Goal: Task Accomplishment & Management: Use online tool/utility

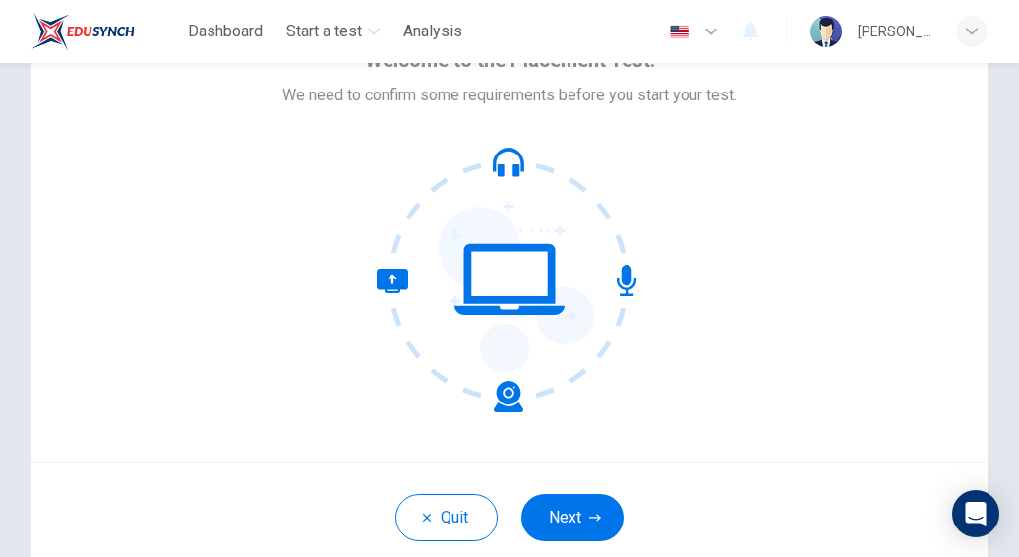
scroll to position [224, 0]
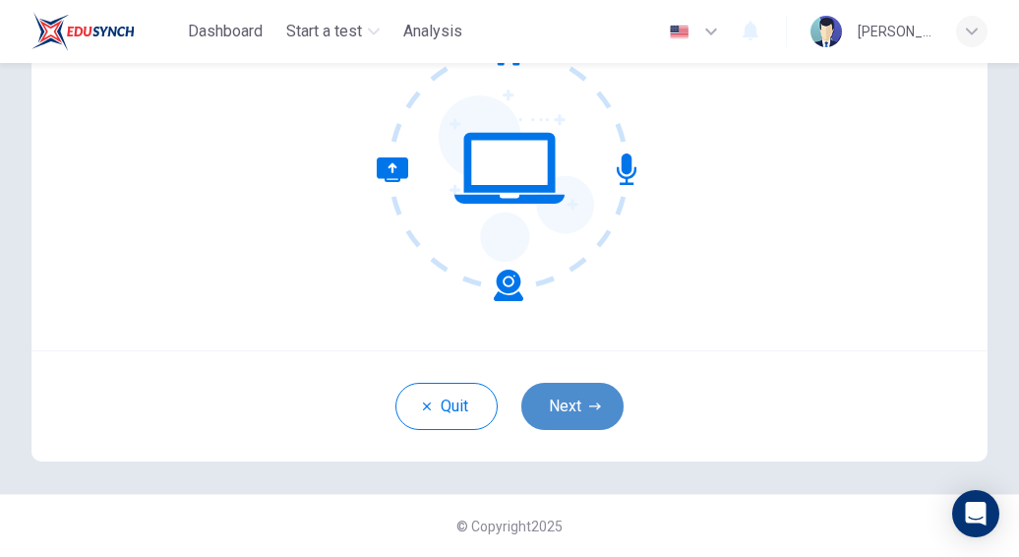
click at [589, 406] on icon "button" at bounding box center [595, 406] width 12 height 12
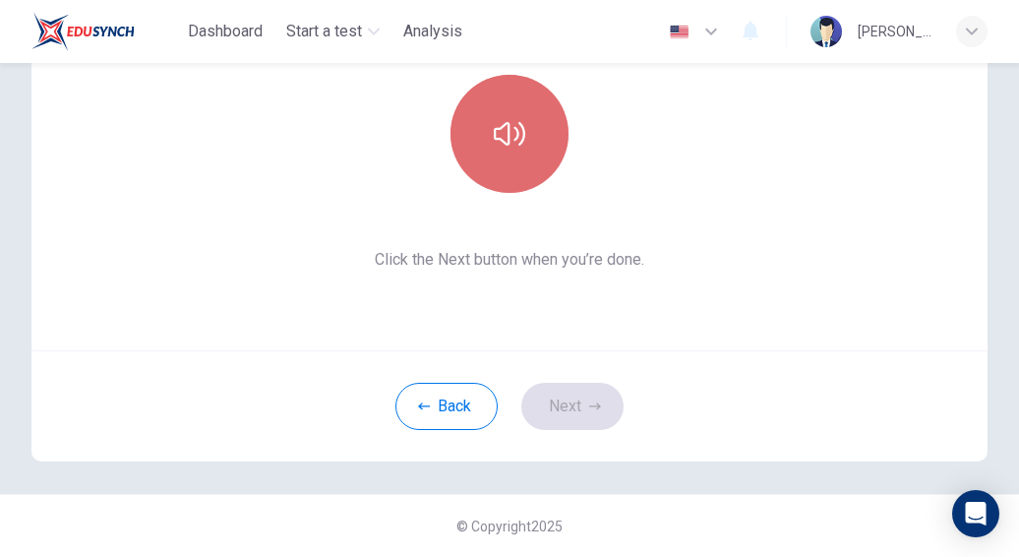
click at [513, 170] on button "button" at bounding box center [509, 134] width 118 height 118
click at [514, 161] on button "button" at bounding box center [509, 134] width 118 height 118
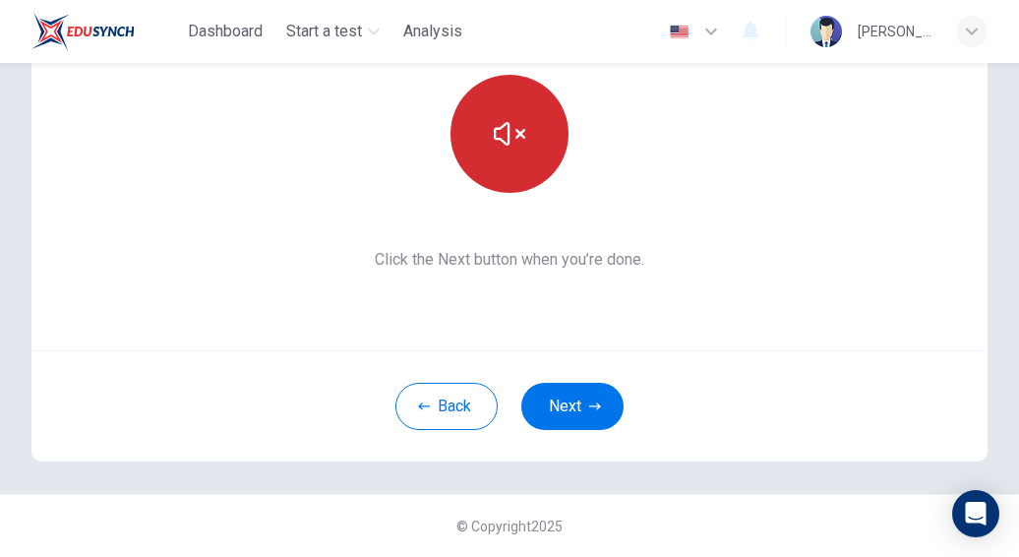
click at [514, 161] on button "button" at bounding box center [509, 134] width 118 height 118
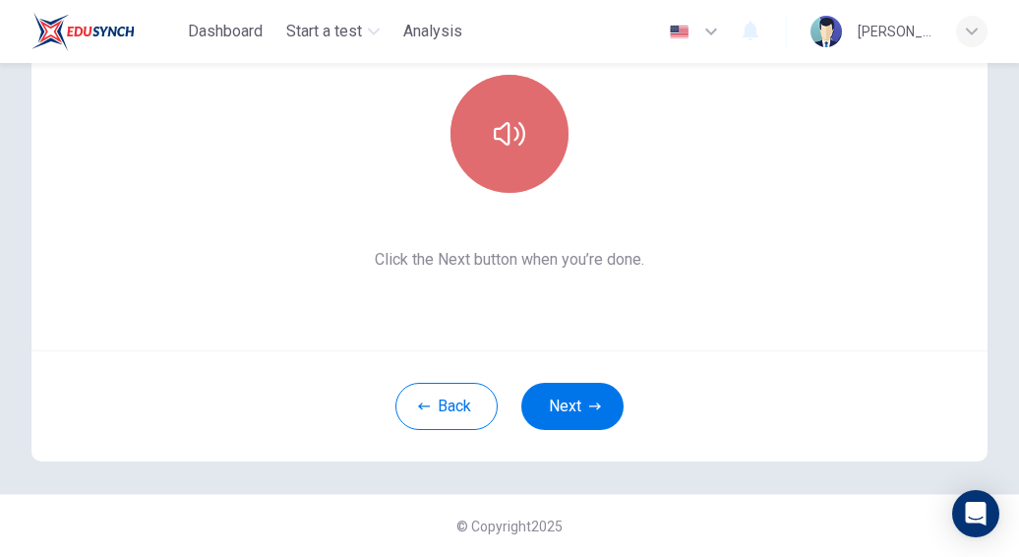
click at [510, 157] on button "button" at bounding box center [509, 134] width 118 height 118
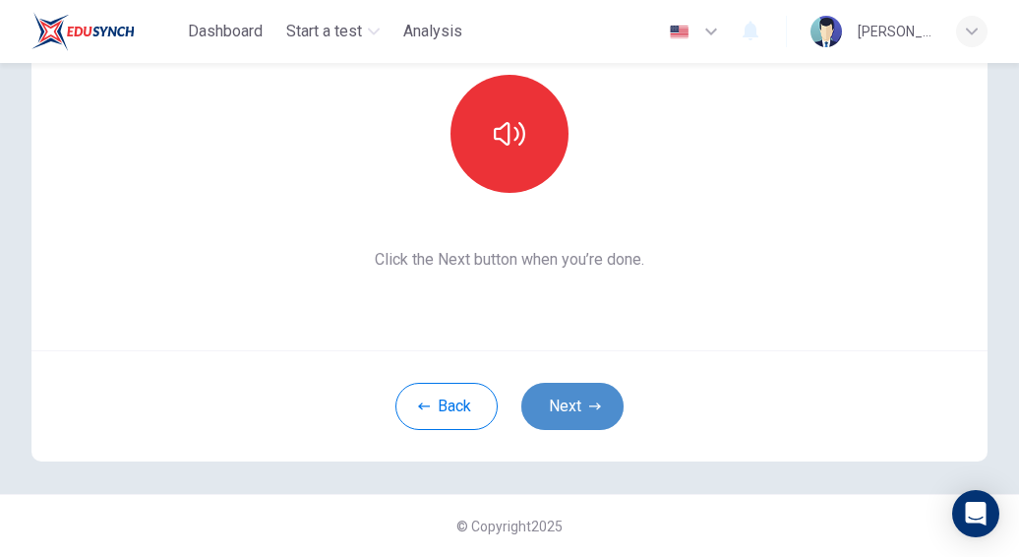
click at [580, 398] on button "Next" at bounding box center [572, 406] width 102 height 47
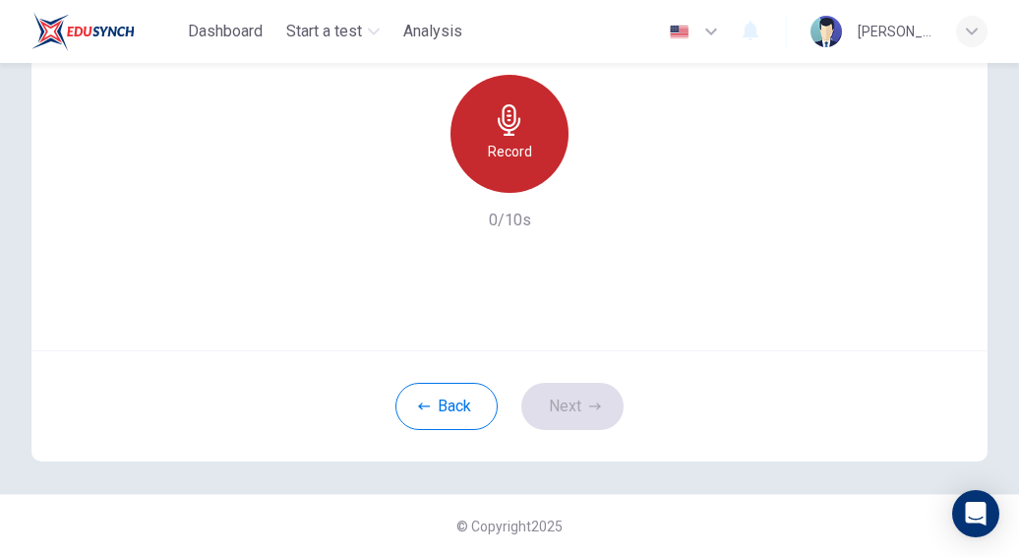
click at [506, 160] on h6 "Record" at bounding box center [510, 152] width 44 height 24
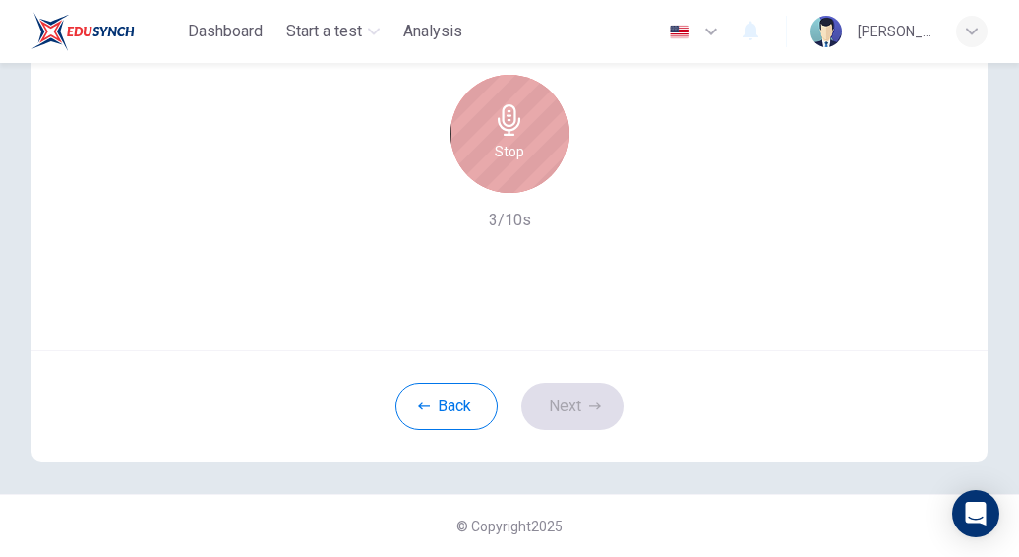
click at [506, 160] on h6 "Stop" at bounding box center [510, 152] width 30 height 24
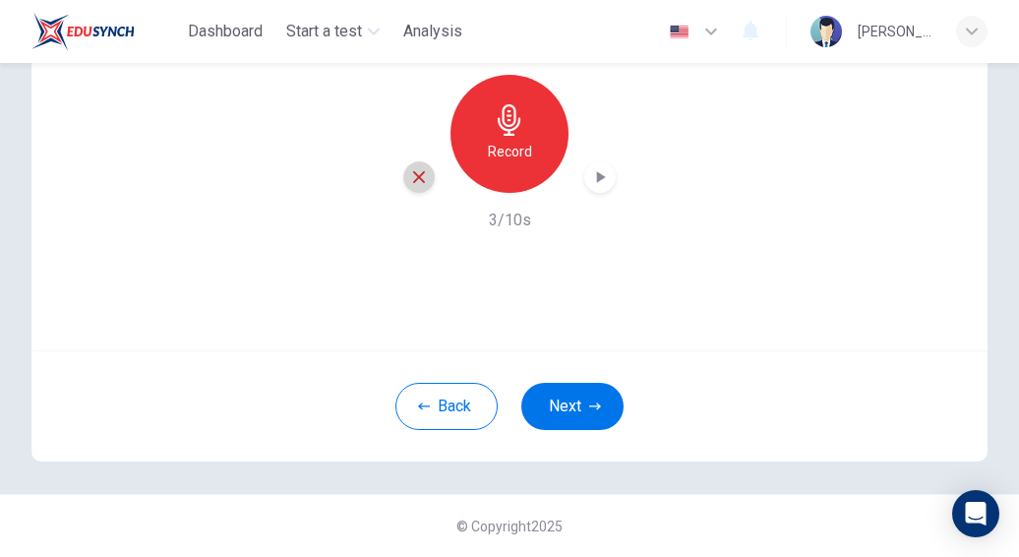
click at [413, 182] on icon "button" at bounding box center [419, 177] width 18 height 18
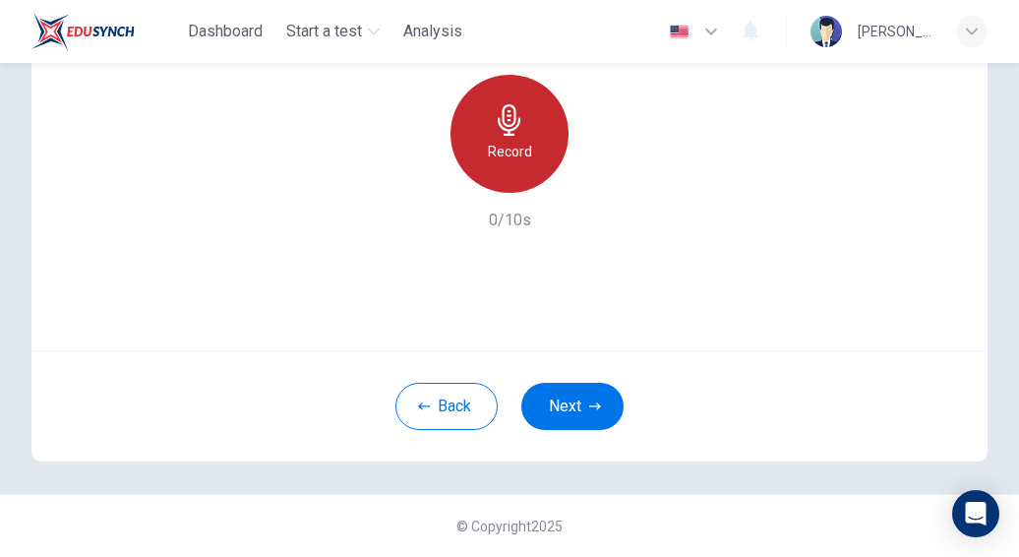
click at [517, 140] on h6 "Record" at bounding box center [510, 152] width 44 height 24
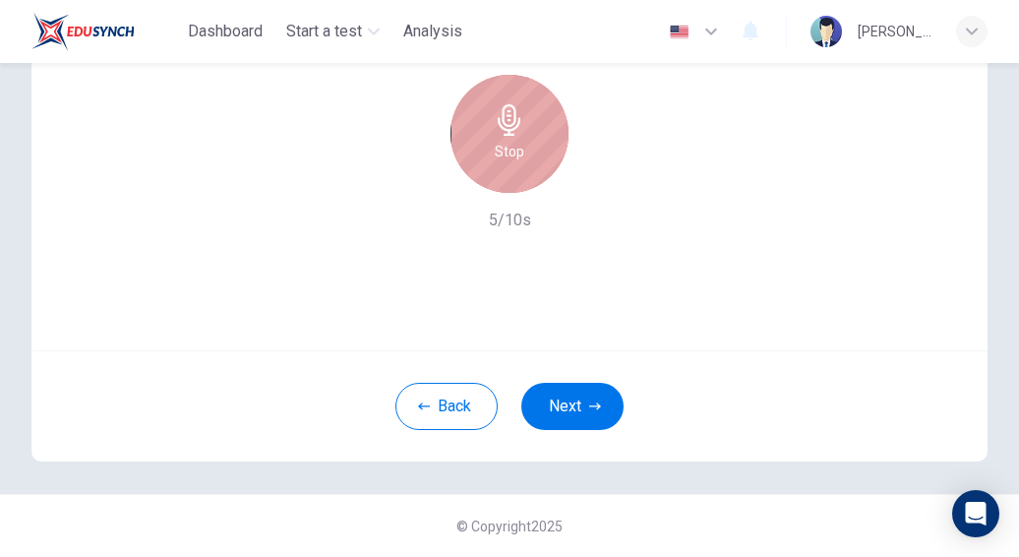
click at [517, 140] on h6 "Stop" at bounding box center [510, 152] width 30 height 24
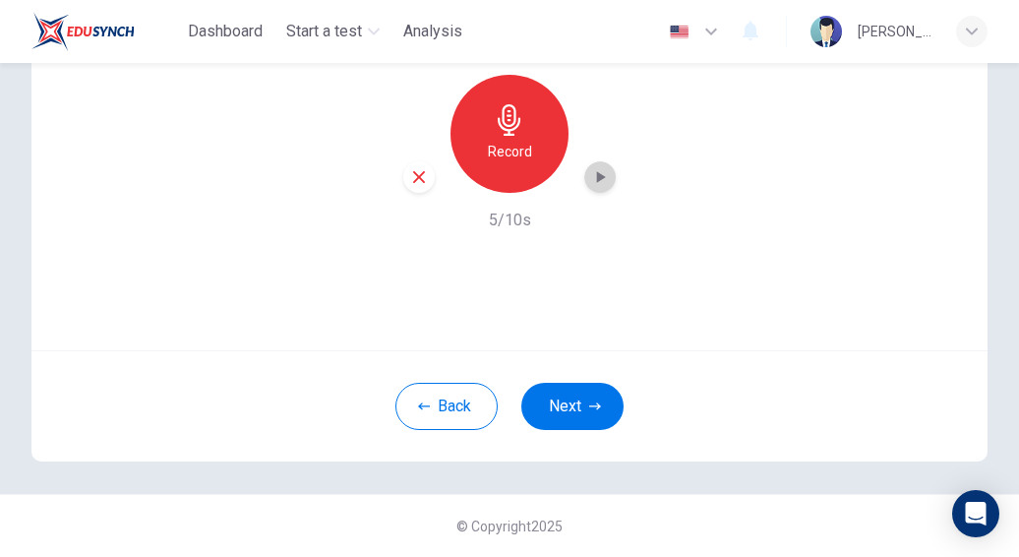
click at [599, 168] on icon "button" at bounding box center [600, 177] width 20 height 20
click at [596, 187] on div "button" at bounding box center [599, 176] width 31 height 31
click at [598, 185] on icon "button" at bounding box center [600, 177] width 20 height 20
click at [569, 391] on button "Next" at bounding box center [572, 406] width 102 height 47
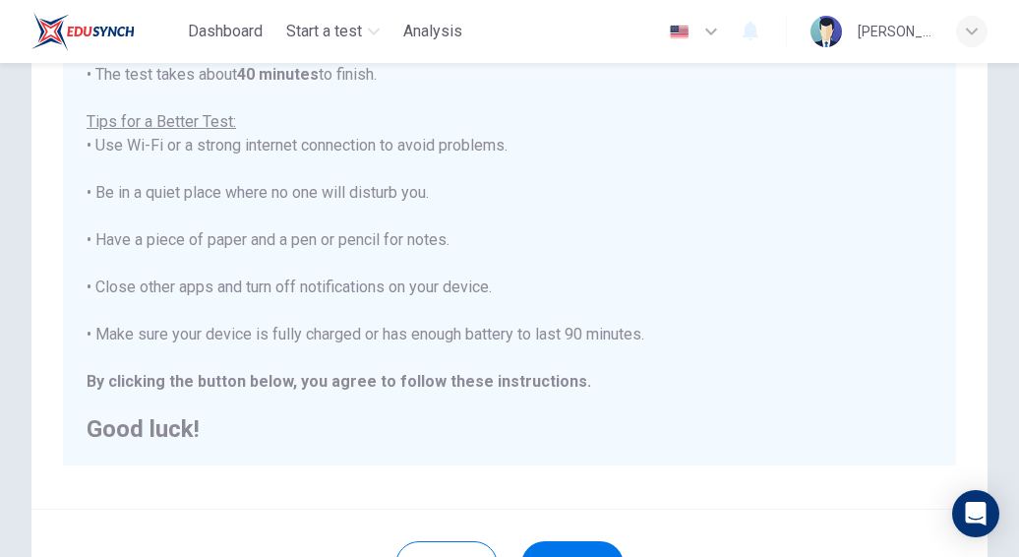
scroll to position [474, 0]
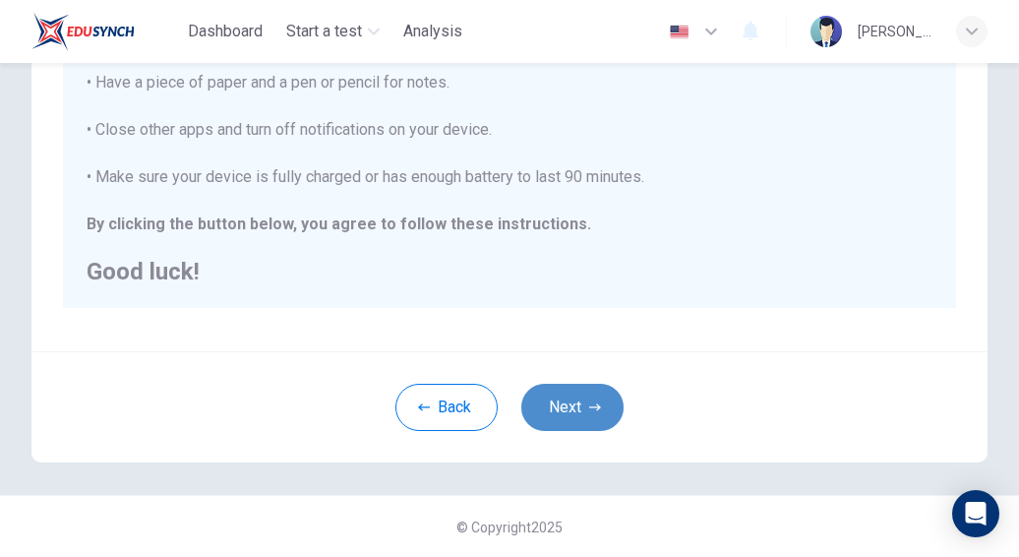
click at [582, 390] on button "Next" at bounding box center [572, 407] width 102 height 47
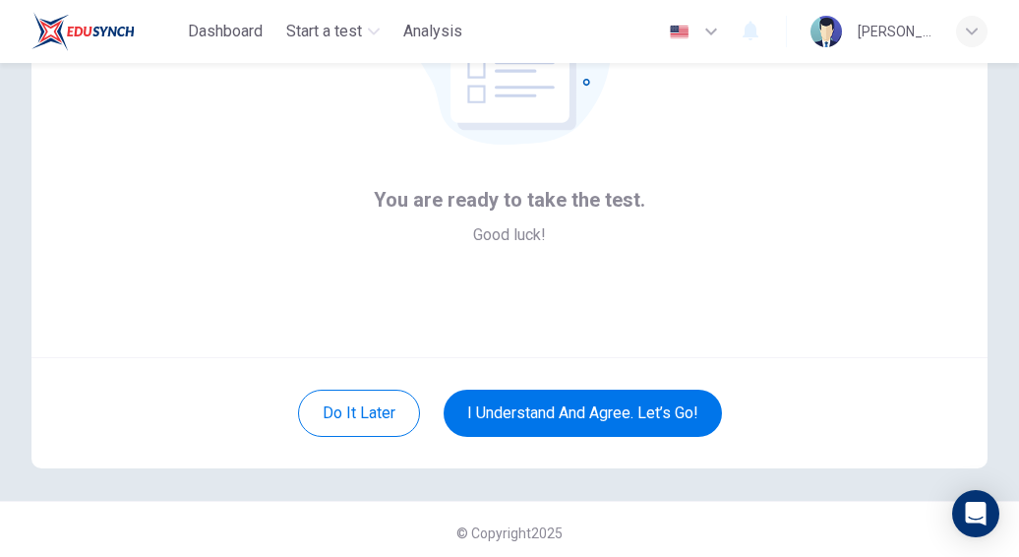
scroll to position [224, 0]
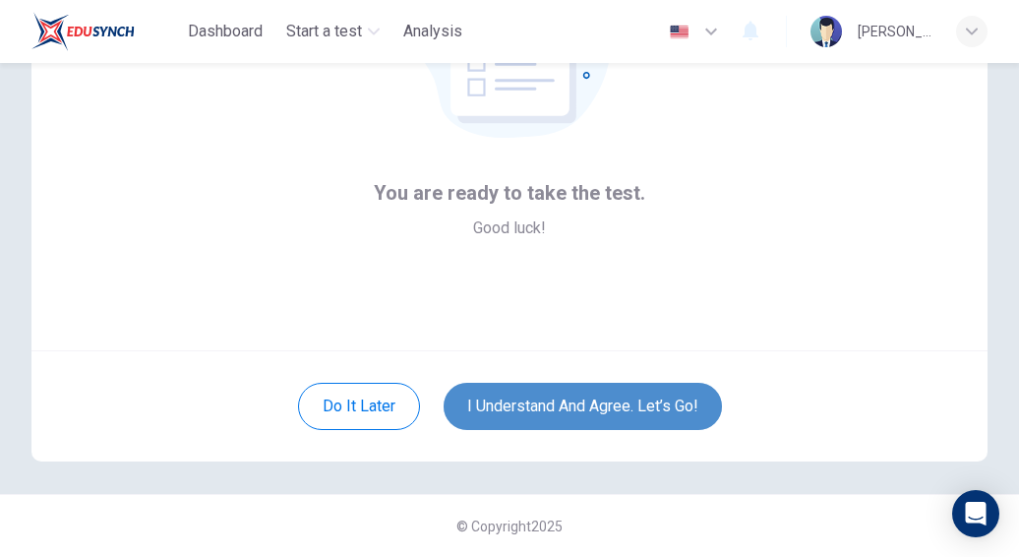
click at [540, 399] on button "I understand and agree. Let’s go!" at bounding box center [583, 406] width 278 height 47
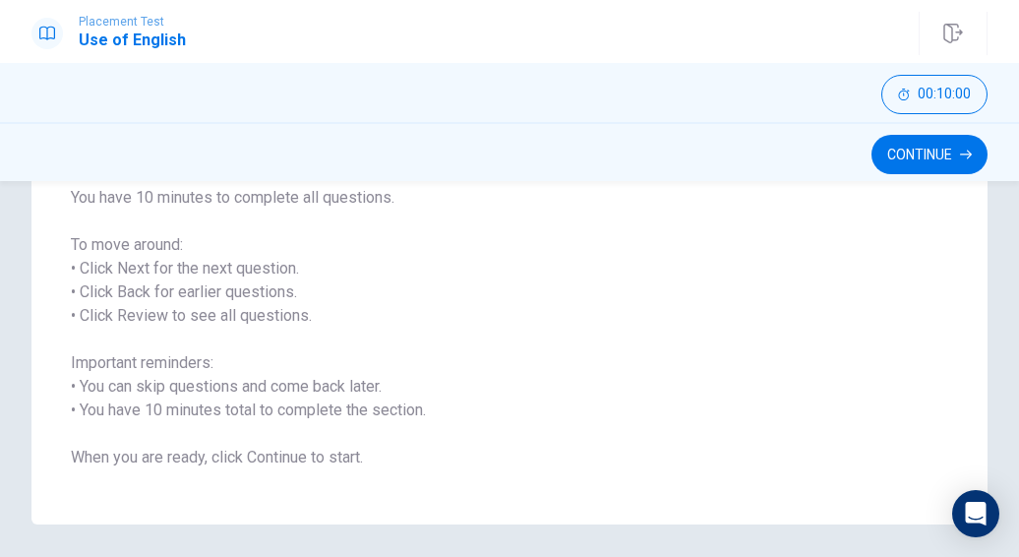
scroll to position [252, 0]
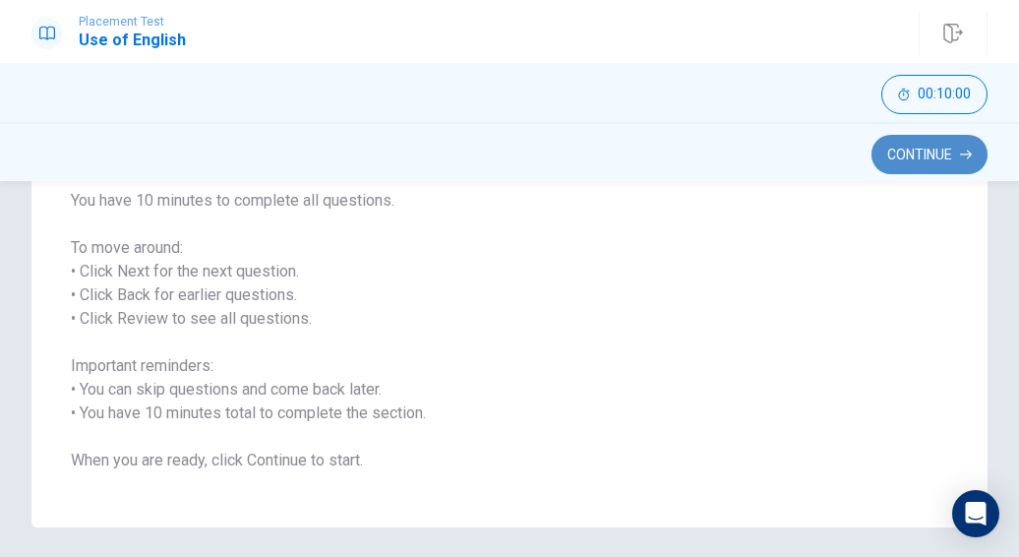
click at [917, 164] on button "Continue" at bounding box center [929, 154] width 116 height 39
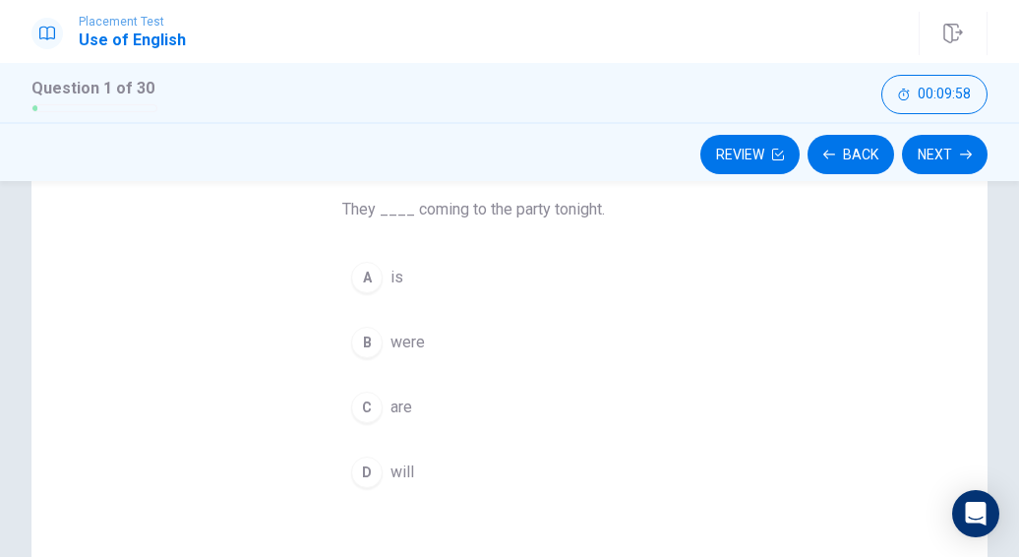
scroll to position [160, 0]
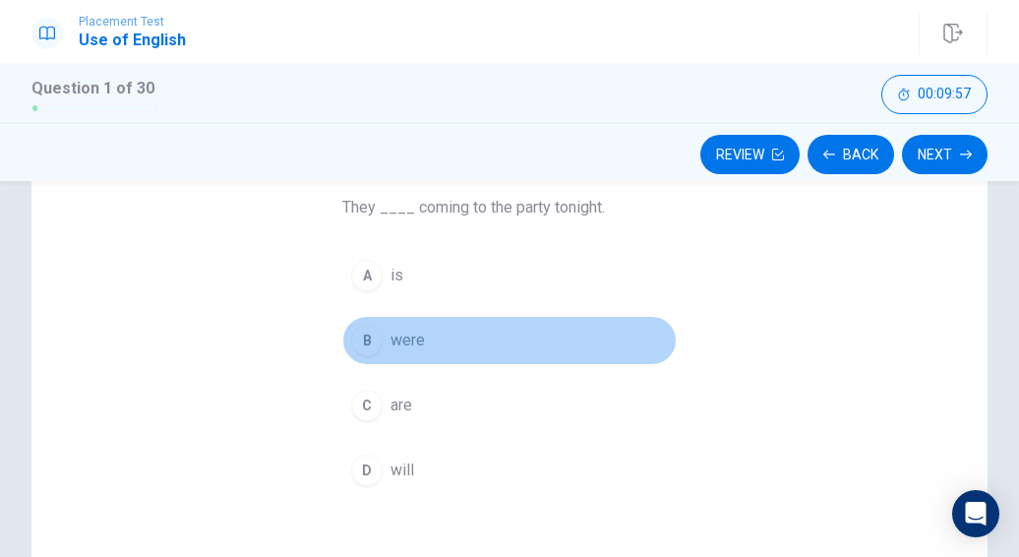
click at [369, 335] on div "B" at bounding box center [366, 340] width 31 height 31
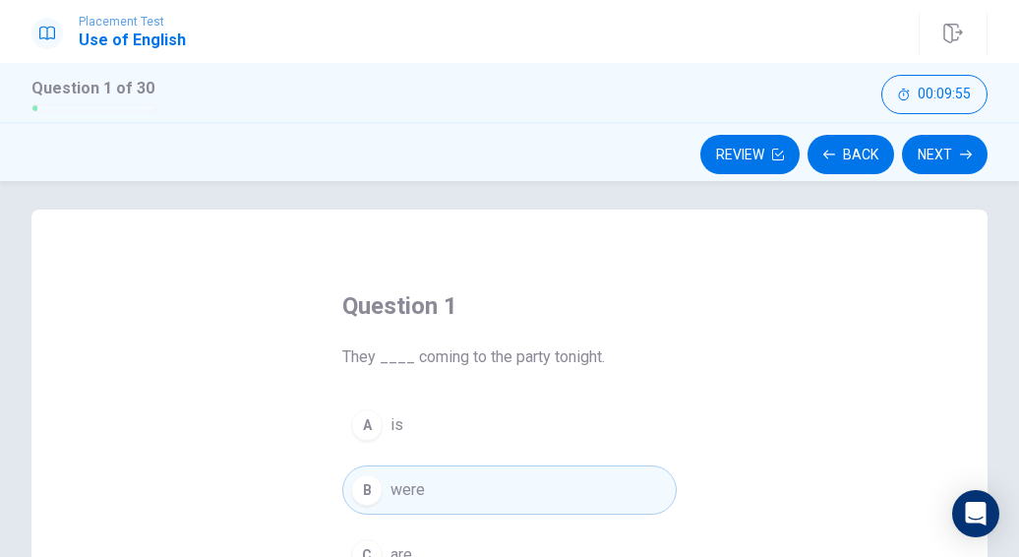
scroll to position [0, 0]
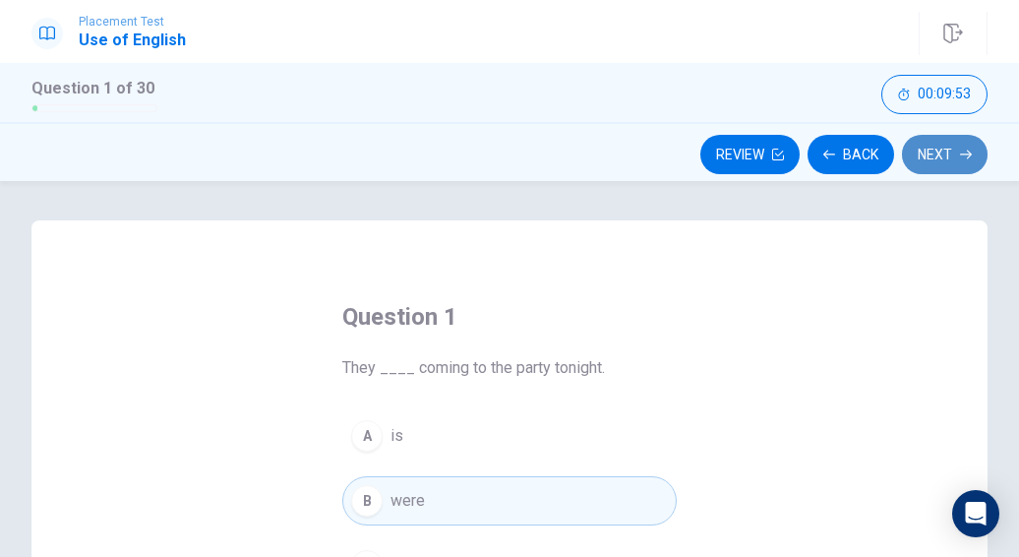
click at [948, 145] on button "Next" at bounding box center [945, 154] width 86 height 39
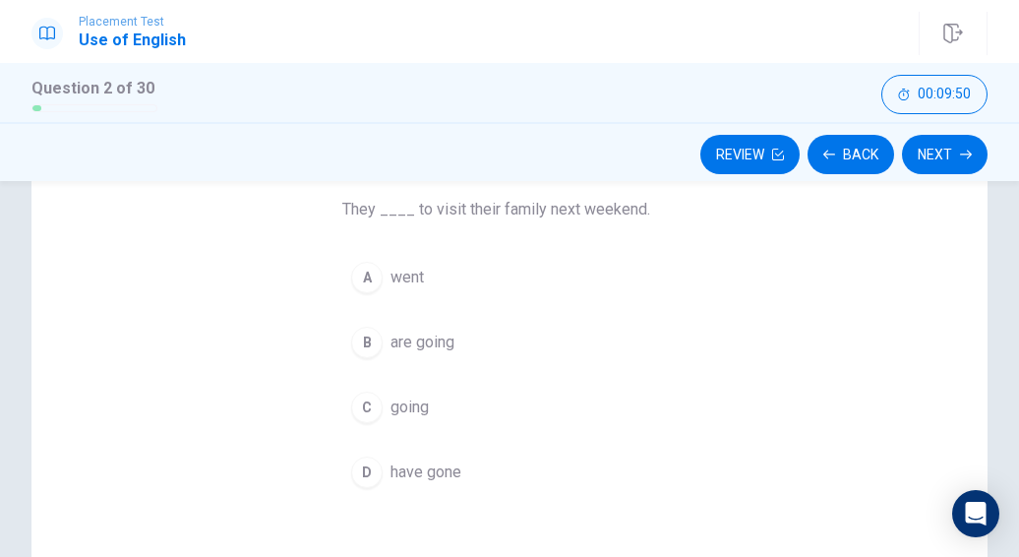
scroll to position [157, 0]
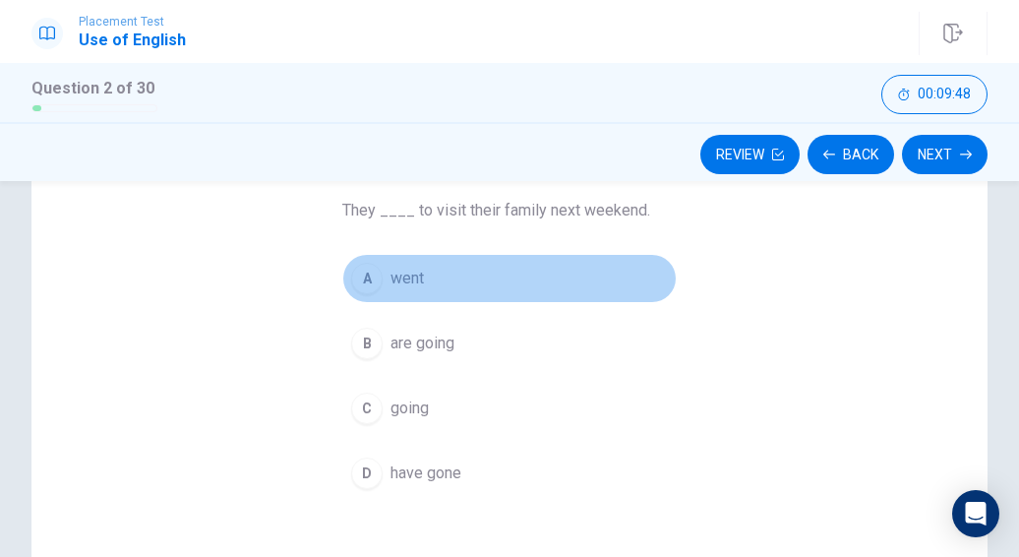
click at [366, 280] on div "A" at bounding box center [366, 278] width 31 height 31
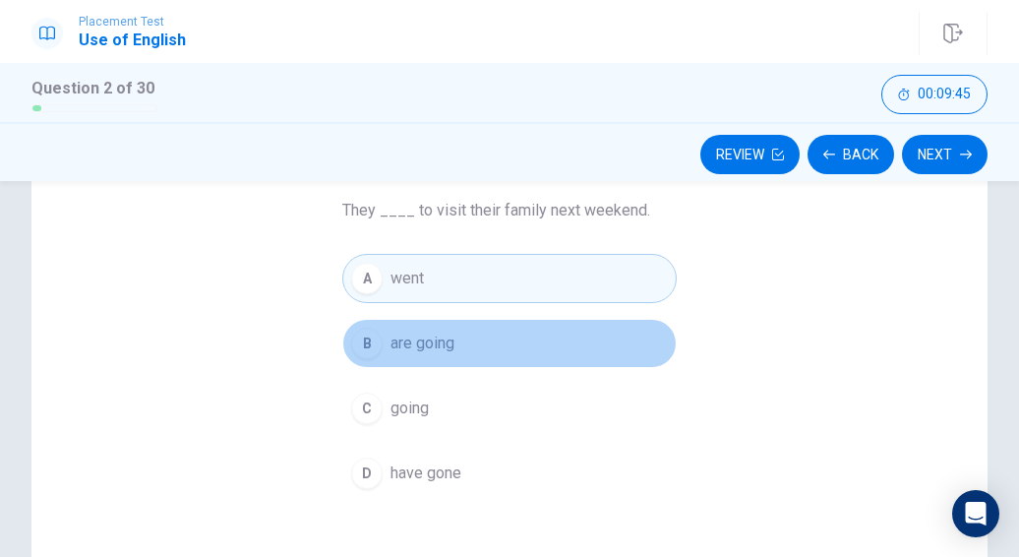
click at [364, 343] on div "B" at bounding box center [366, 342] width 31 height 31
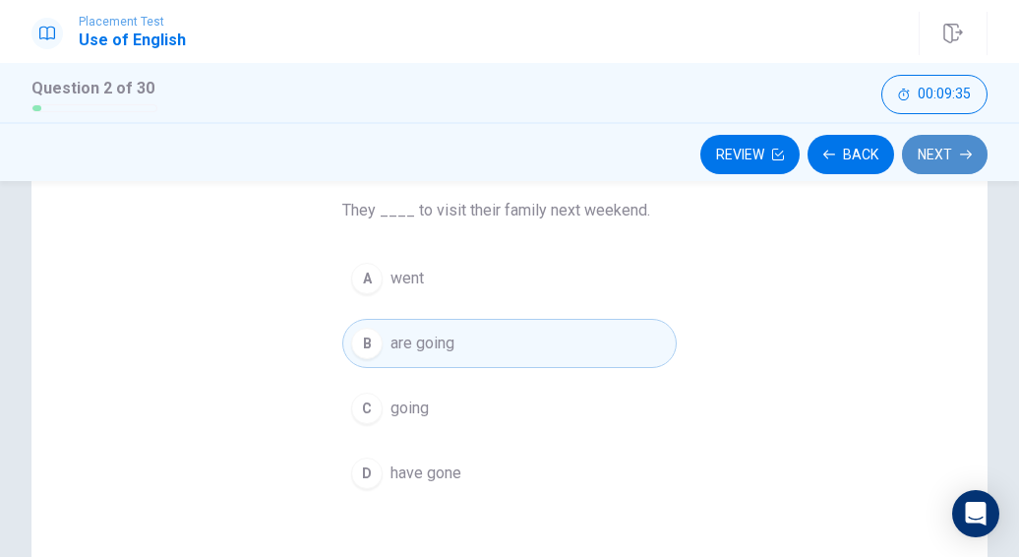
click at [942, 155] on button "Next" at bounding box center [945, 154] width 86 height 39
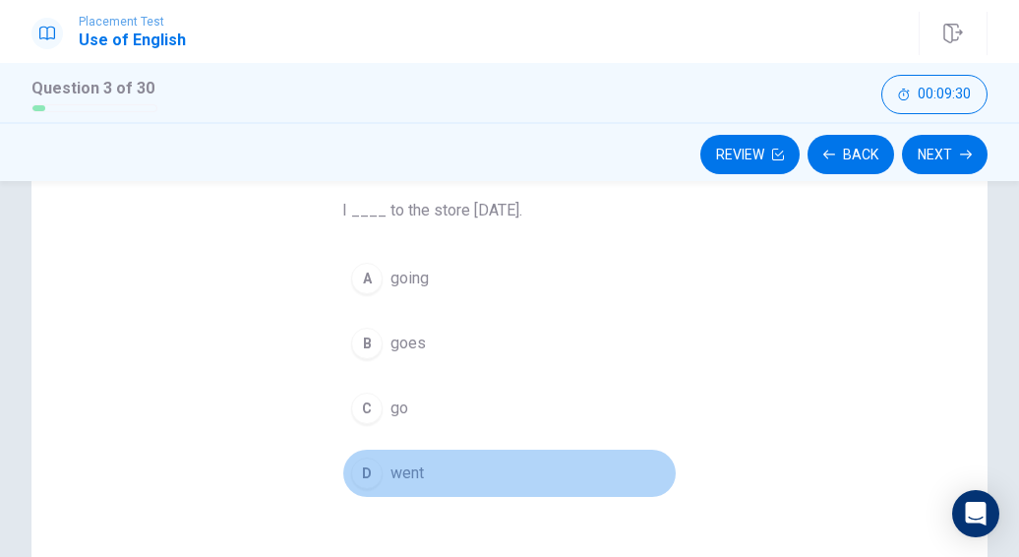
click at [372, 471] on div "D" at bounding box center [366, 472] width 31 height 31
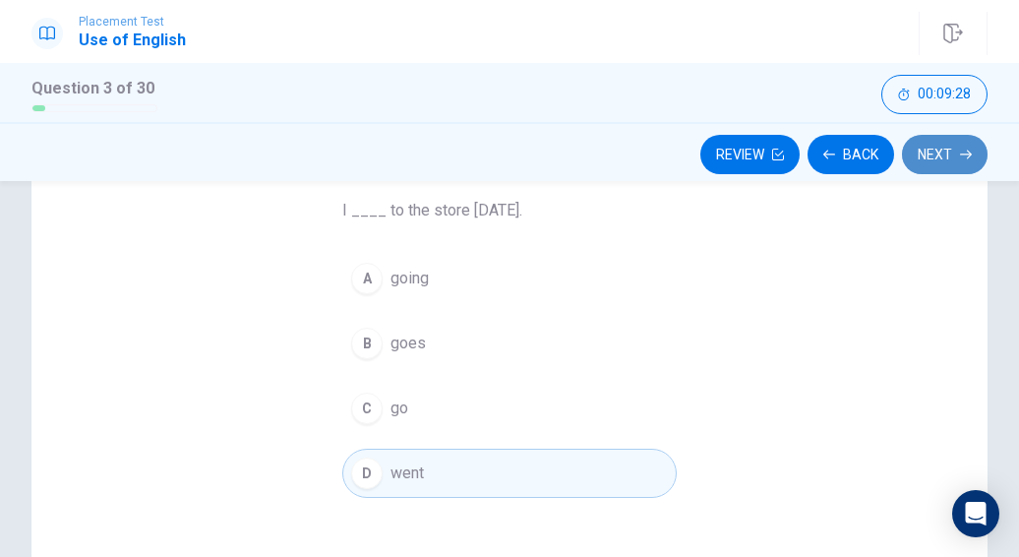
click at [944, 145] on button "Next" at bounding box center [945, 154] width 86 height 39
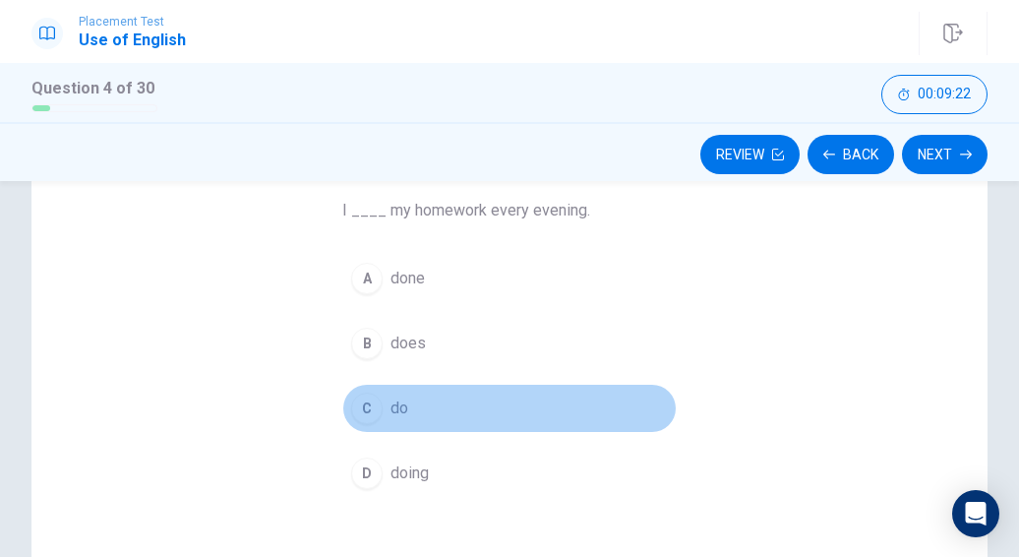
click at [362, 408] on div "C" at bounding box center [366, 407] width 31 height 31
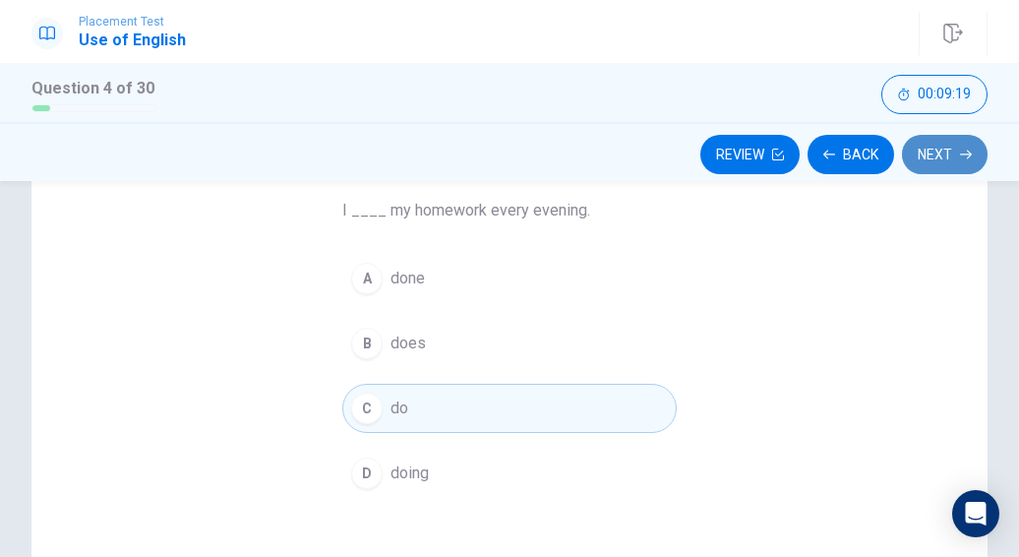
click at [944, 164] on button "Next" at bounding box center [945, 154] width 86 height 39
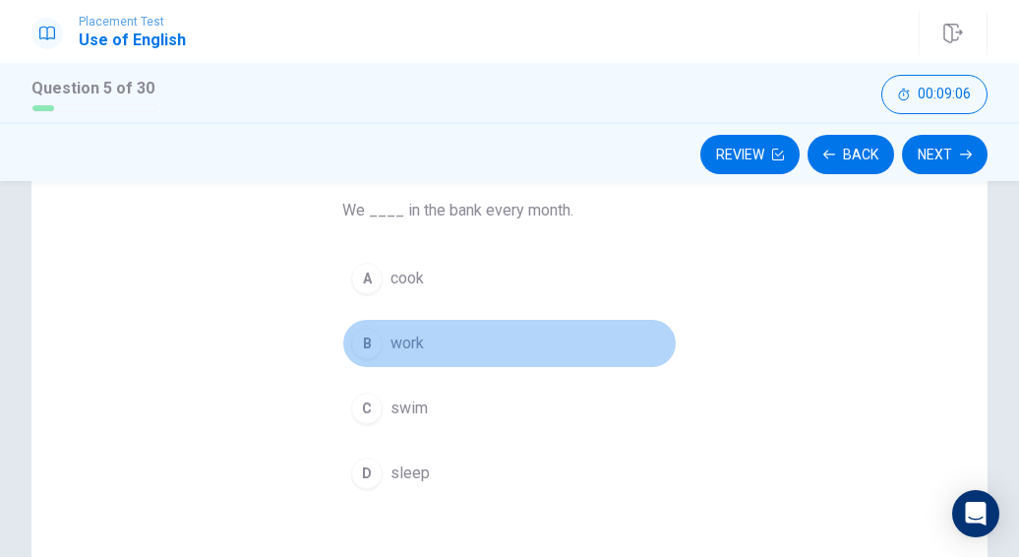
click at [363, 365] on button "B work" at bounding box center [509, 343] width 334 height 49
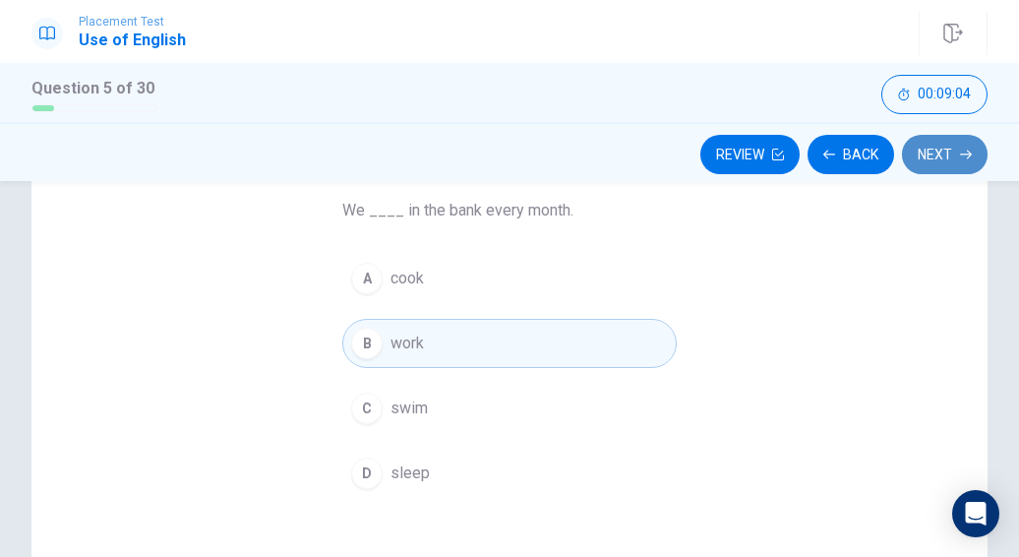
click at [928, 164] on button "Next" at bounding box center [945, 154] width 86 height 39
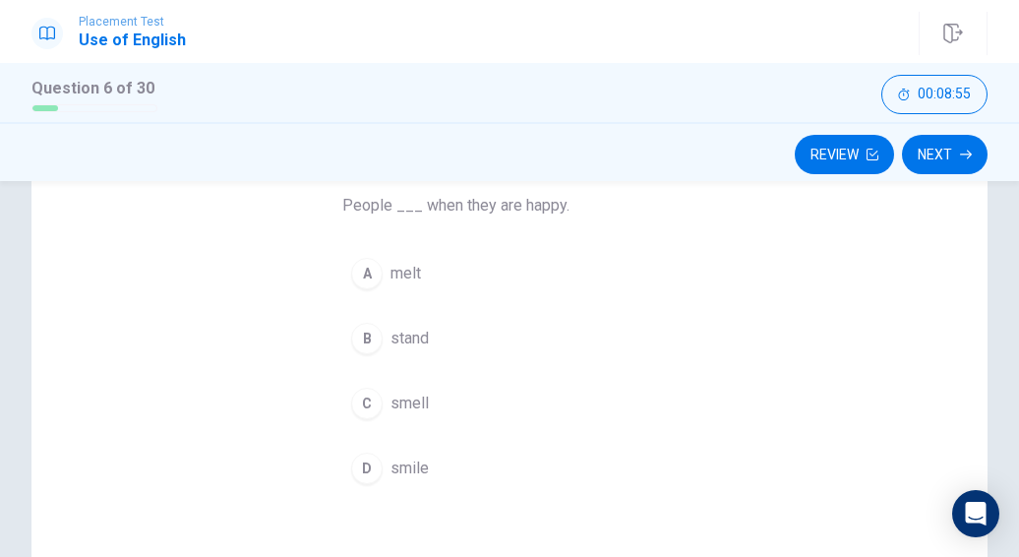
scroll to position [161, 0]
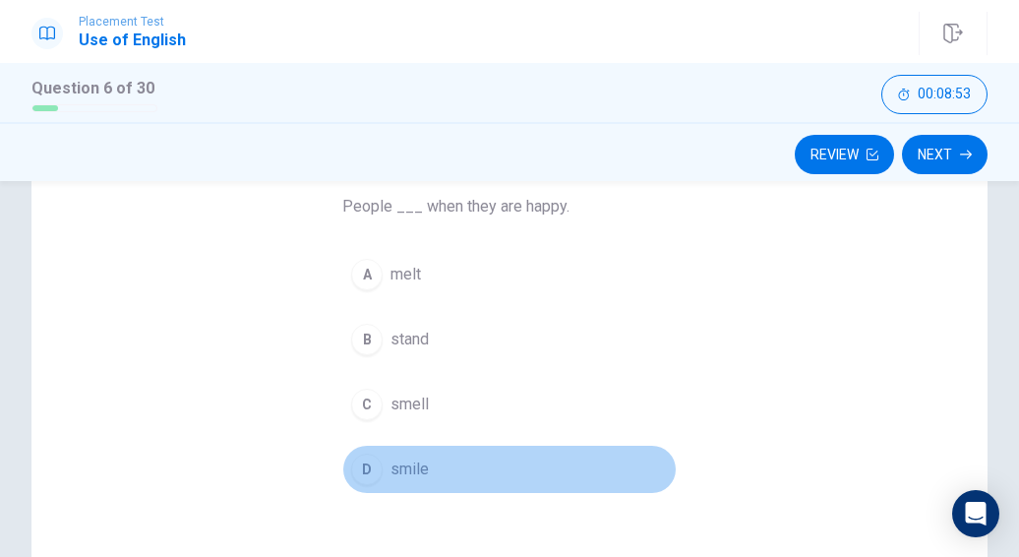
click at [376, 469] on div "D" at bounding box center [366, 468] width 31 height 31
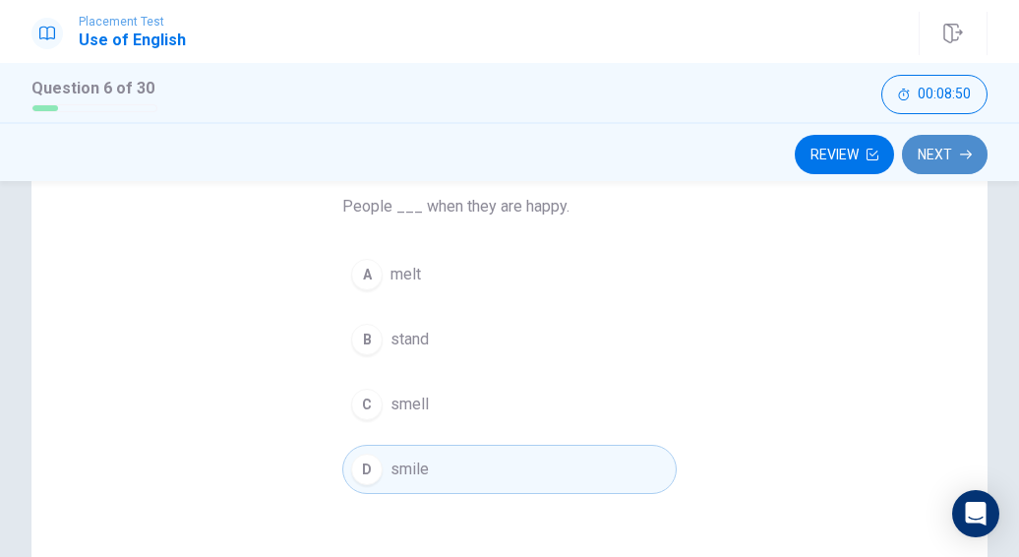
click at [952, 158] on button "Next" at bounding box center [945, 154] width 86 height 39
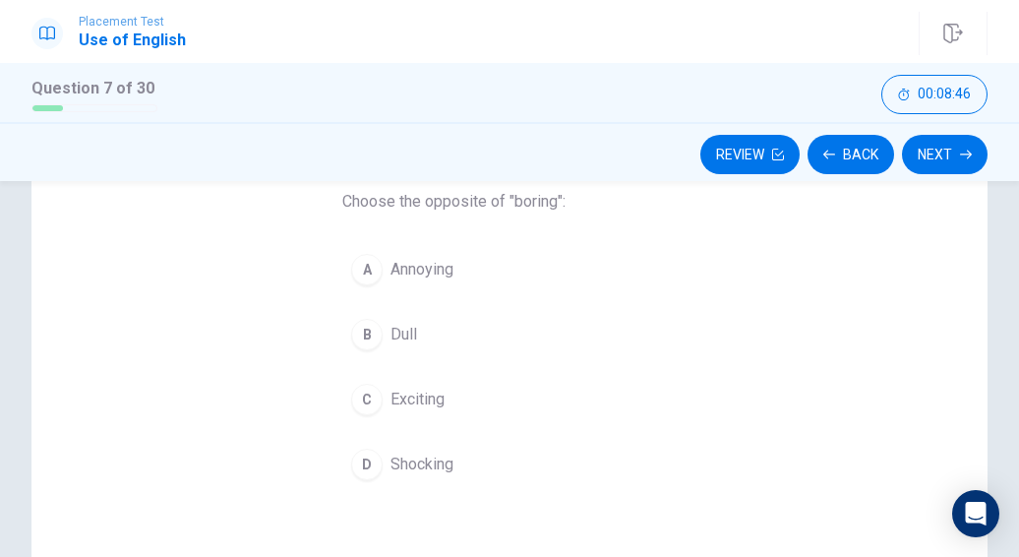
scroll to position [169, 0]
click at [401, 404] on span "Exciting" at bounding box center [417, 397] width 54 height 24
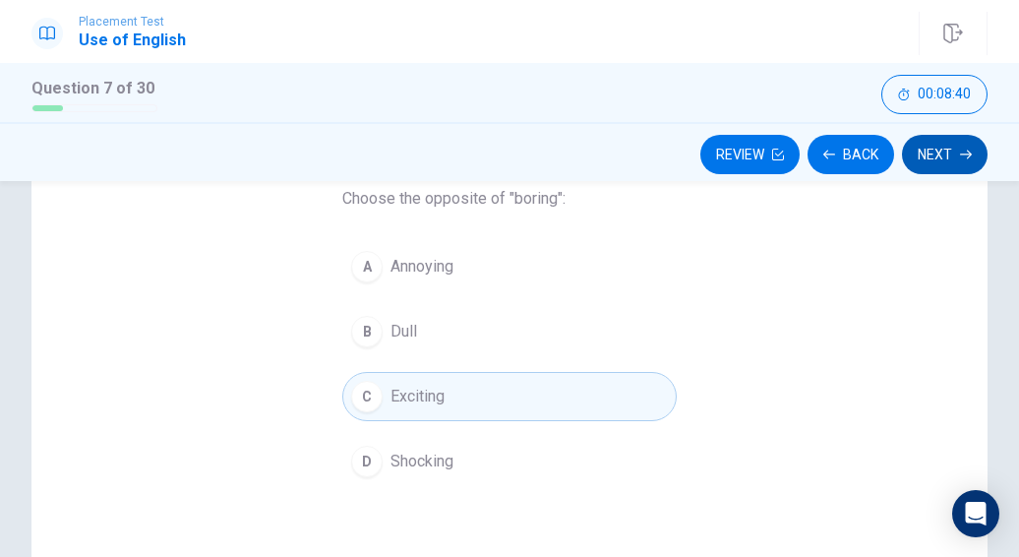
click at [960, 158] on icon "button" at bounding box center [966, 155] width 12 height 12
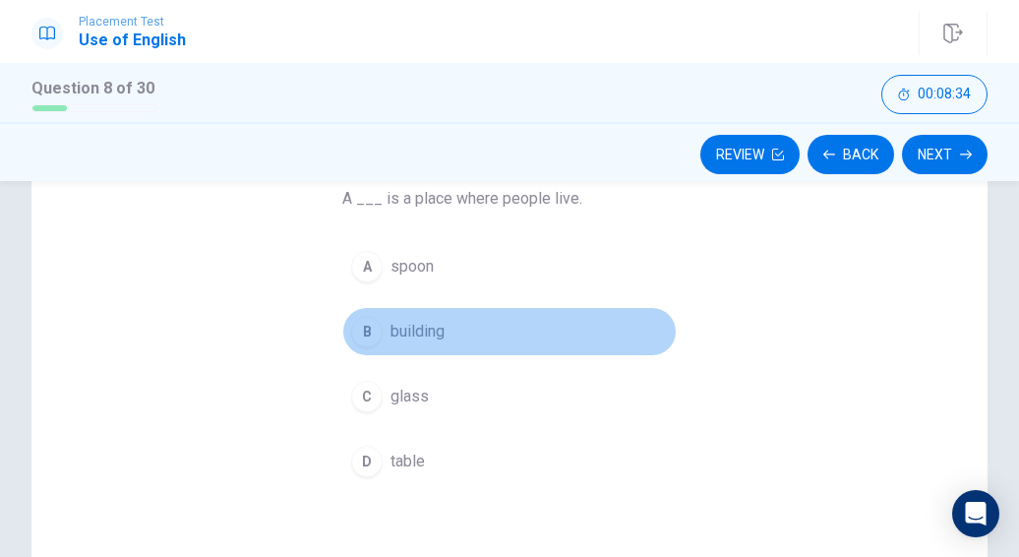
click at [365, 340] on div "B" at bounding box center [366, 331] width 31 height 31
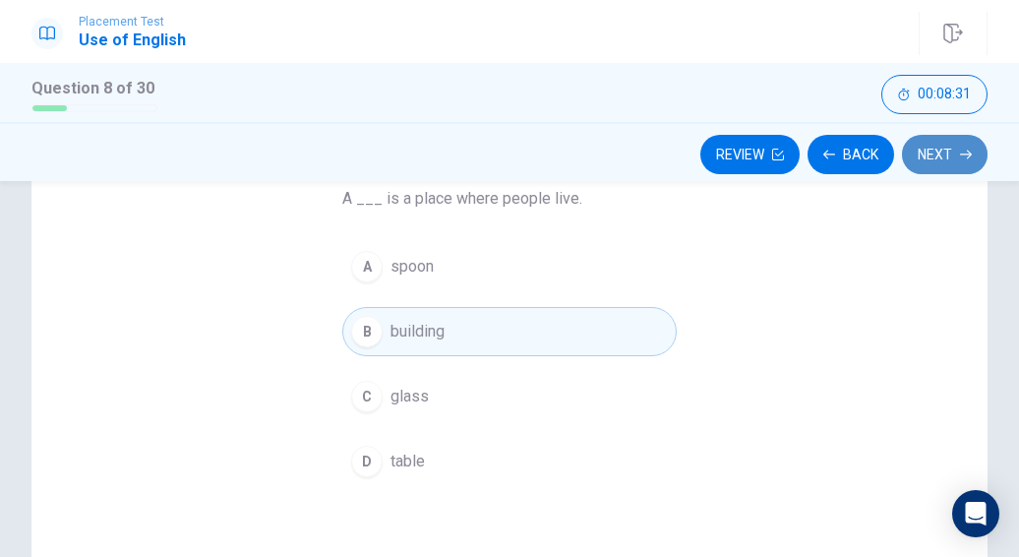
click at [924, 170] on button "Next" at bounding box center [945, 154] width 86 height 39
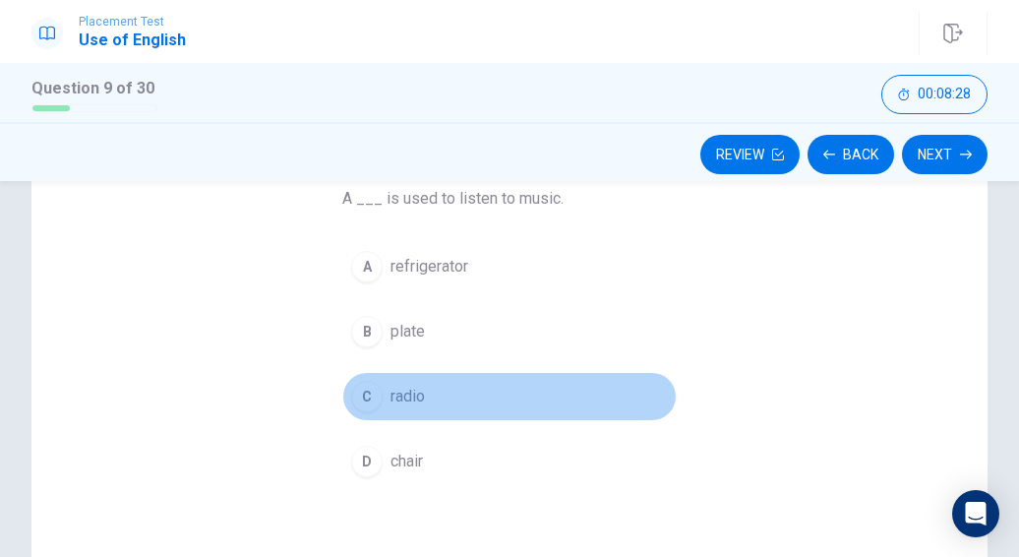
click at [376, 398] on div "C" at bounding box center [366, 396] width 31 height 31
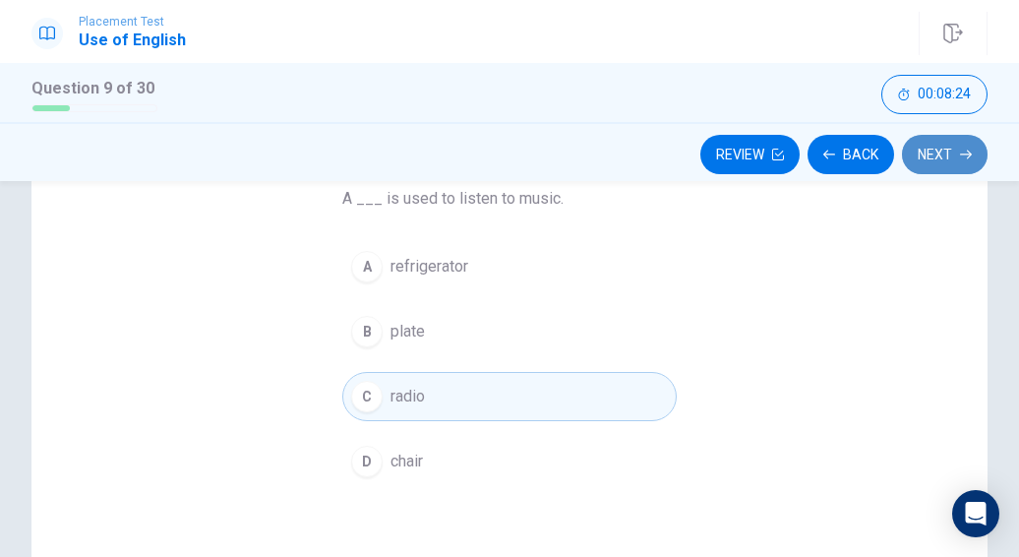
click at [939, 164] on button "Next" at bounding box center [945, 154] width 86 height 39
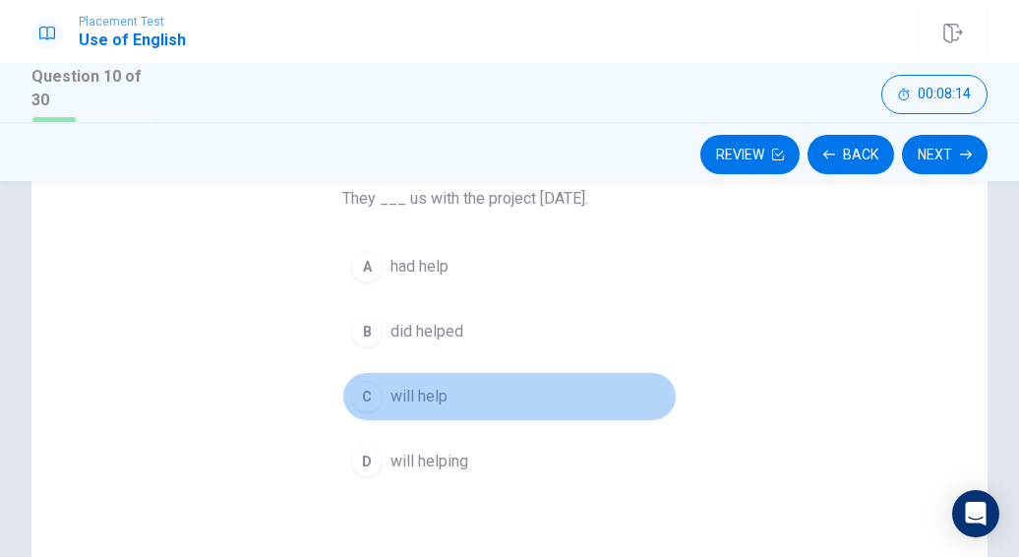
click at [366, 402] on div "C" at bounding box center [366, 396] width 31 height 31
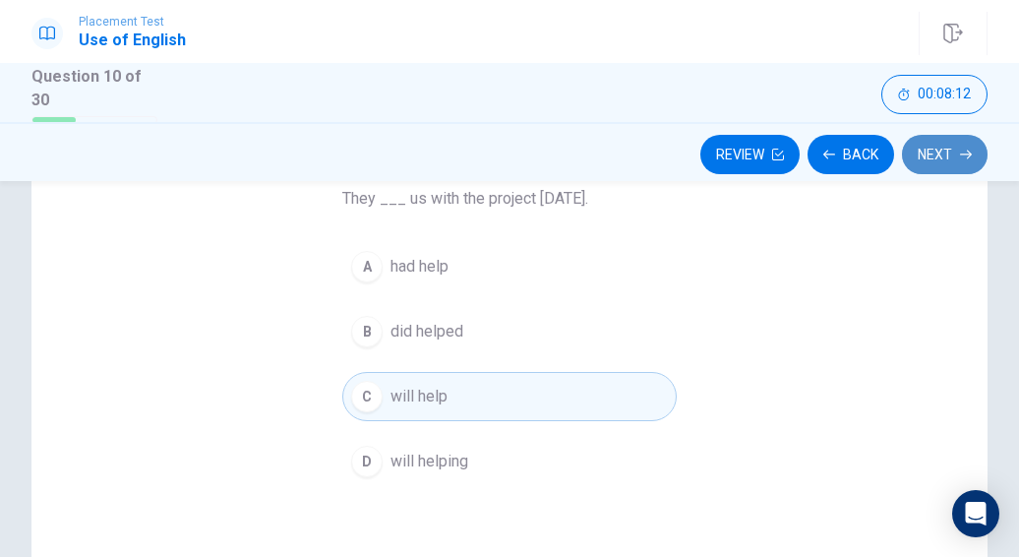
click at [954, 152] on button "Next" at bounding box center [945, 154] width 86 height 39
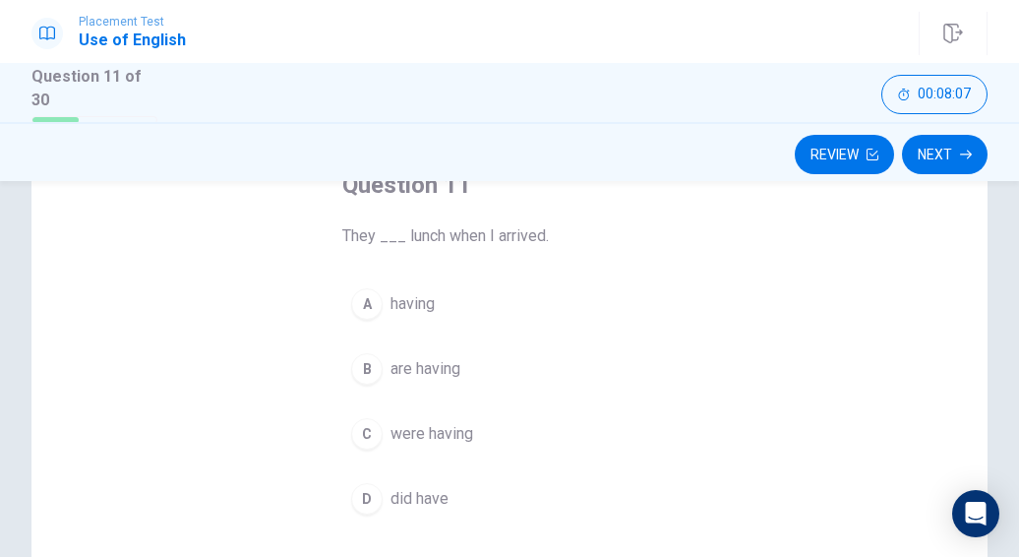
scroll to position [129, 0]
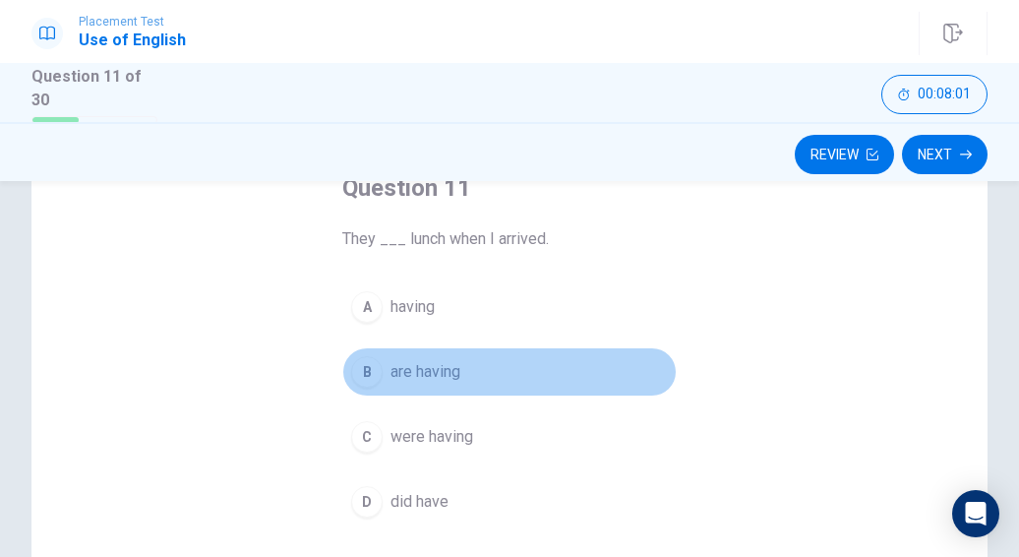
click at [367, 377] on div "B" at bounding box center [366, 371] width 31 height 31
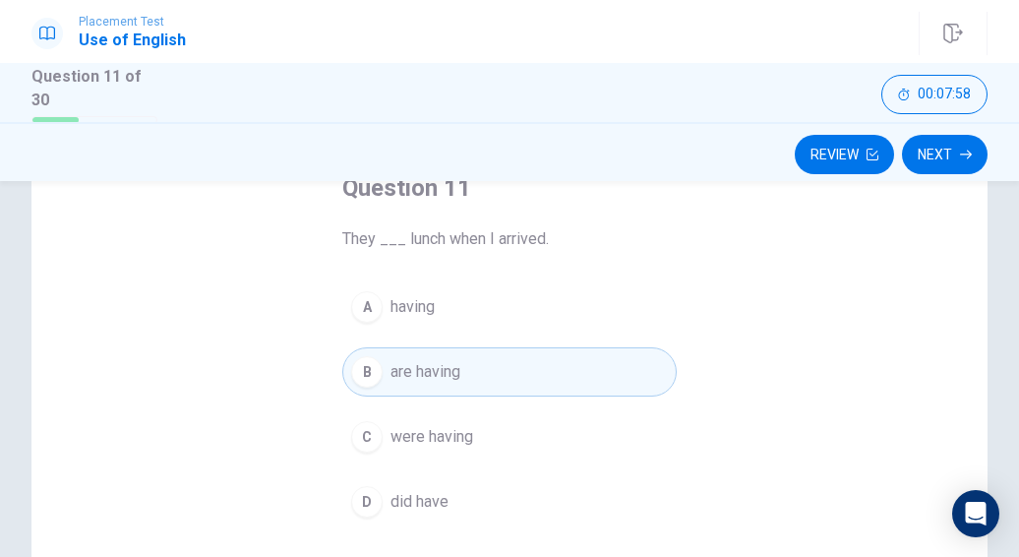
click at [458, 425] on span "were having" at bounding box center [431, 437] width 83 height 24
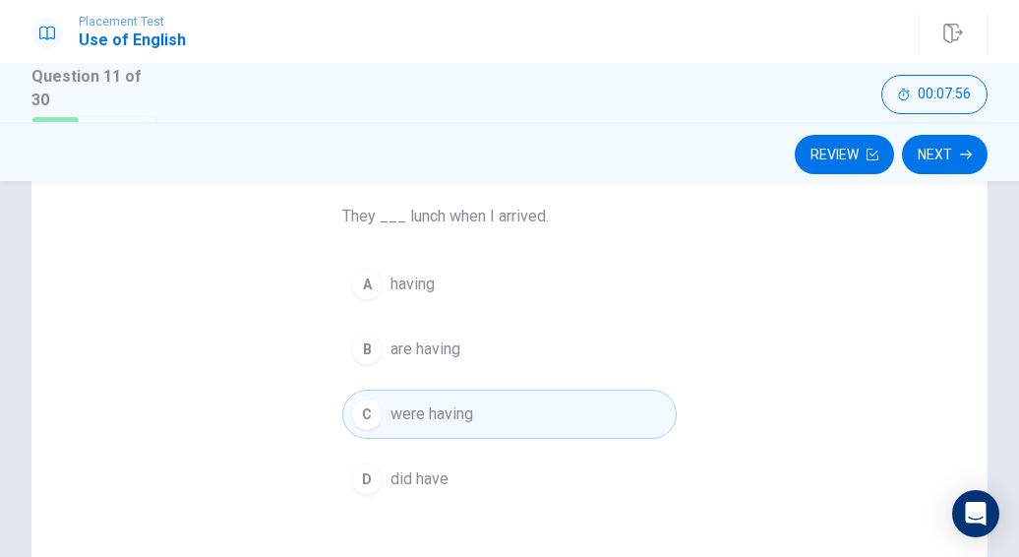
scroll to position [150, 0]
click at [946, 163] on button "Next" at bounding box center [945, 154] width 86 height 39
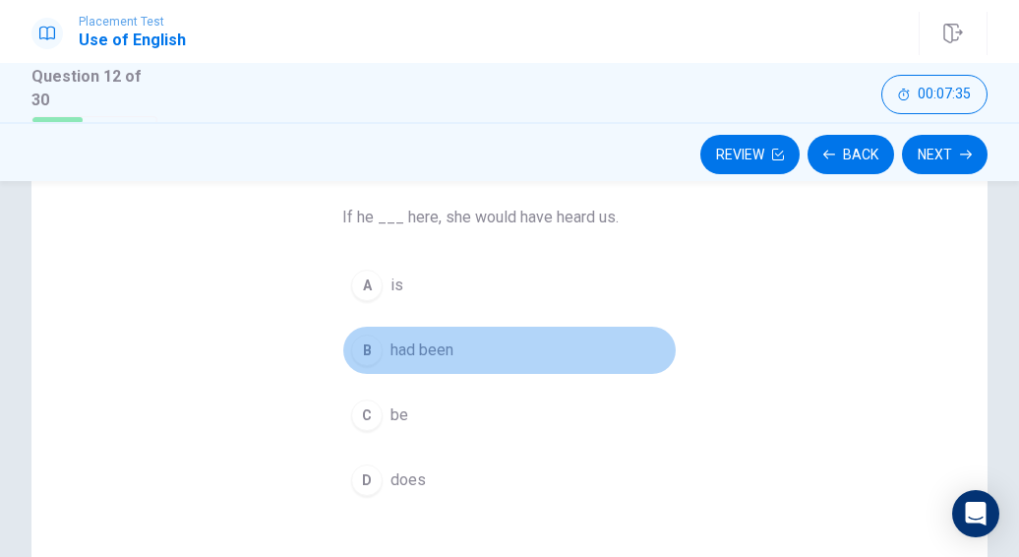
click at [369, 359] on div "B" at bounding box center [366, 349] width 31 height 31
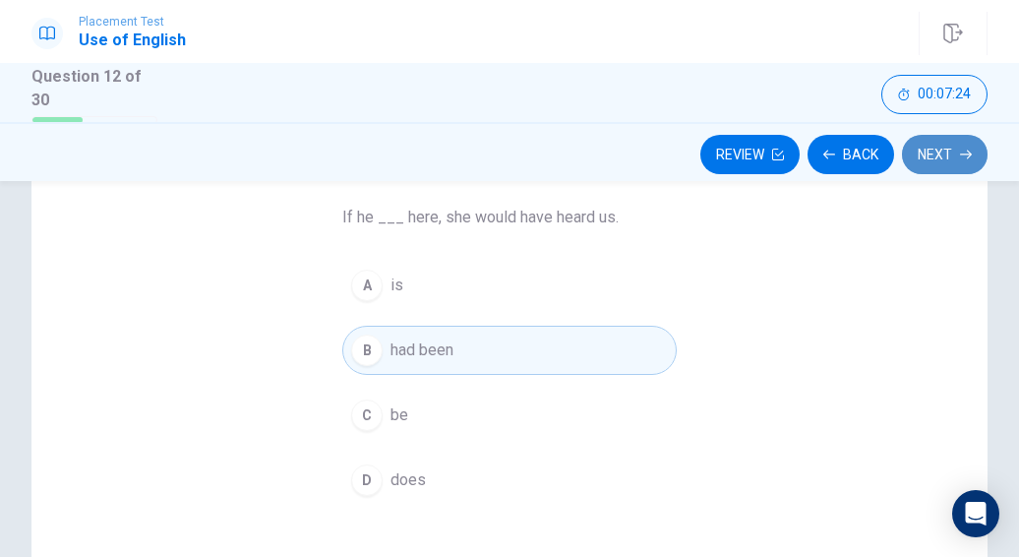
click at [943, 165] on button "Next" at bounding box center [945, 154] width 86 height 39
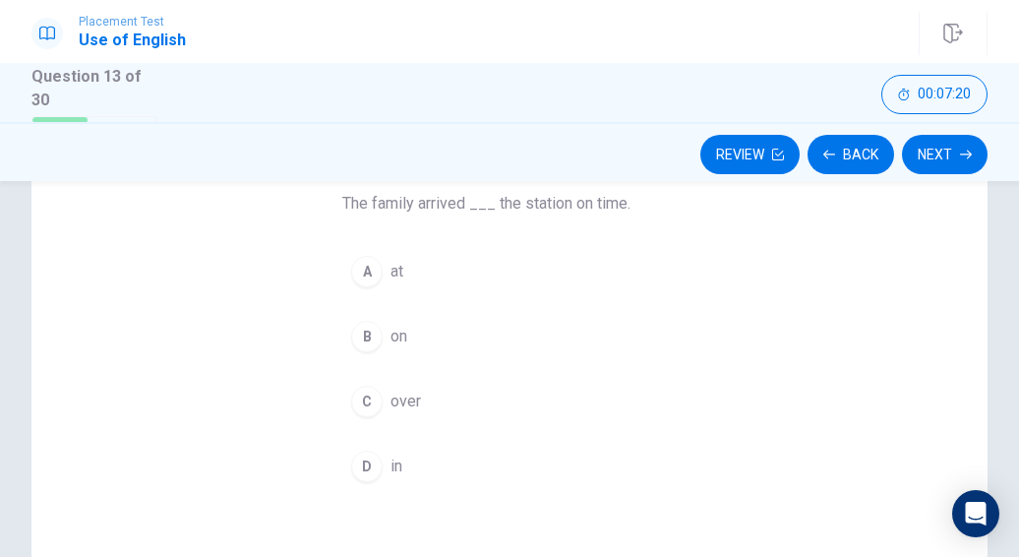
scroll to position [163, 0]
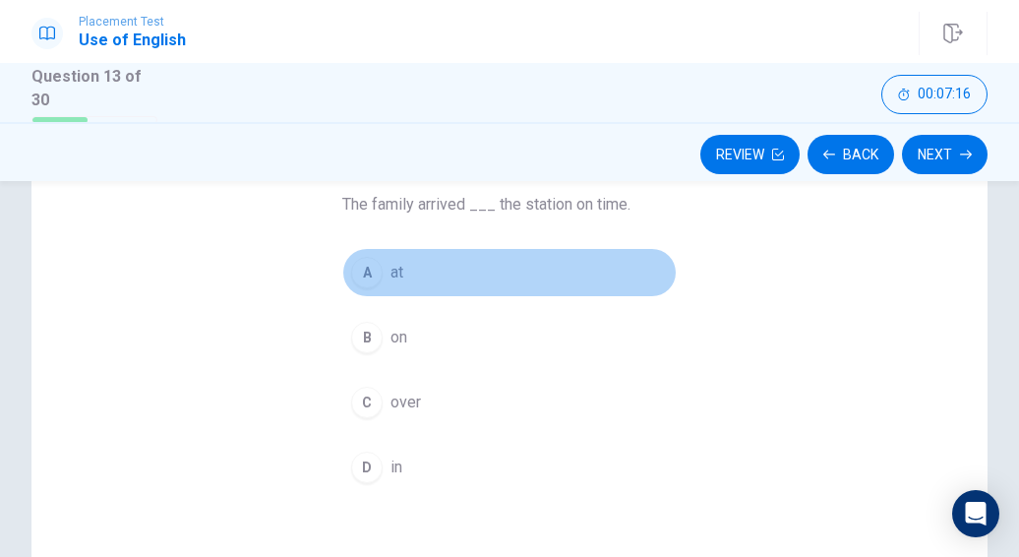
click at [372, 274] on div "A" at bounding box center [366, 272] width 31 height 31
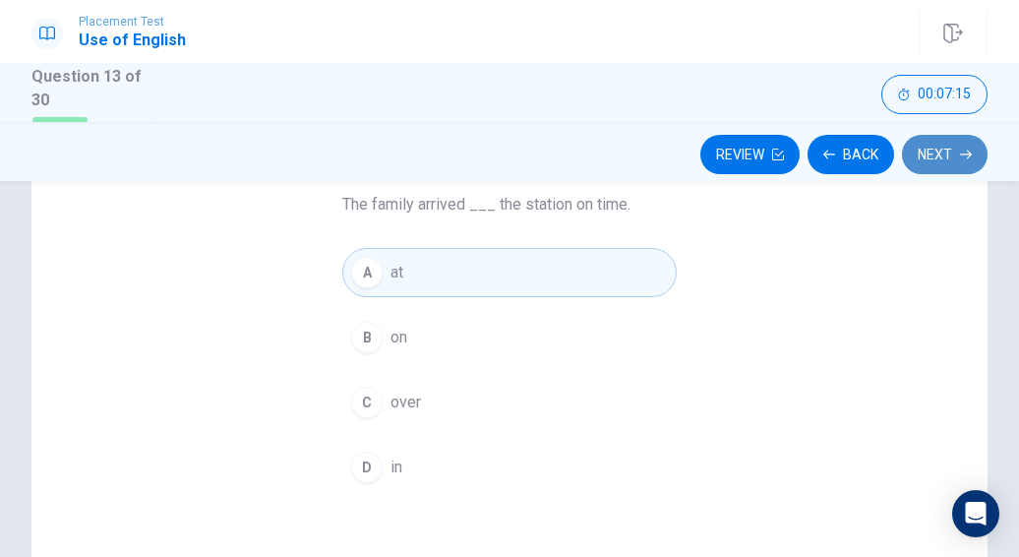
click at [936, 166] on button "Next" at bounding box center [945, 154] width 86 height 39
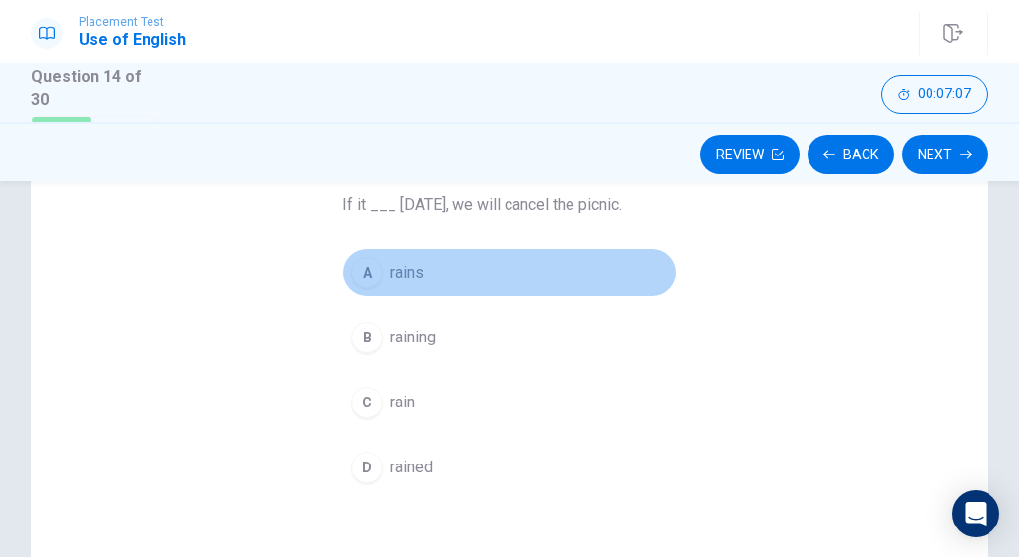
click at [360, 275] on div "A" at bounding box center [366, 272] width 31 height 31
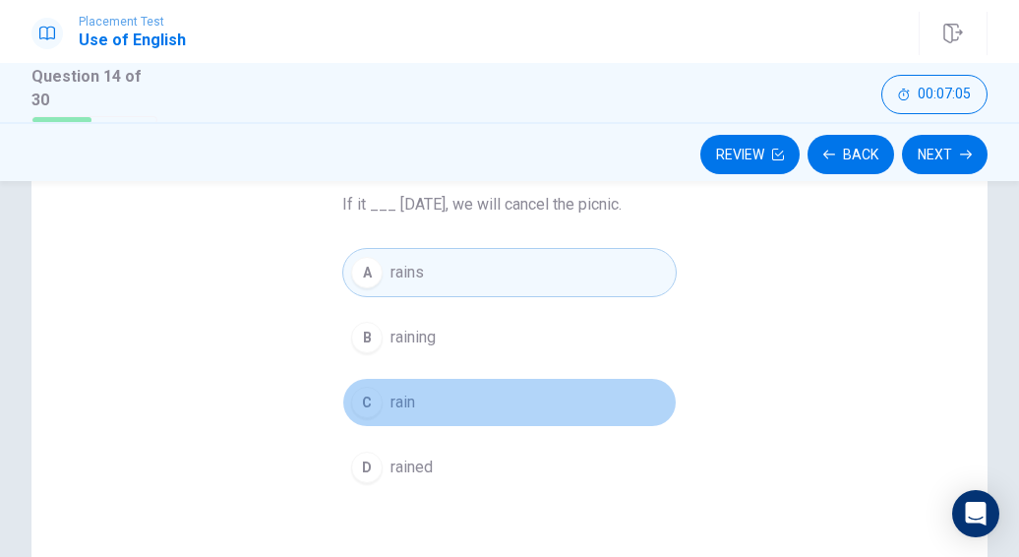
click at [364, 406] on div "C" at bounding box center [366, 402] width 31 height 31
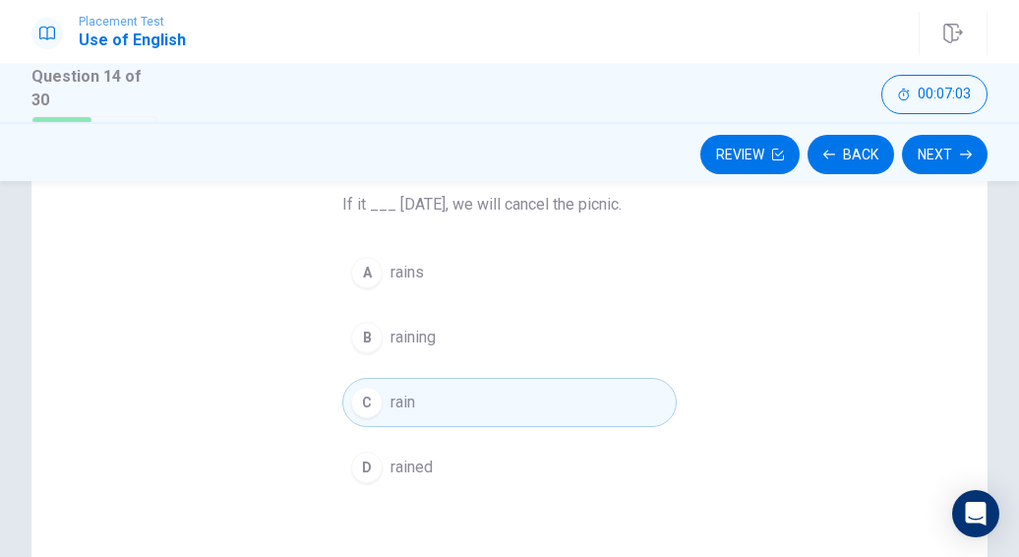
click at [372, 270] on div "A" at bounding box center [366, 272] width 31 height 31
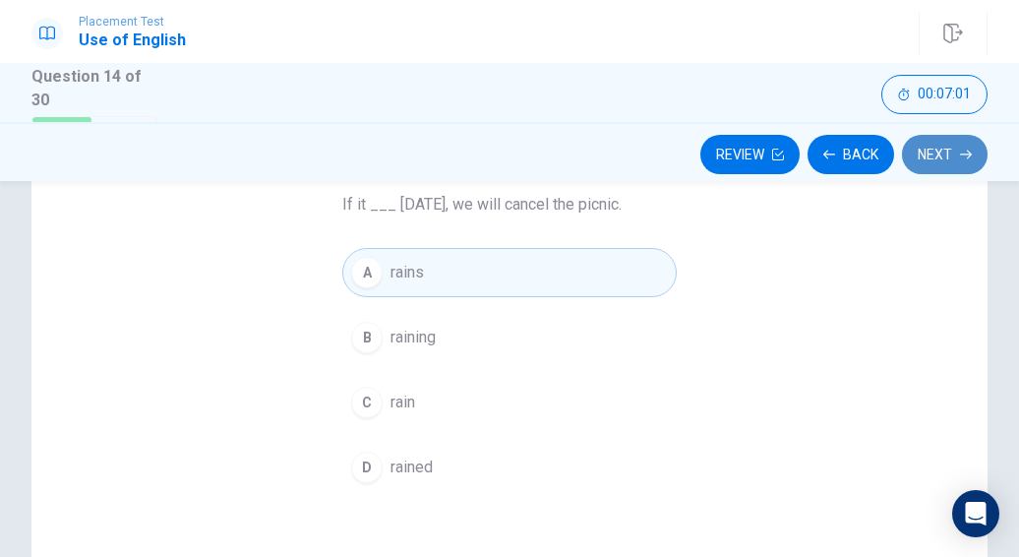
click at [931, 156] on button "Next" at bounding box center [945, 154] width 86 height 39
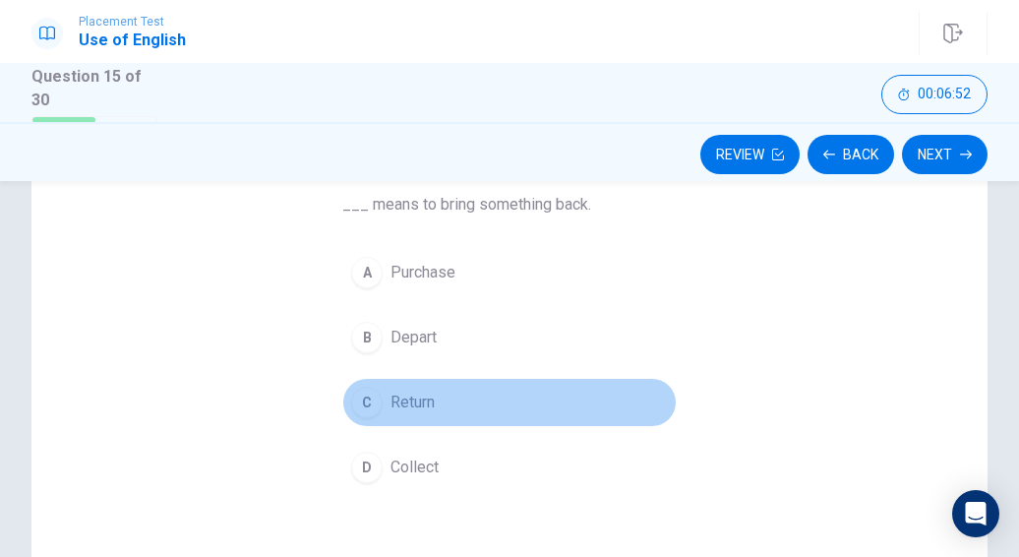
click at [380, 397] on button "C Return" at bounding box center [509, 402] width 334 height 49
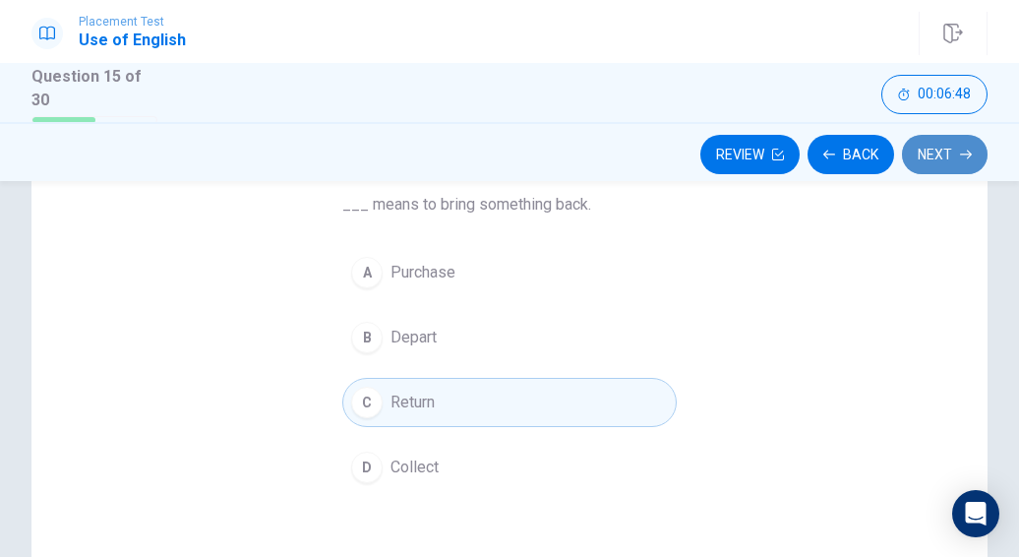
click at [945, 158] on button "Next" at bounding box center [945, 154] width 86 height 39
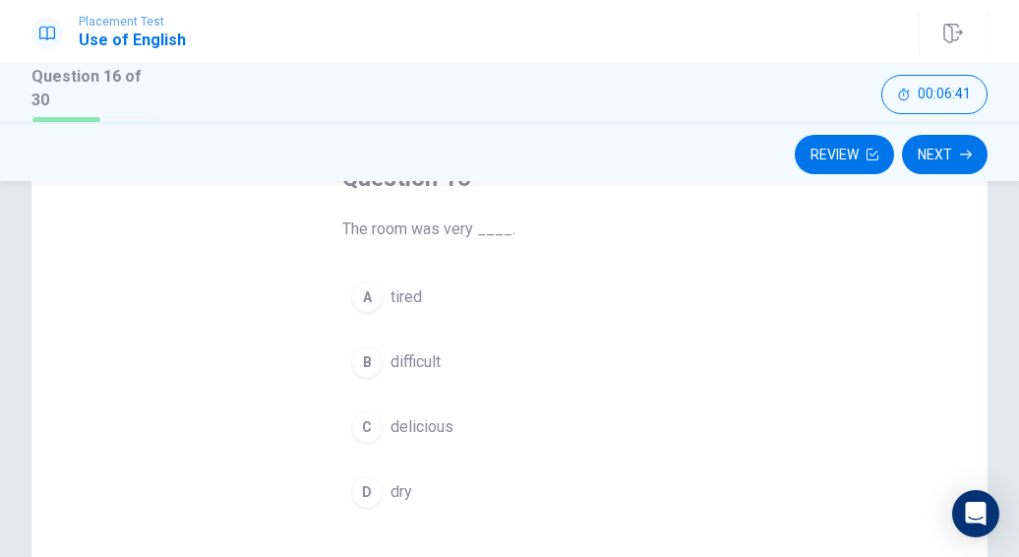
scroll to position [138, 0]
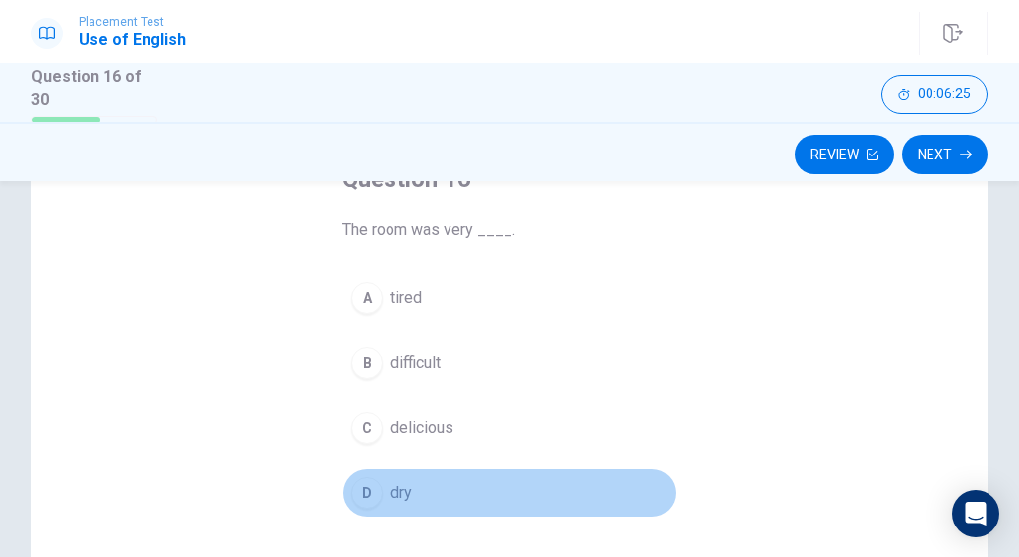
click at [369, 490] on div "D" at bounding box center [366, 492] width 31 height 31
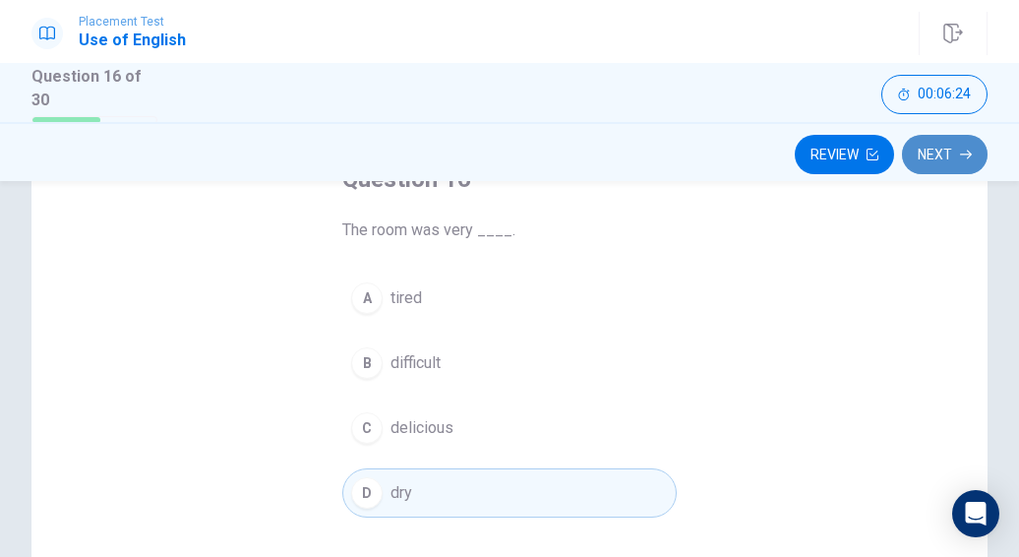
click at [945, 159] on button "Next" at bounding box center [945, 154] width 86 height 39
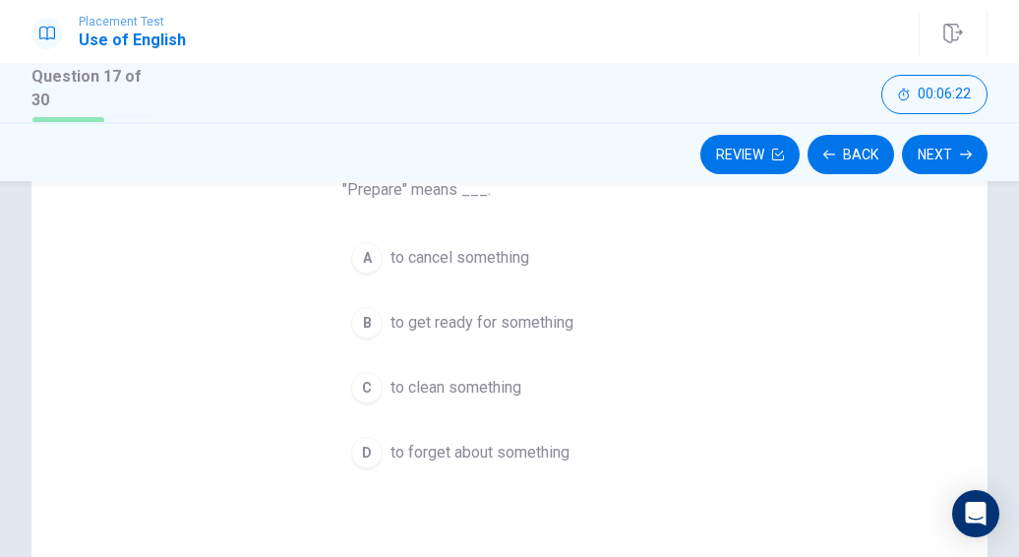
scroll to position [177, 0]
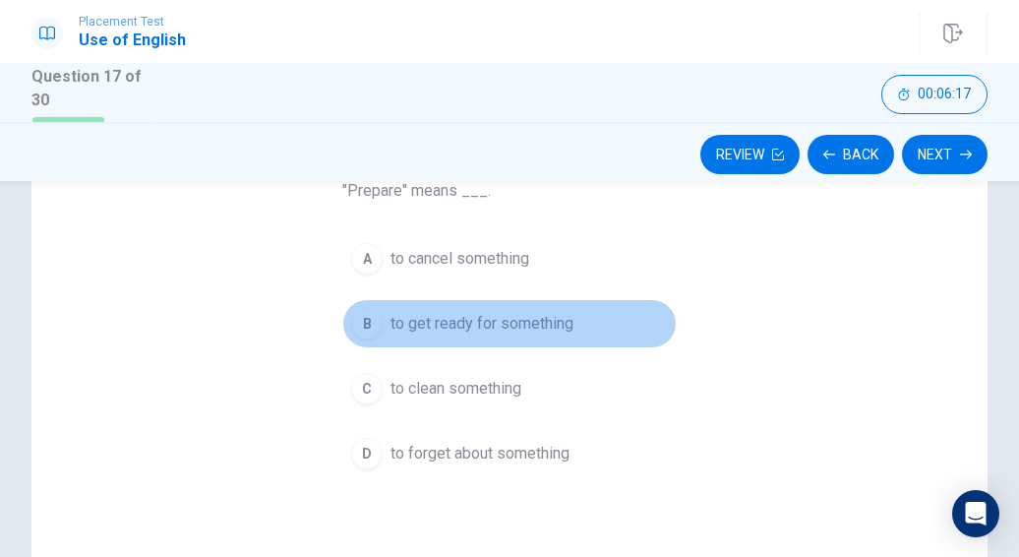
click at [360, 318] on div "B" at bounding box center [366, 323] width 31 height 31
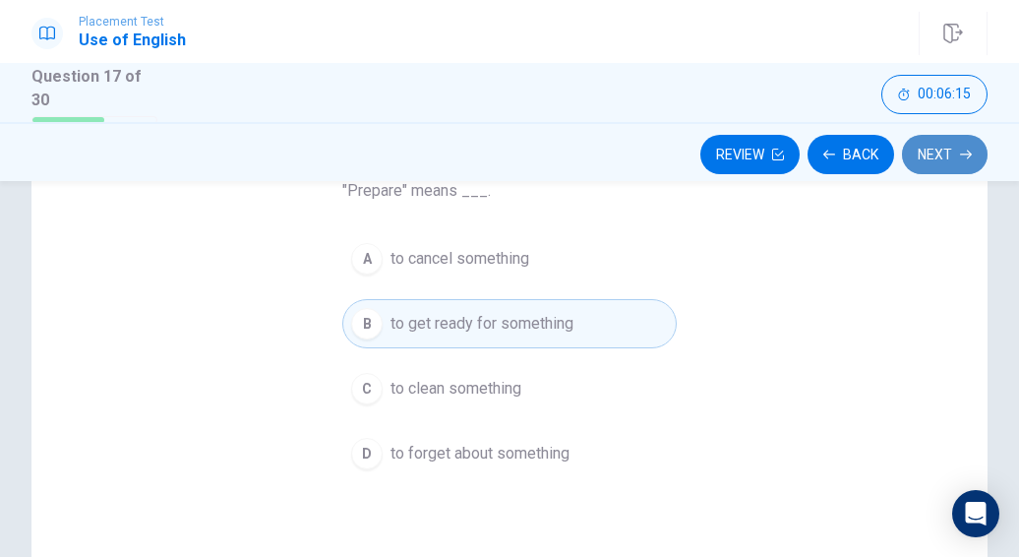
click at [940, 160] on button "Next" at bounding box center [945, 154] width 86 height 39
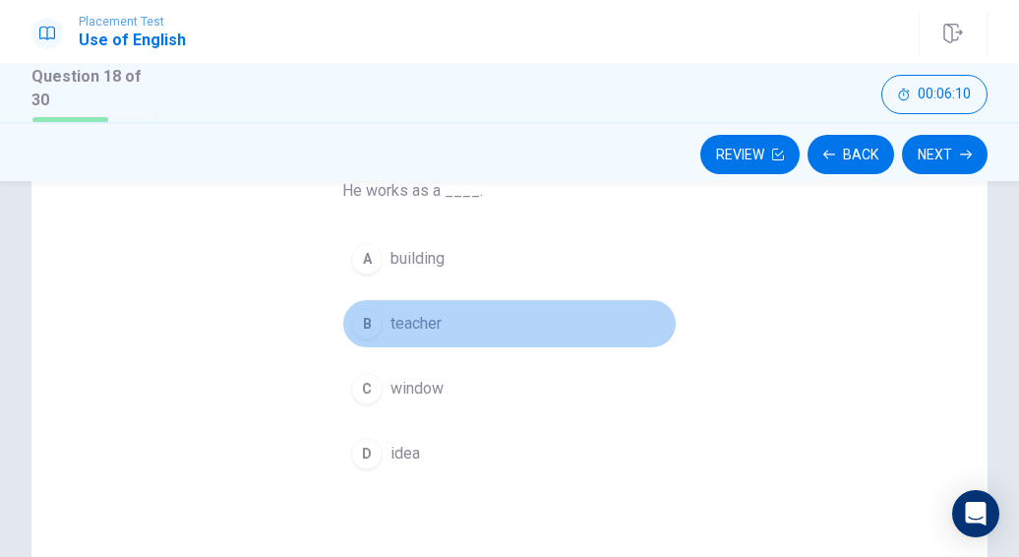
click at [364, 324] on div "B" at bounding box center [366, 323] width 31 height 31
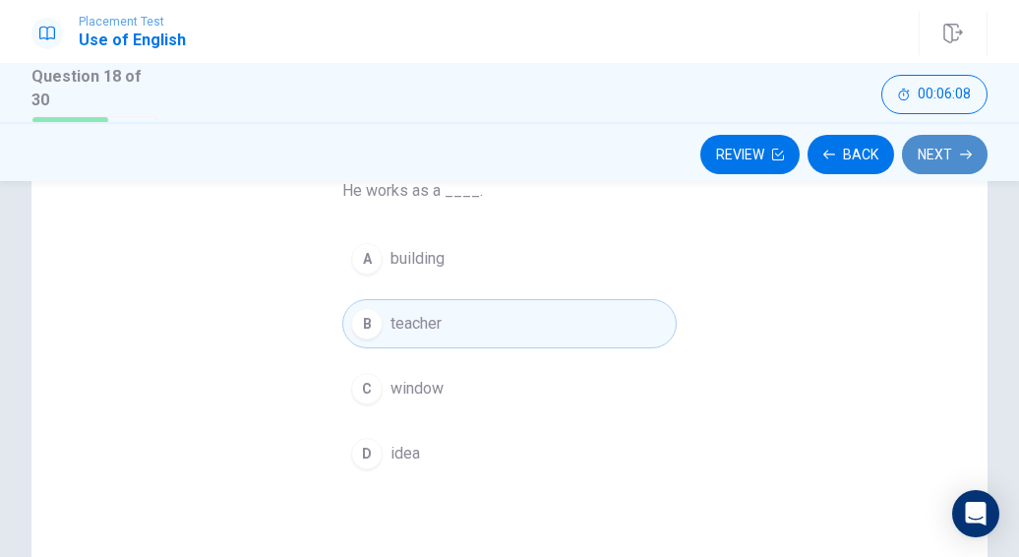
click at [952, 153] on button "Next" at bounding box center [945, 154] width 86 height 39
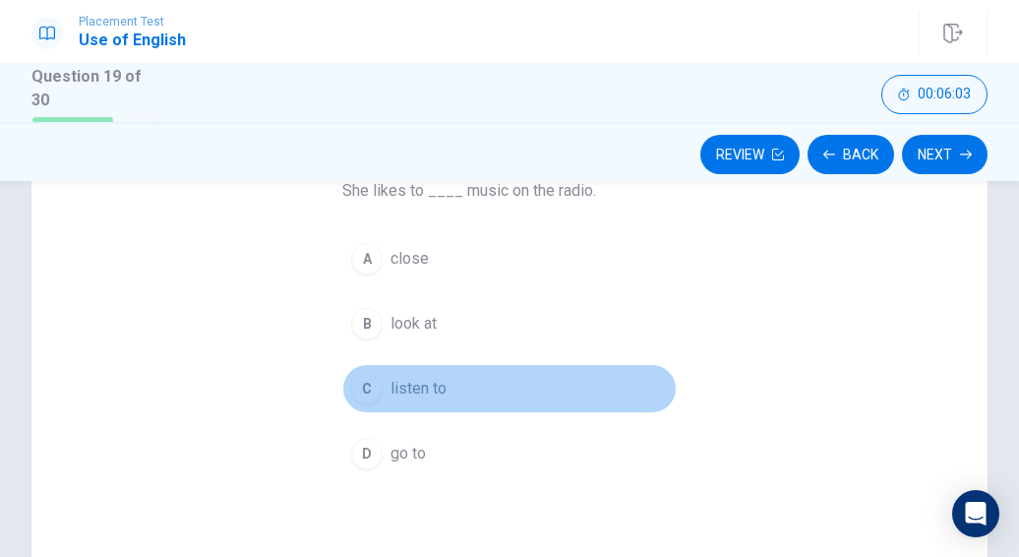
click at [373, 393] on div "C" at bounding box center [366, 388] width 31 height 31
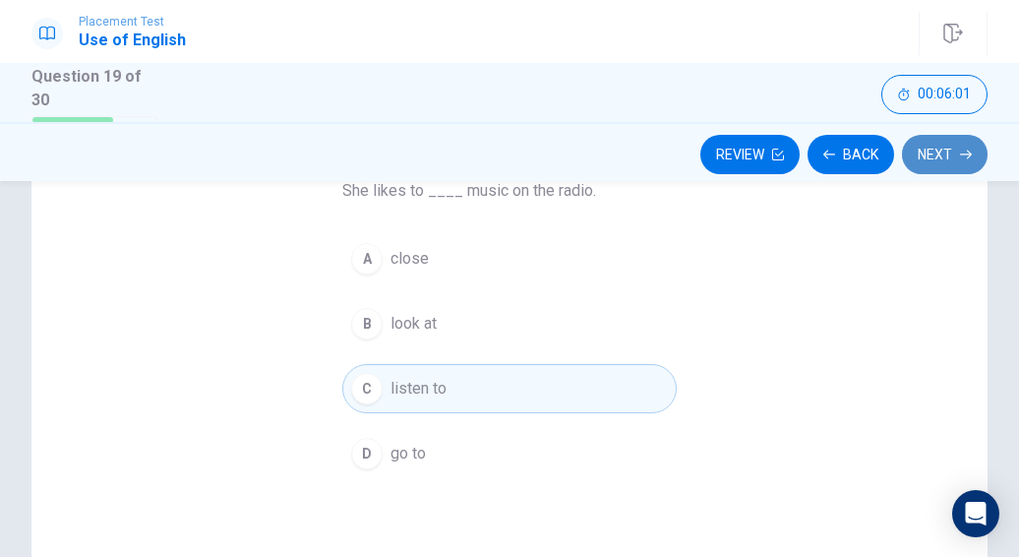
click at [959, 144] on button "Next" at bounding box center [945, 154] width 86 height 39
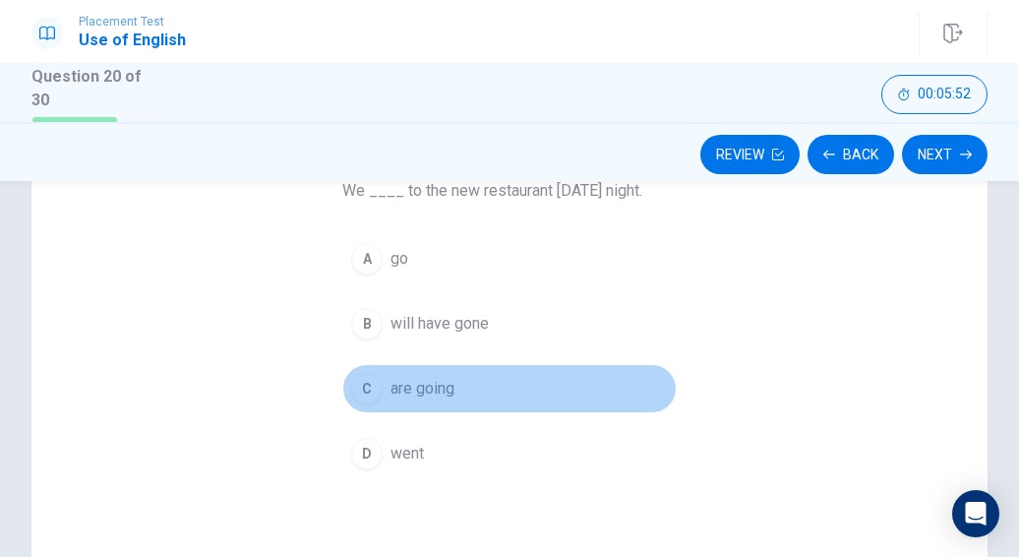
click at [378, 381] on button "C are going" at bounding box center [509, 388] width 334 height 49
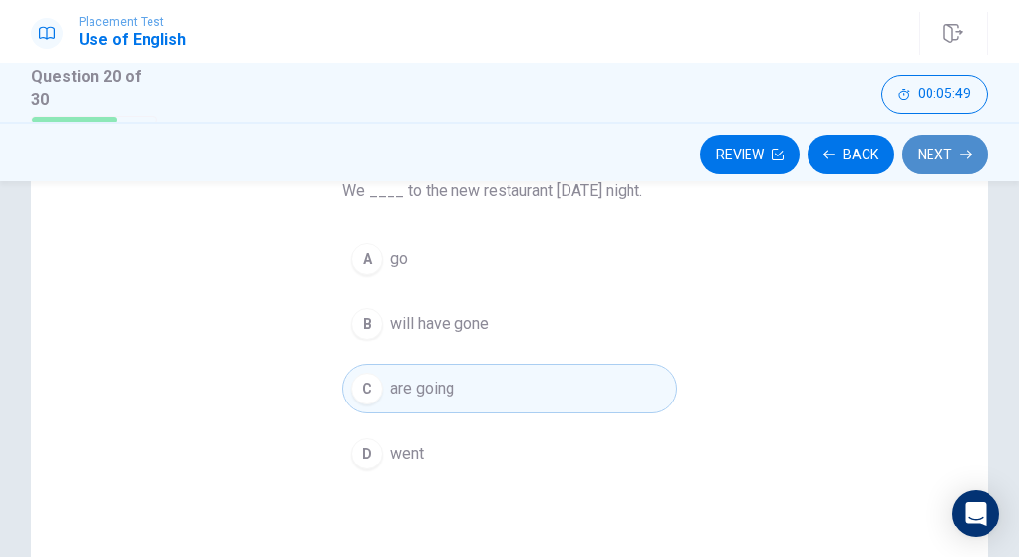
click at [934, 166] on button "Next" at bounding box center [945, 154] width 86 height 39
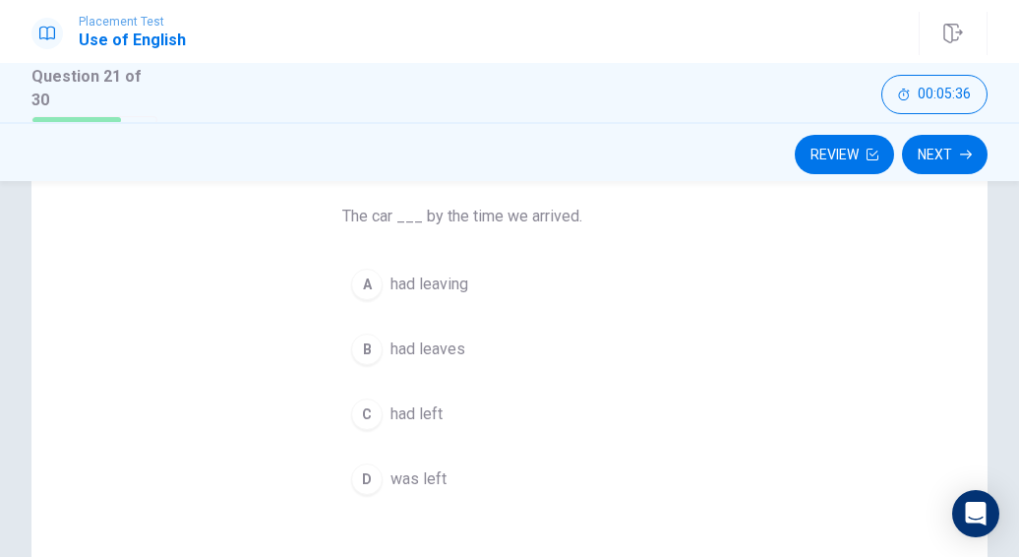
scroll to position [152, 0]
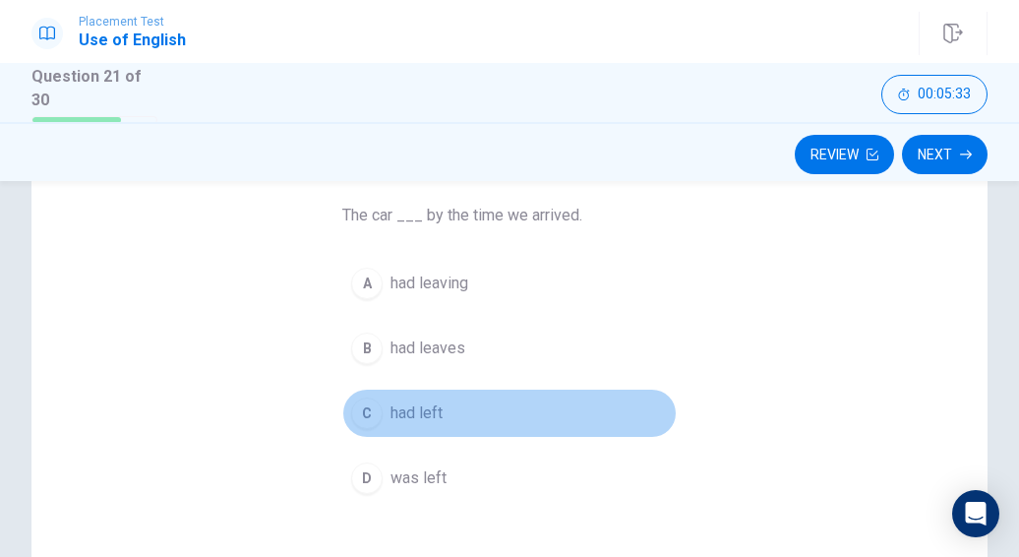
click at [390, 411] on span "had left" at bounding box center [416, 413] width 52 height 24
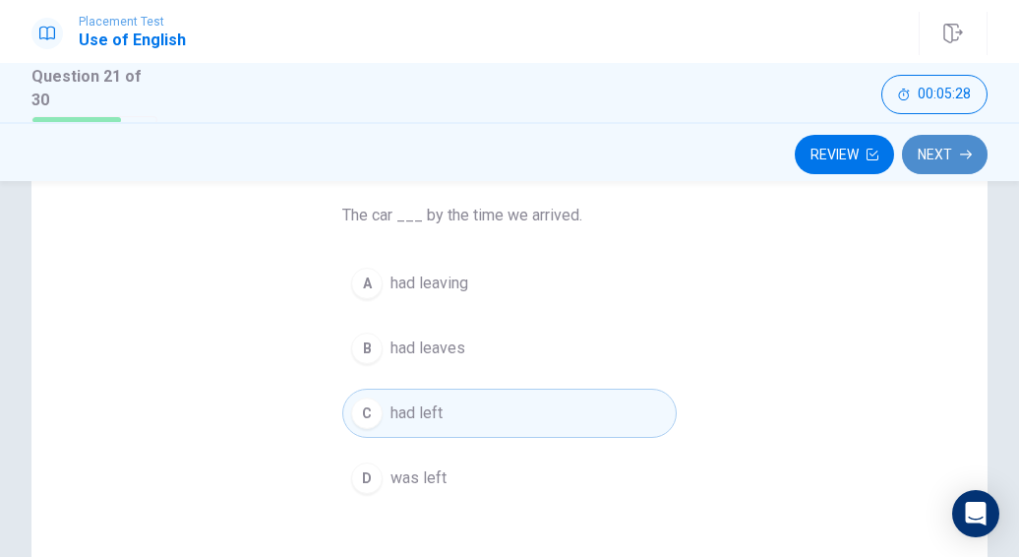
click at [936, 164] on button "Next" at bounding box center [945, 154] width 86 height 39
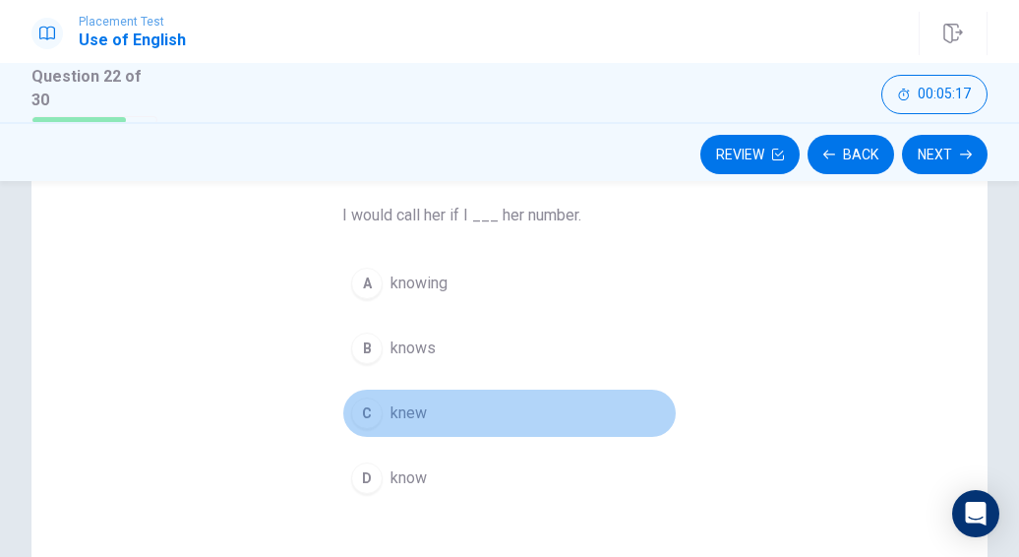
click at [368, 416] on div "C" at bounding box center [366, 412] width 31 height 31
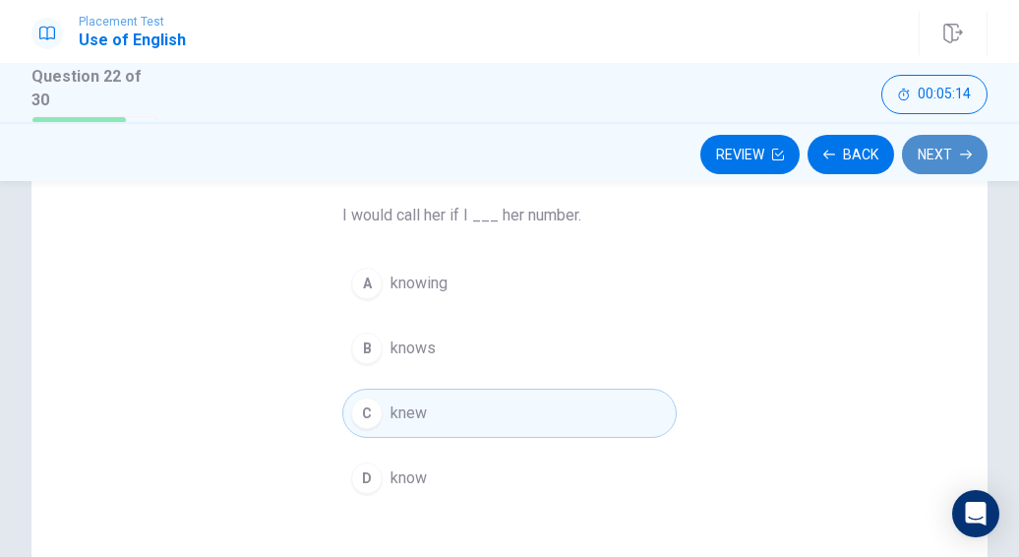
click at [936, 160] on button "Next" at bounding box center [945, 154] width 86 height 39
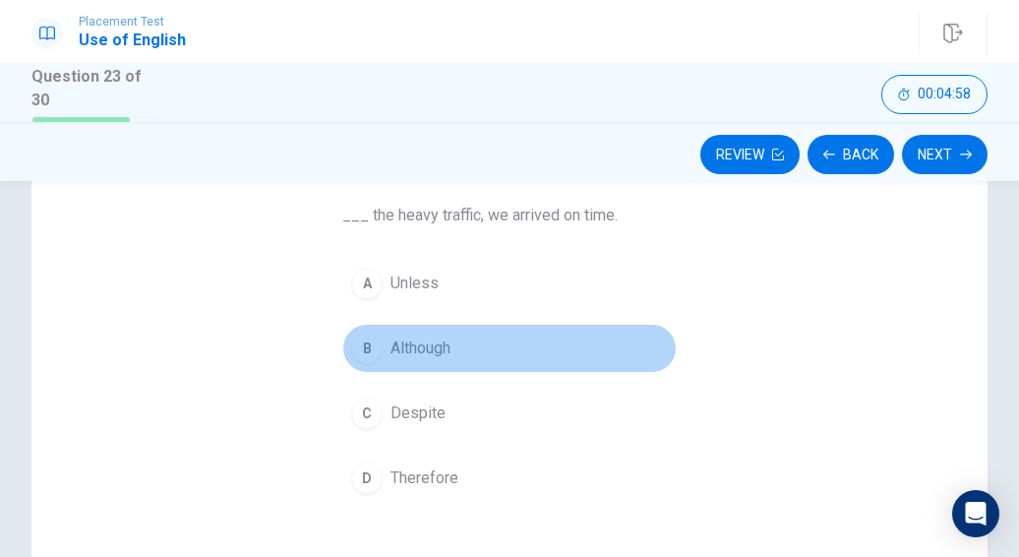
click at [399, 345] on span "Although" at bounding box center [420, 348] width 60 height 24
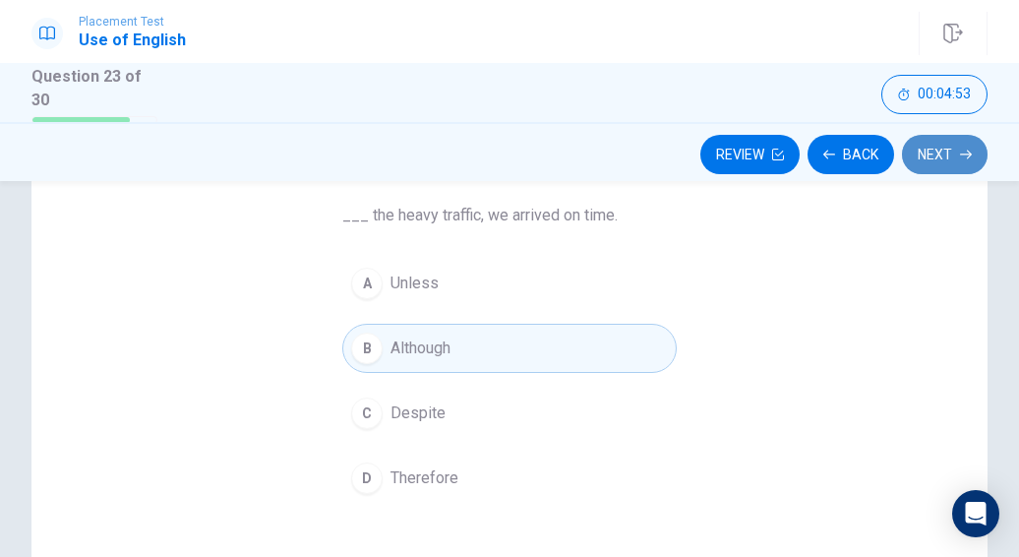
click at [964, 159] on icon "button" at bounding box center [966, 155] width 12 height 12
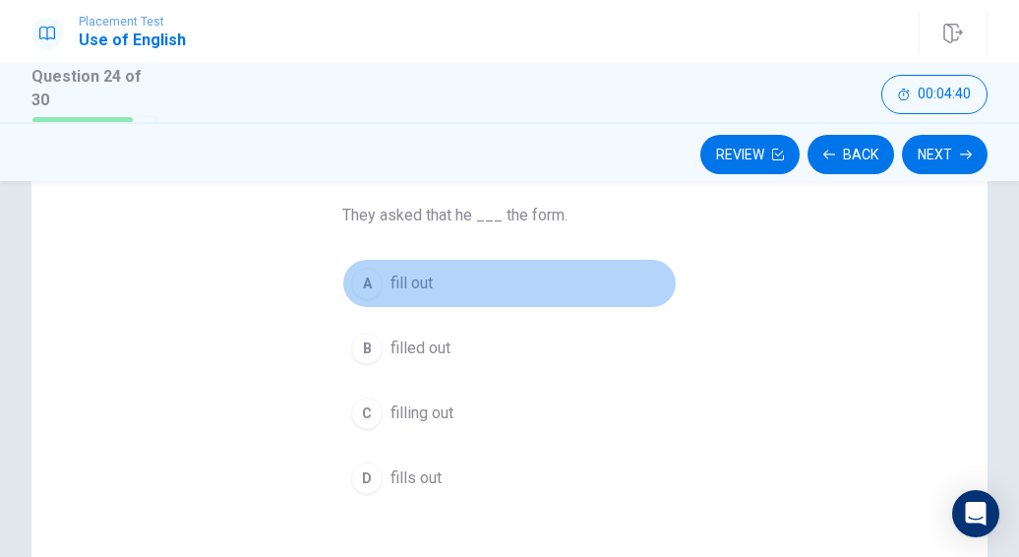
click at [401, 284] on span "fill out" at bounding box center [411, 283] width 42 height 24
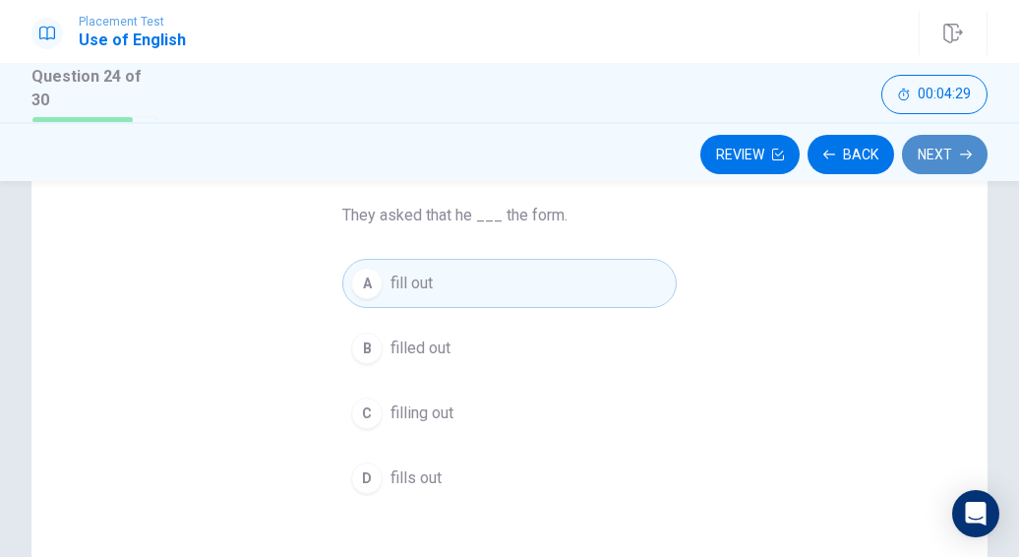
click at [955, 157] on button "Next" at bounding box center [945, 154] width 86 height 39
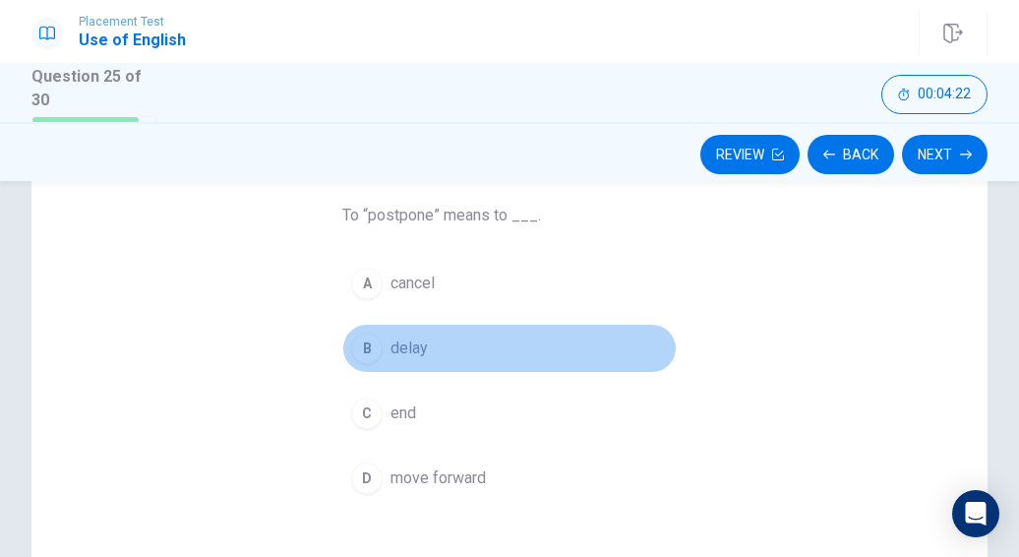
click at [407, 344] on span "delay" at bounding box center [408, 348] width 37 height 24
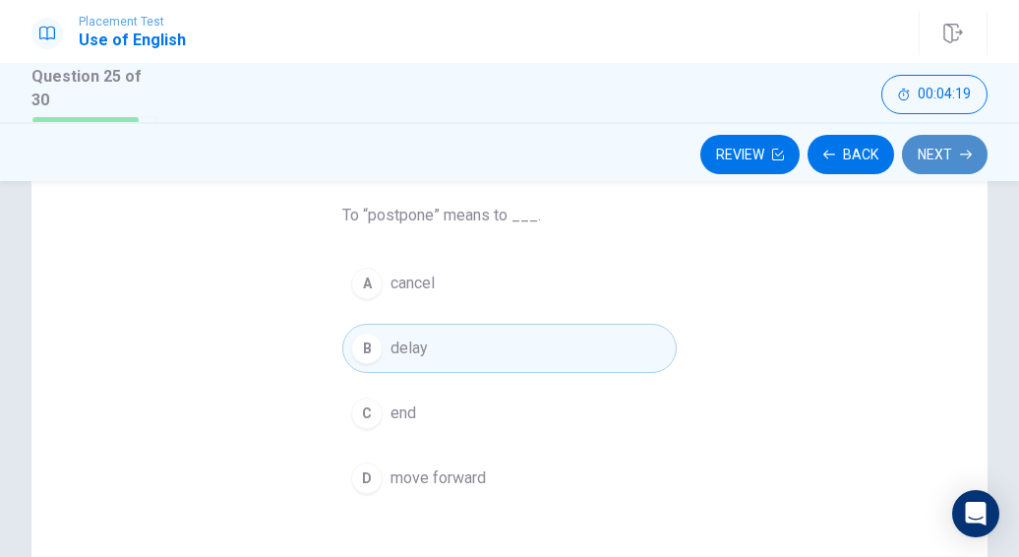
click at [974, 158] on button "Next" at bounding box center [945, 154] width 86 height 39
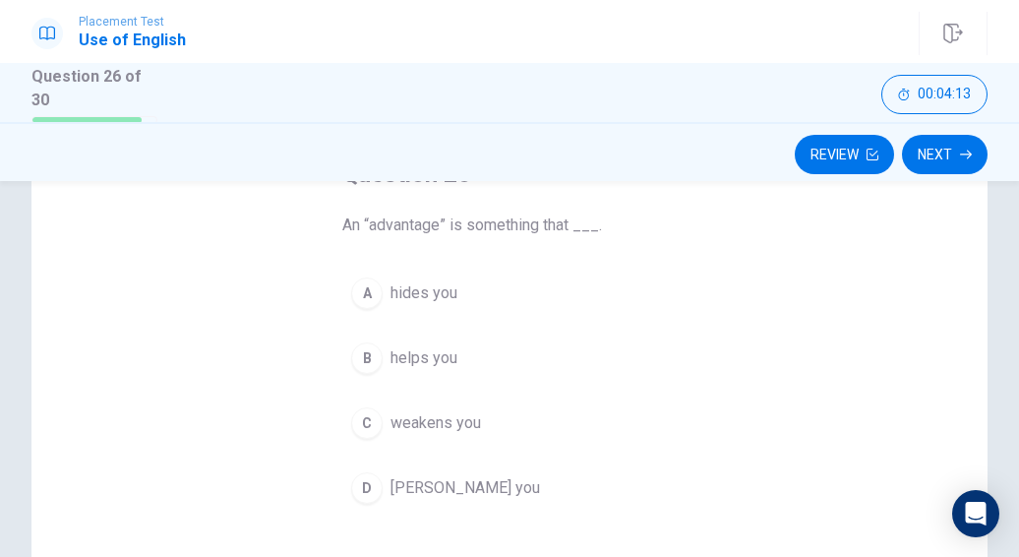
scroll to position [144, 0]
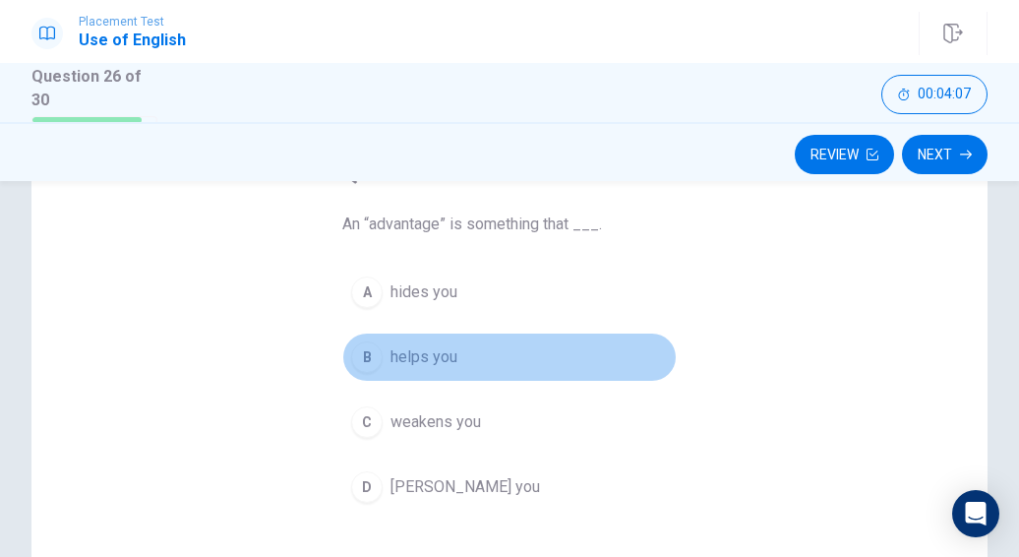
click at [426, 361] on span "helps you" at bounding box center [423, 357] width 67 height 24
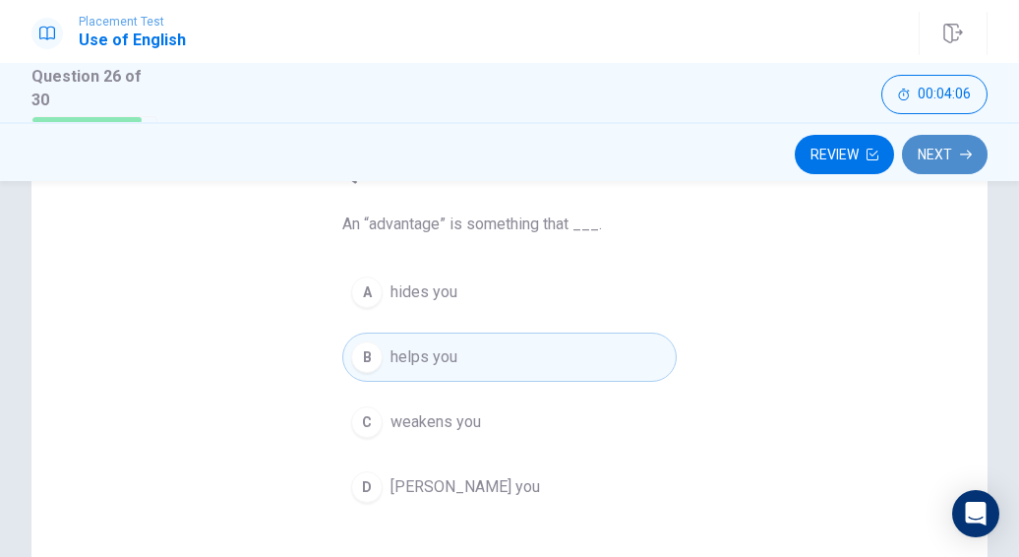
click at [942, 158] on button "Next" at bounding box center [945, 154] width 86 height 39
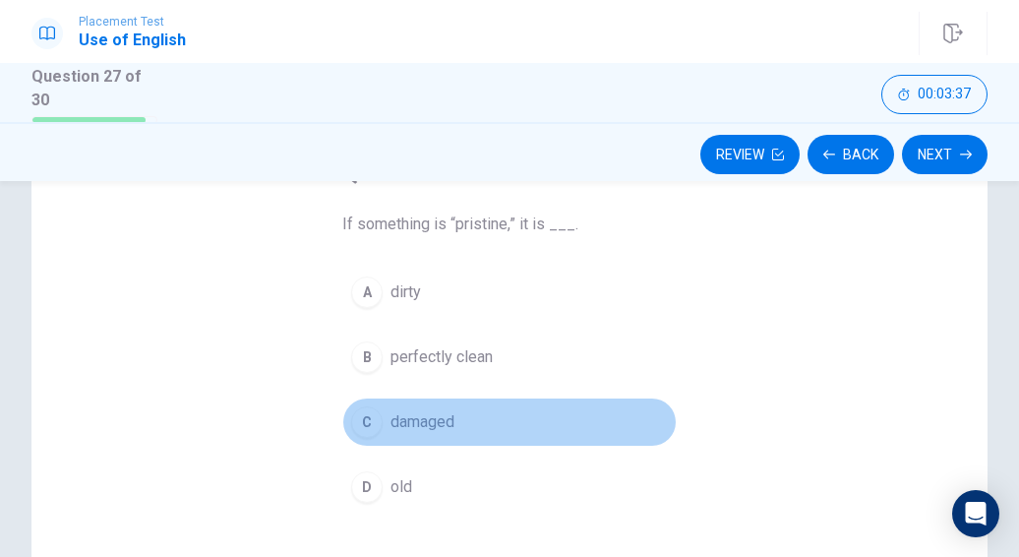
click at [400, 418] on span "damaged" at bounding box center [422, 422] width 64 height 24
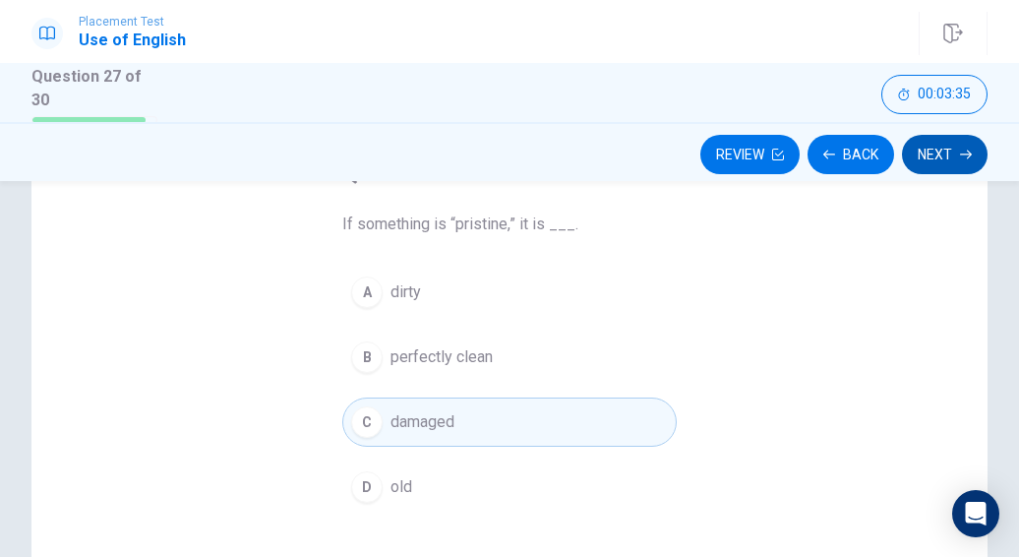
click at [938, 156] on button "Next" at bounding box center [945, 154] width 86 height 39
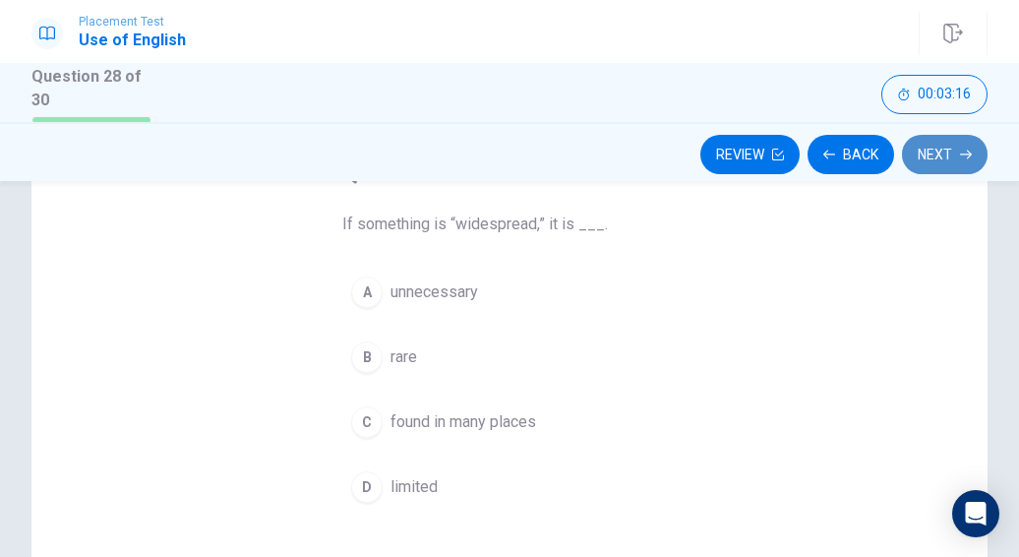
click at [942, 155] on button "Next" at bounding box center [945, 154] width 86 height 39
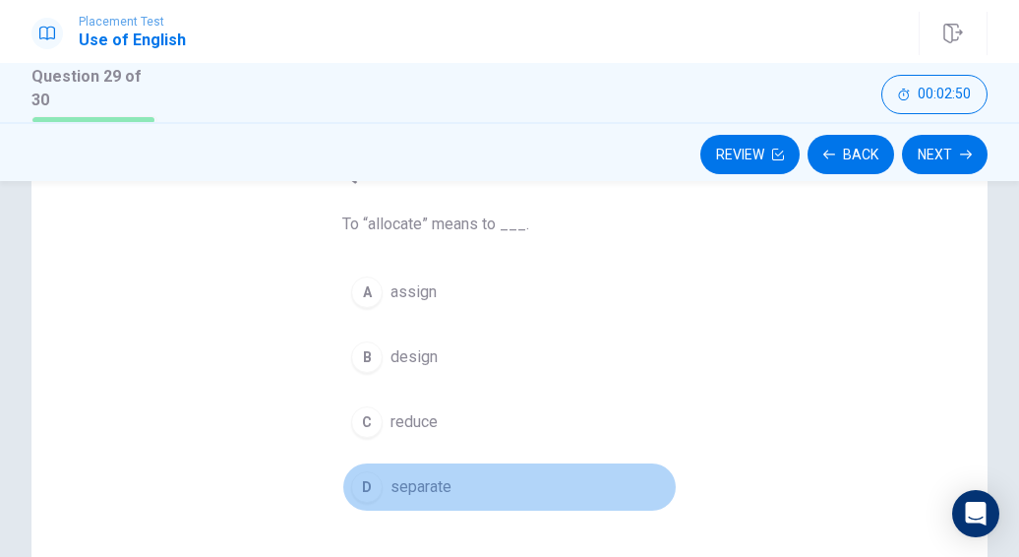
click at [399, 489] on span "separate" at bounding box center [420, 487] width 61 height 24
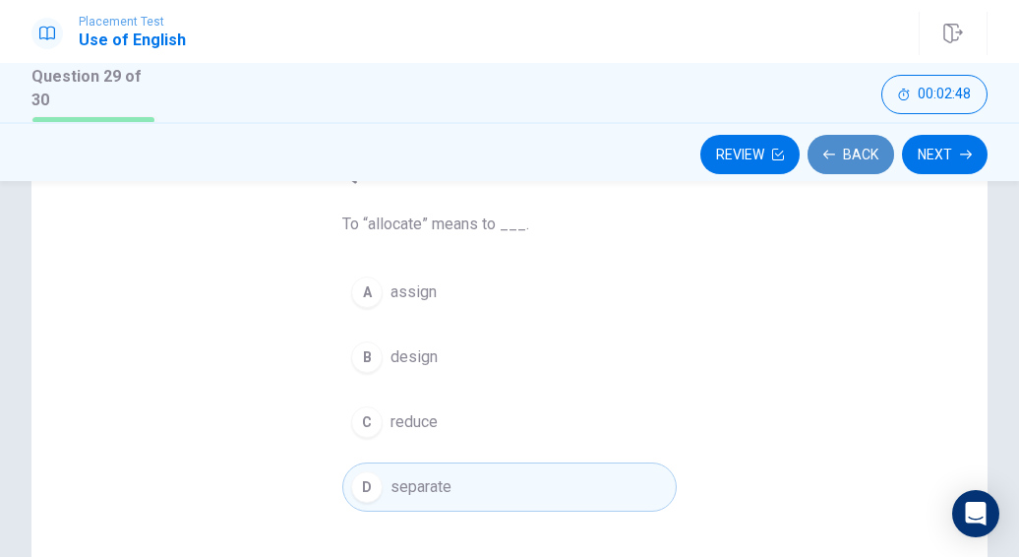
click at [832, 152] on icon "button" at bounding box center [829, 155] width 12 height 12
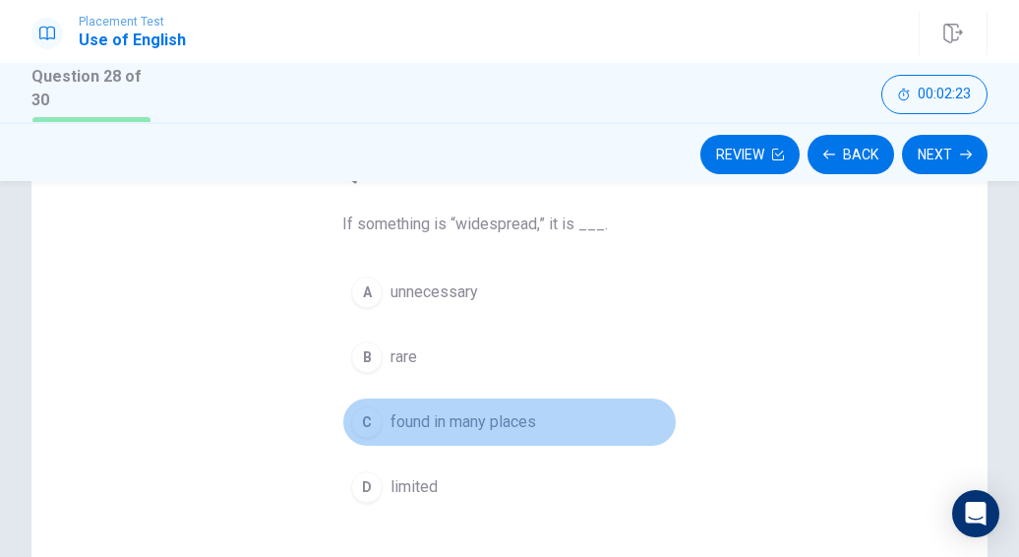
click at [492, 416] on span "found in many places" at bounding box center [463, 422] width 146 height 24
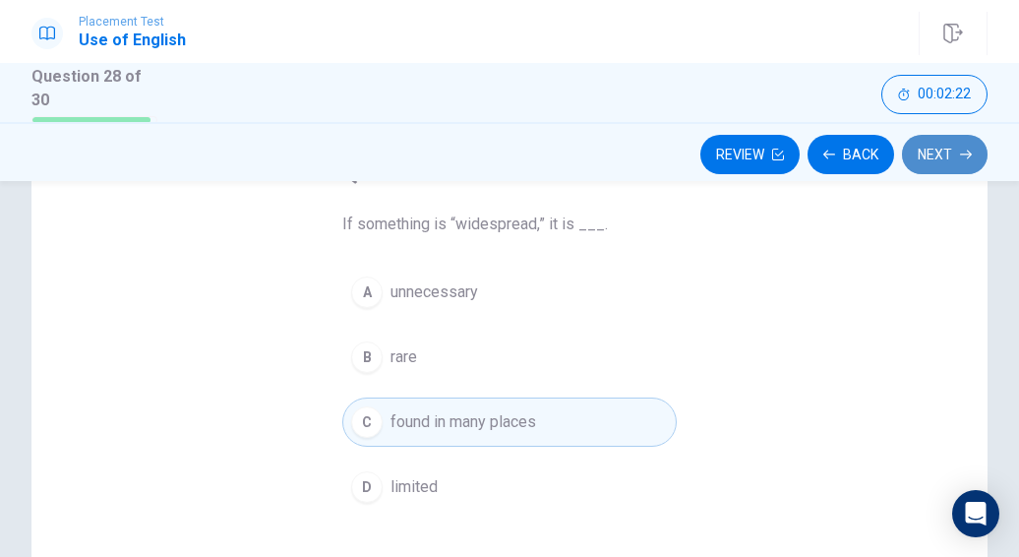
click at [923, 162] on button "Next" at bounding box center [945, 154] width 86 height 39
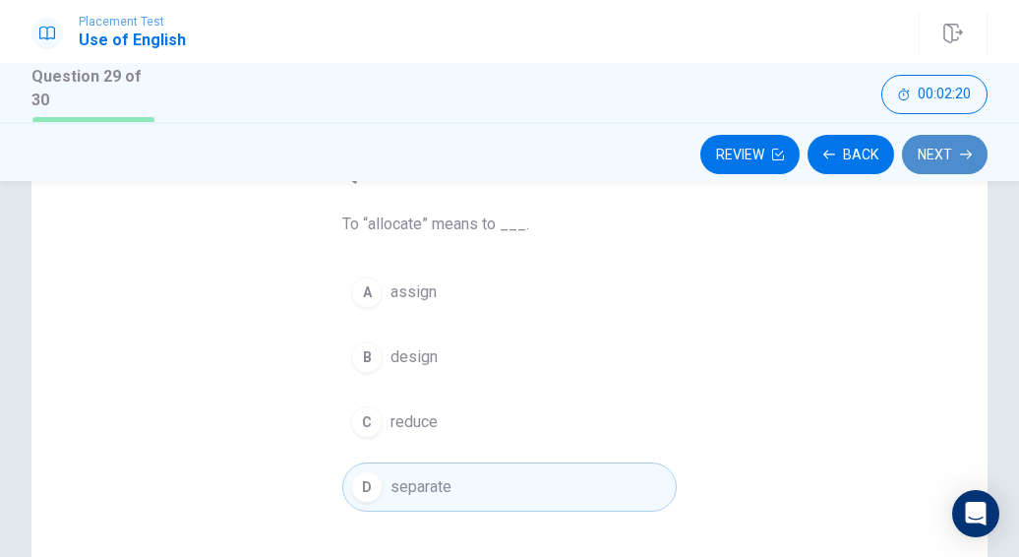
click at [923, 162] on button "Next" at bounding box center [945, 154] width 86 height 39
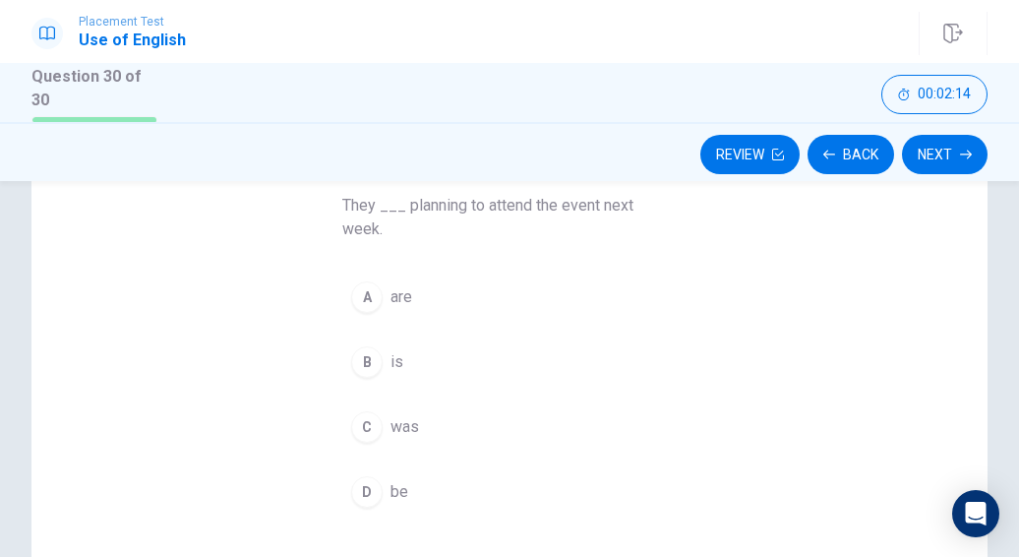
scroll to position [164, 0]
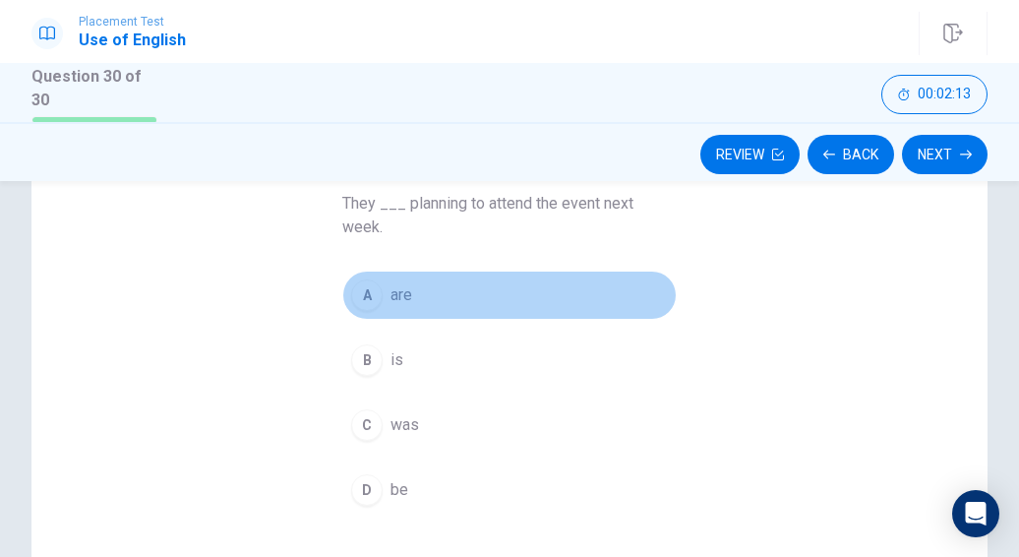
click at [397, 296] on span "are" at bounding box center [401, 295] width 22 height 24
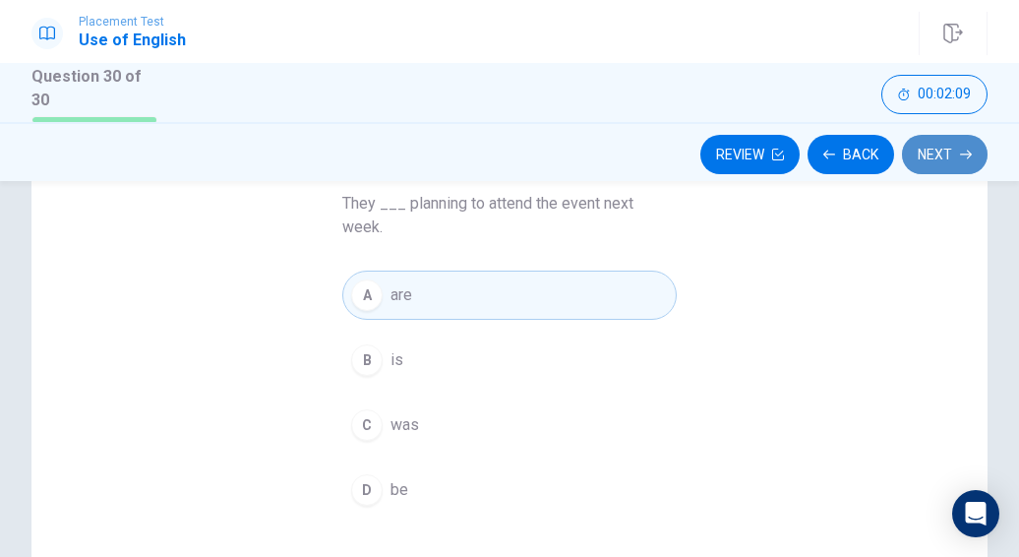
click at [942, 162] on button "Next" at bounding box center [945, 154] width 86 height 39
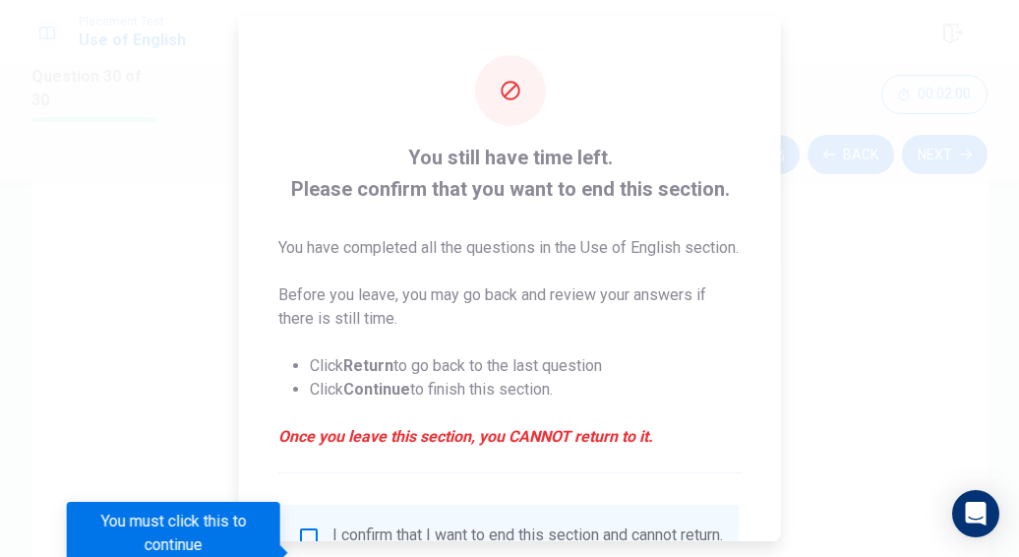
click at [222, 523] on div "You must click this to continue" at bounding box center [173, 533] width 213 height 63
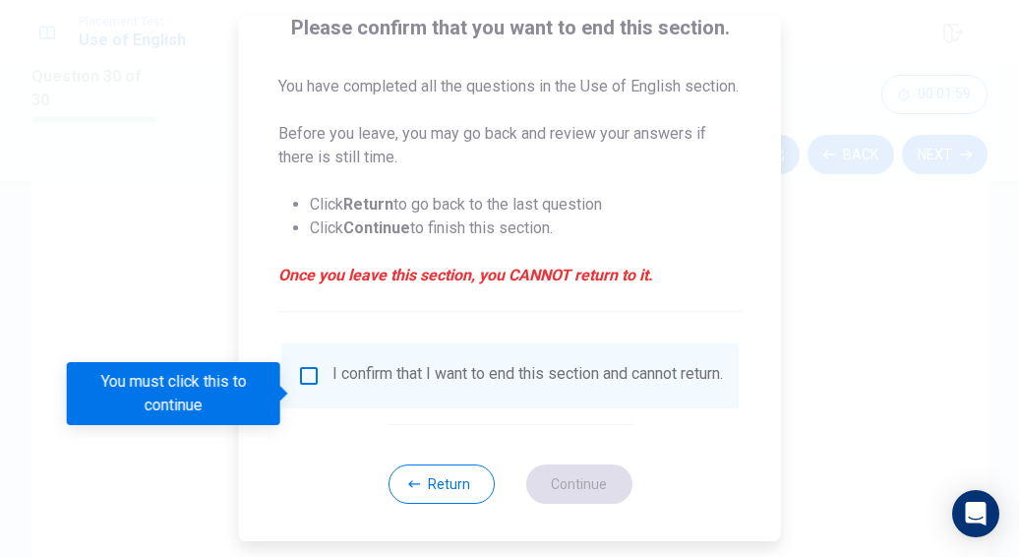
scroll to position [168, 0]
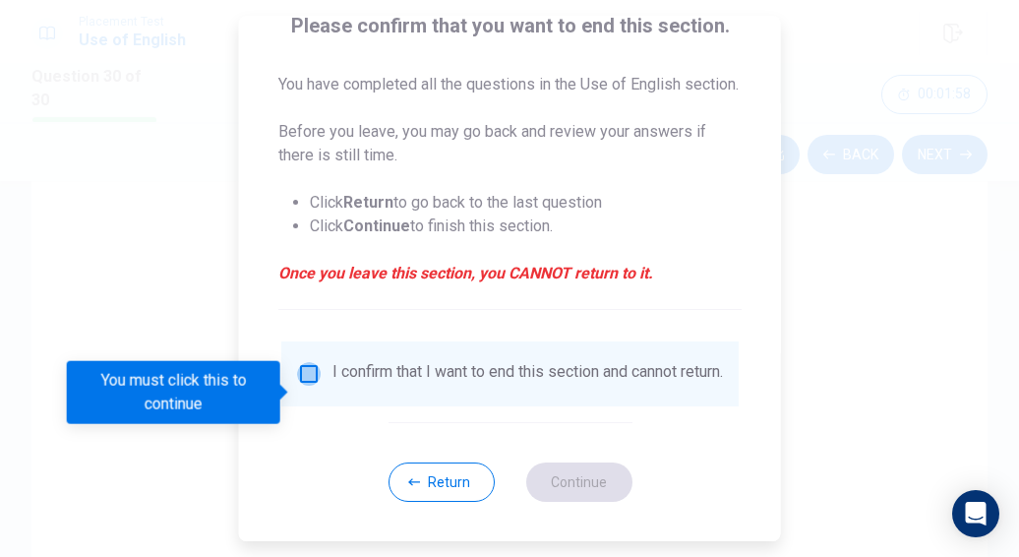
click at [305, 386] on input "You must click this to continue" at bounding box center [309, 374] width 24 height 24
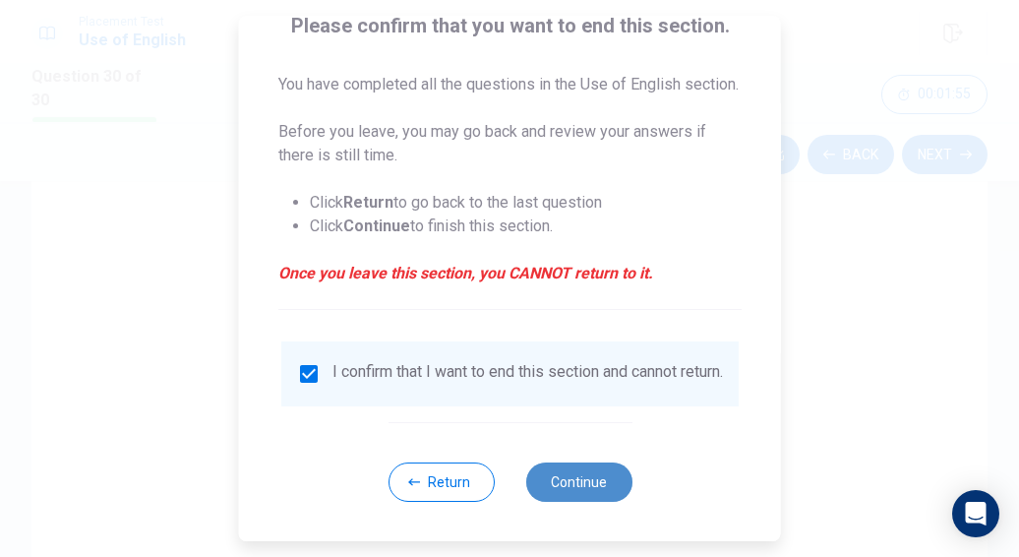
click at [575, 502] on button "Continue" at bounding box center [578, 481] width 106 height 39
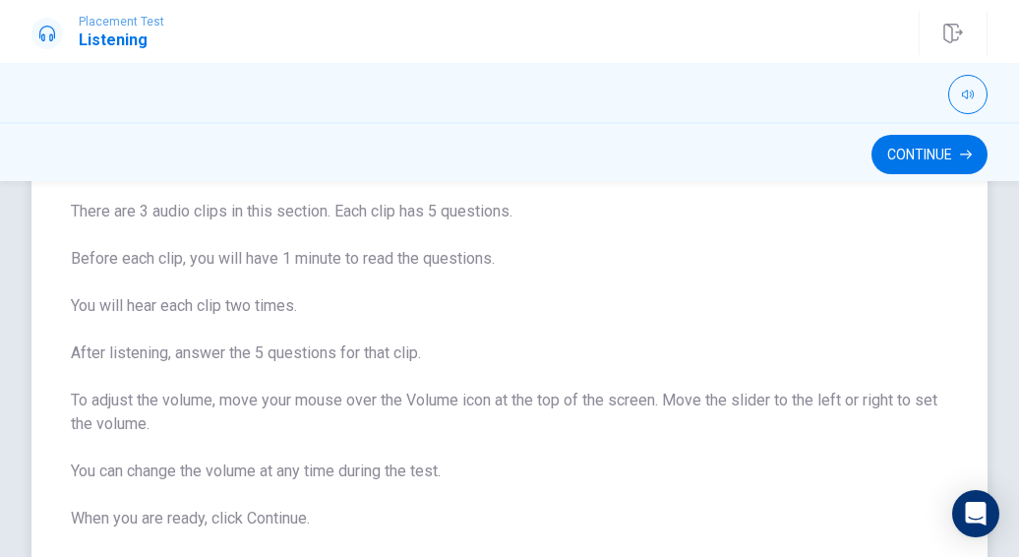
scroll to position [157, 0]
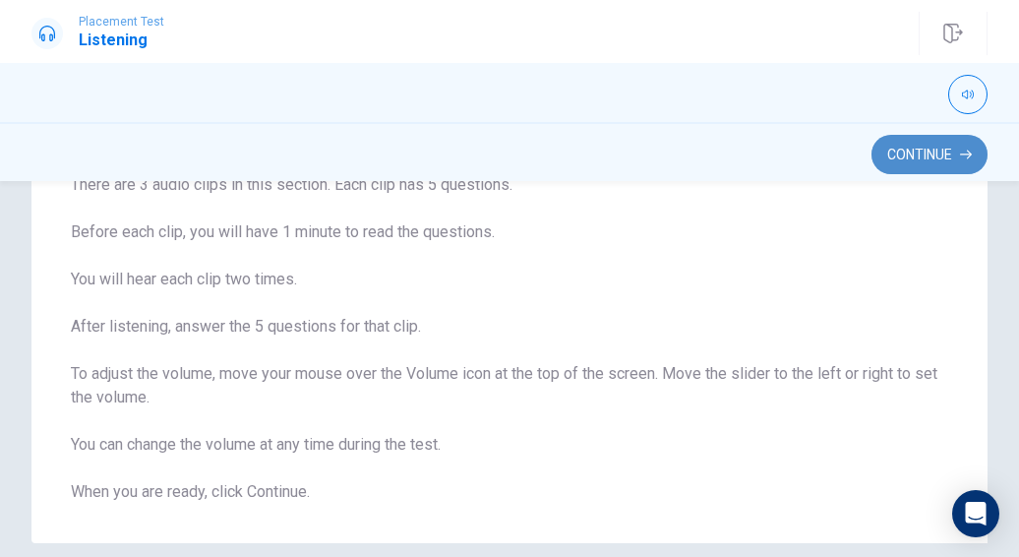
click at [911, 160] on button "Continue" at bounding box center [929, 154] width 116 height 39
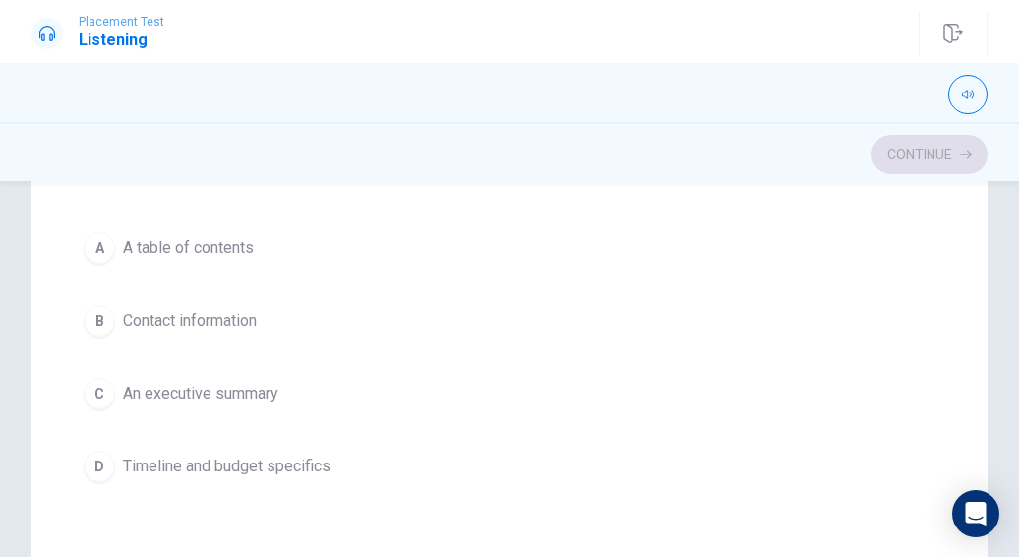
scroll to position [459, 0]
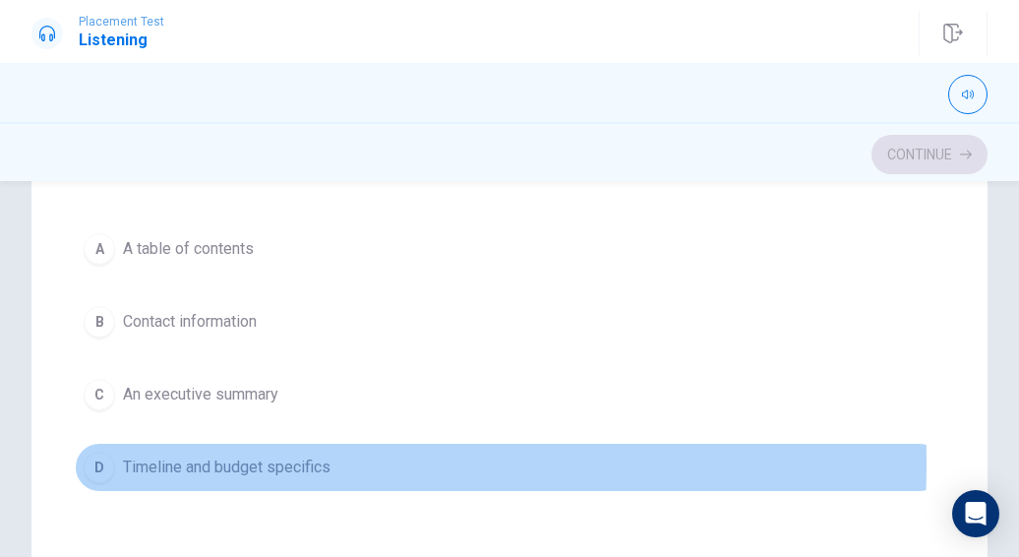
click at [130, 457] on span "Timeline and budget specifics" at bounding box center [227, 467] width 208 height 24
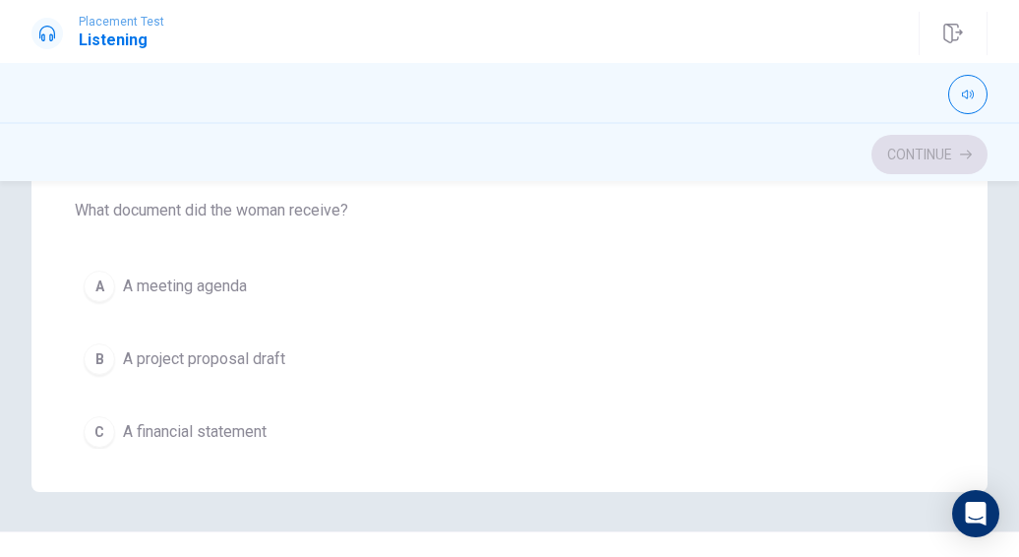
scroll to position [1467, 0]
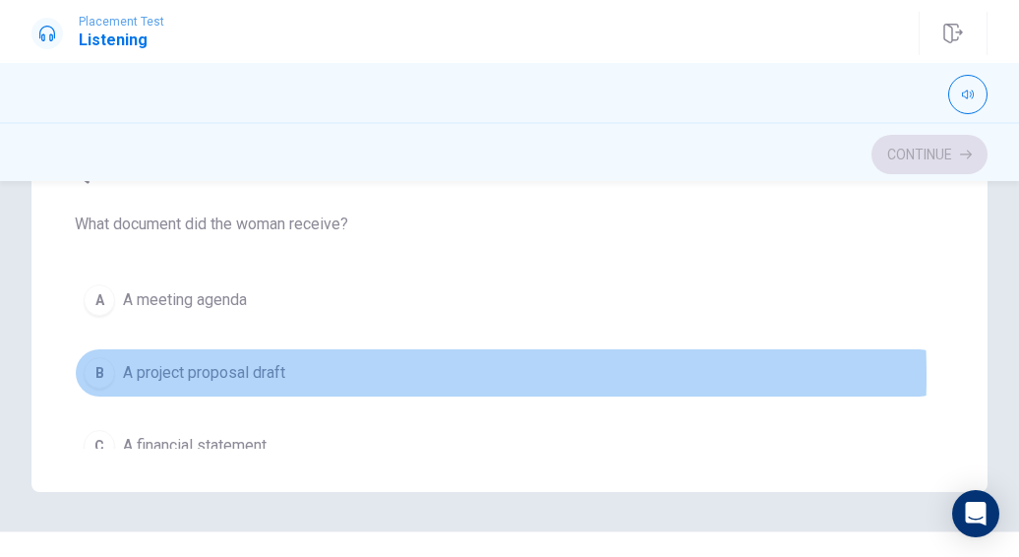
click at [225, 363] on span "A project proposal draft" at bounding box center [204, 373] width 162 height 24
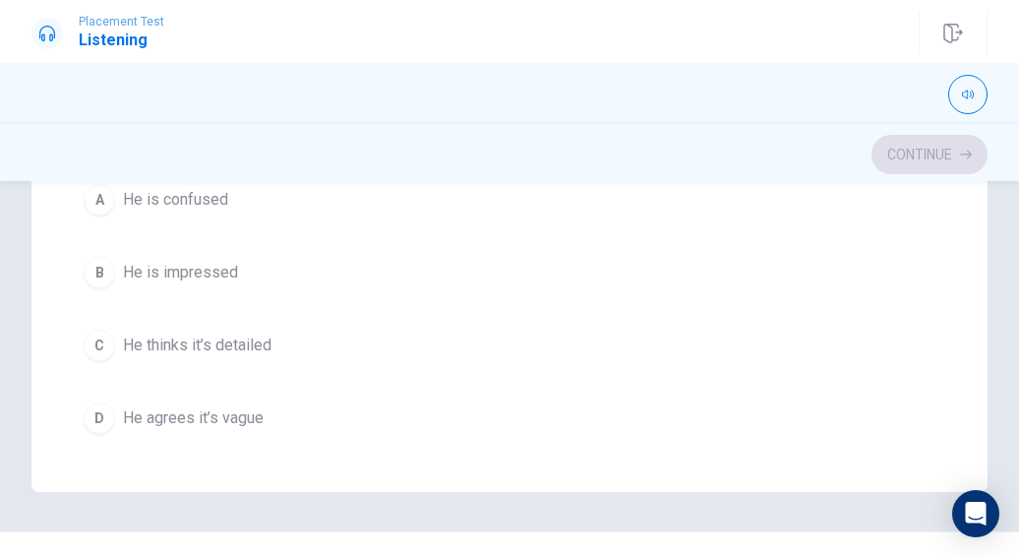
scroll to position [1121, 0]
click at [254, 335] on span "He thinks it’s detailed" at bounding box center [197, 343] width 149 height 24
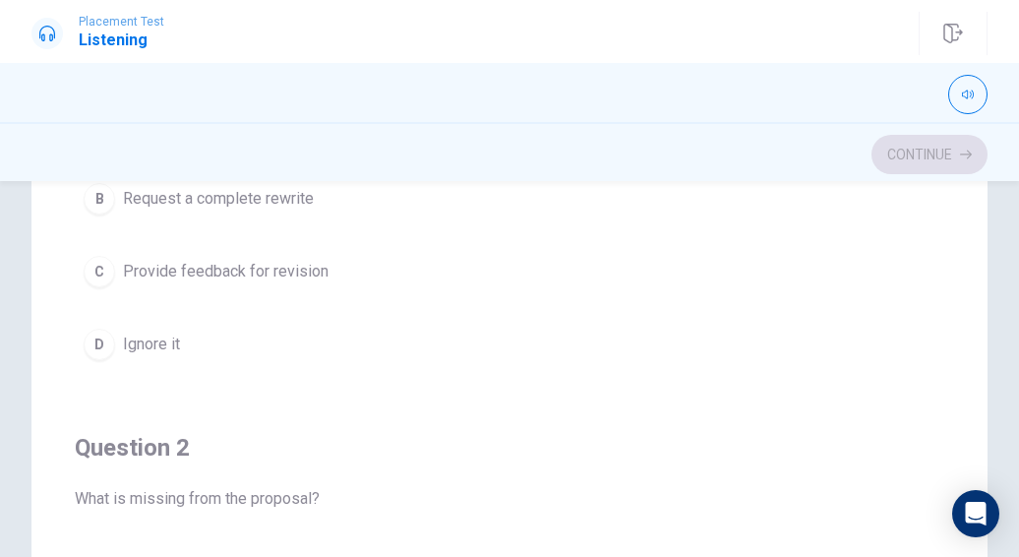
scroll to position [0, 0]
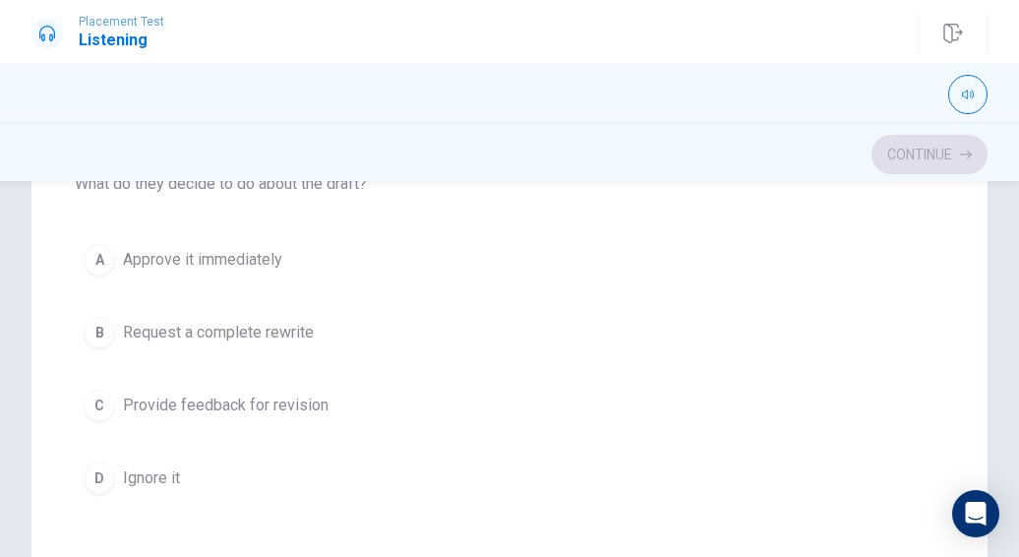
click at [47, 32] on icon at bounding box center [47, 34] width 16 height 16
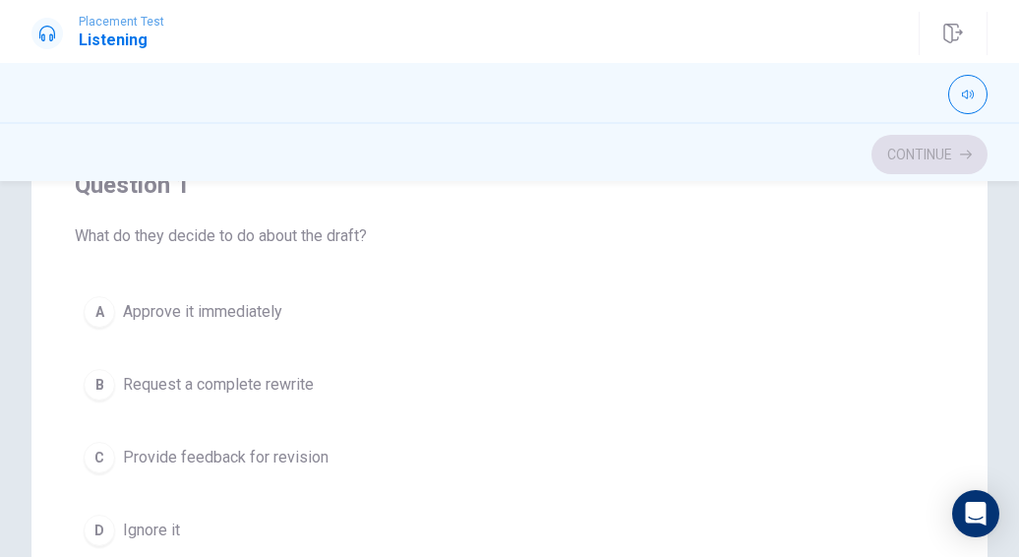
scroll to position [208, 0]
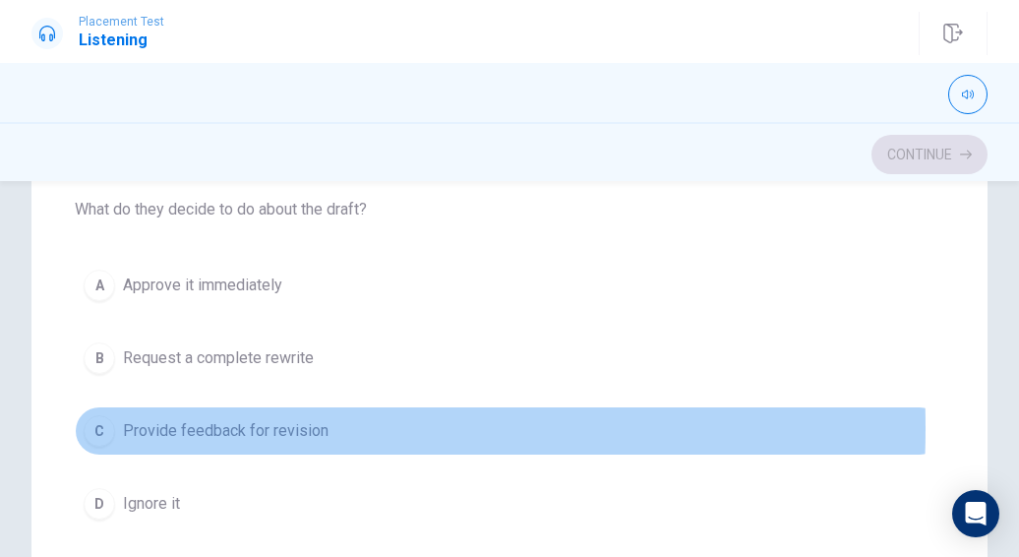
click at [124, 426] on span "Provide feedback for revision" at bounding box center [226, 431] width 206 height 24
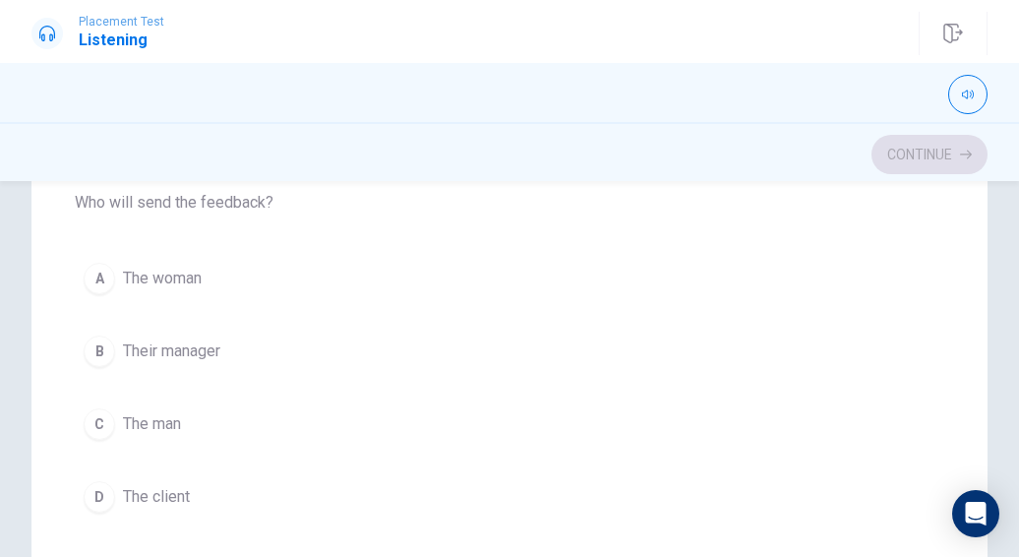
scroll to position [938, 0]
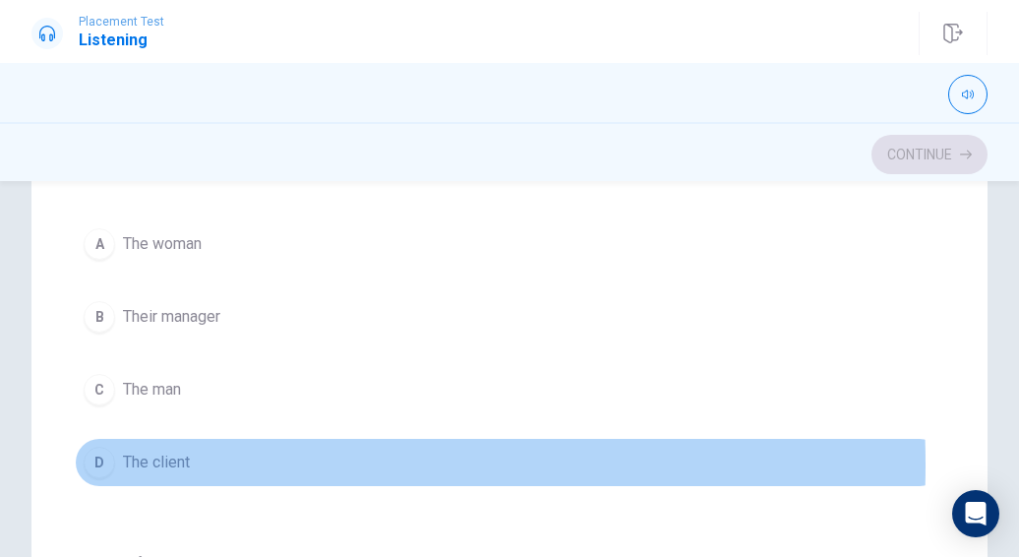
click at [154, 456] on span "The client" at bounding box center [156, 462] width 67 height 24
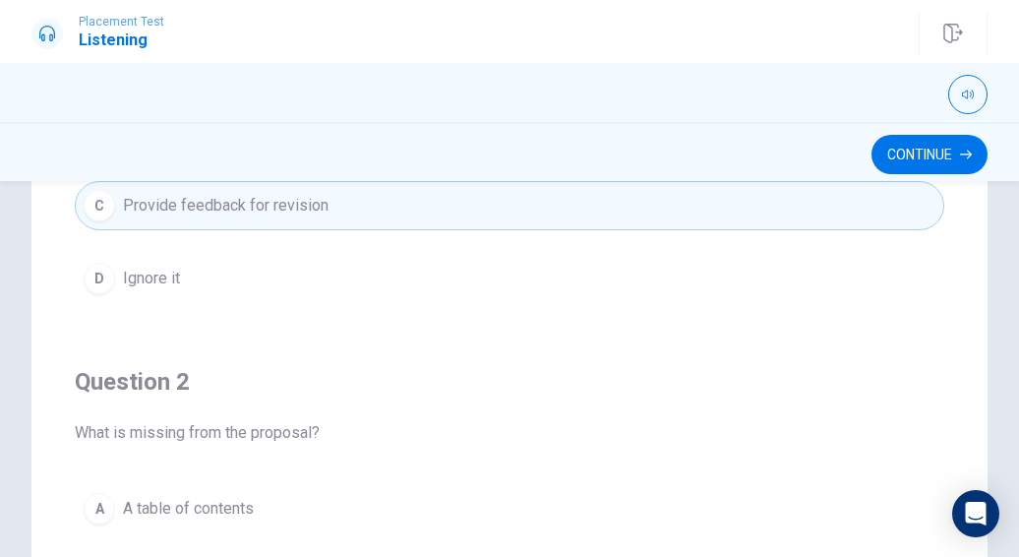
scroll to position [0, 0]
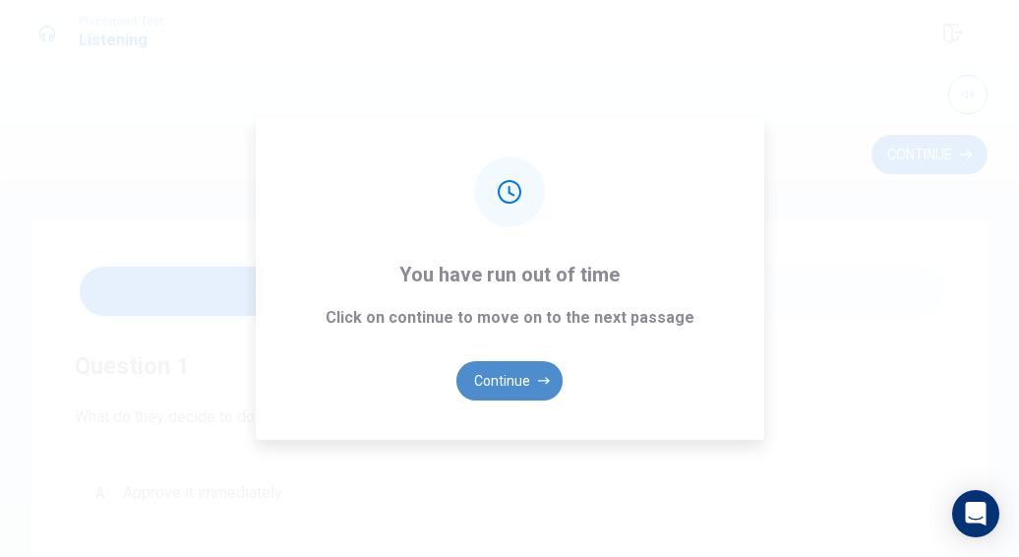
click at [508, 376] on button "Continue" at bounding box center [509, 380] width 106 height 39
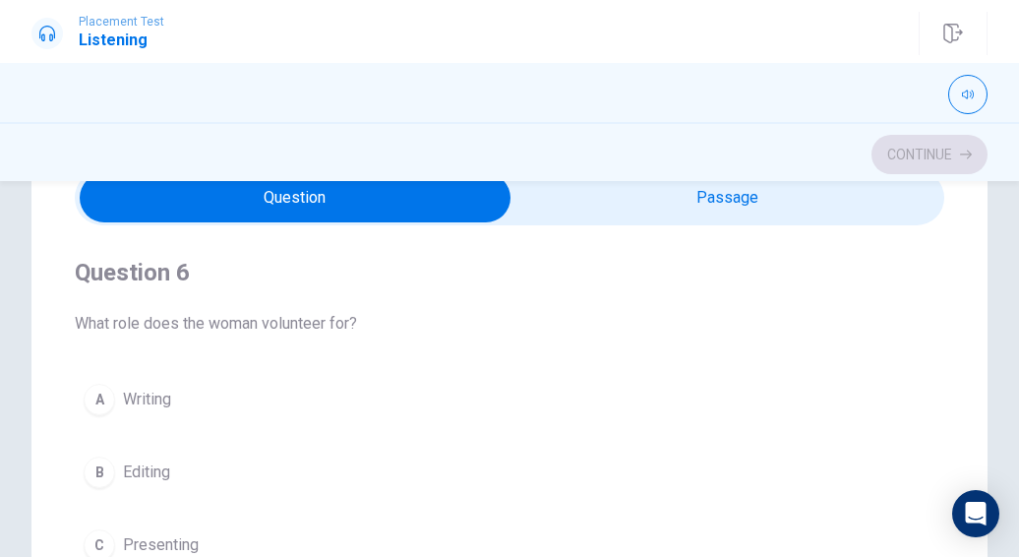
scroll to position [92, 0]
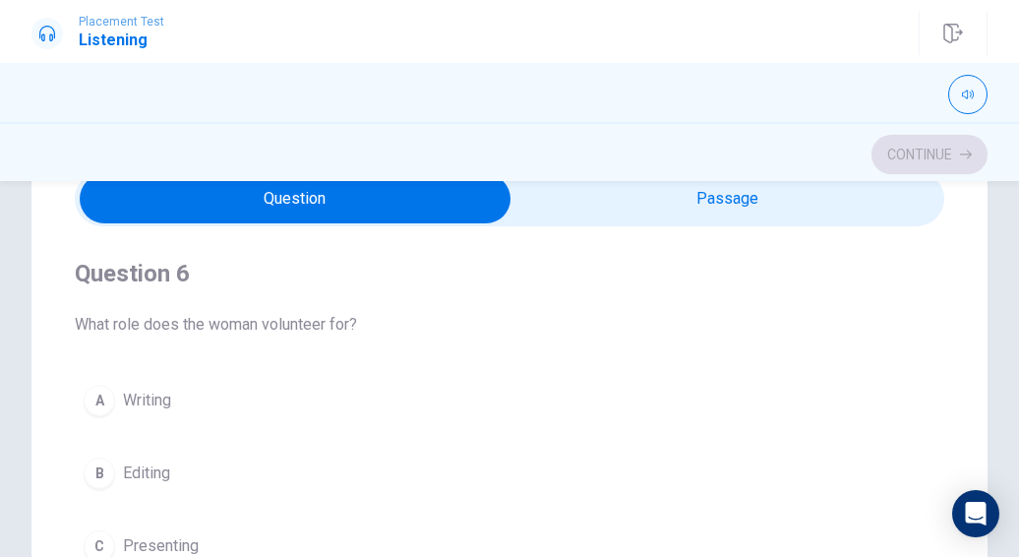
type input "14"
click at [679, 208] on input "checkbox" at bounding box center [295, 198] width 1304 height 49
checkbox input "true"
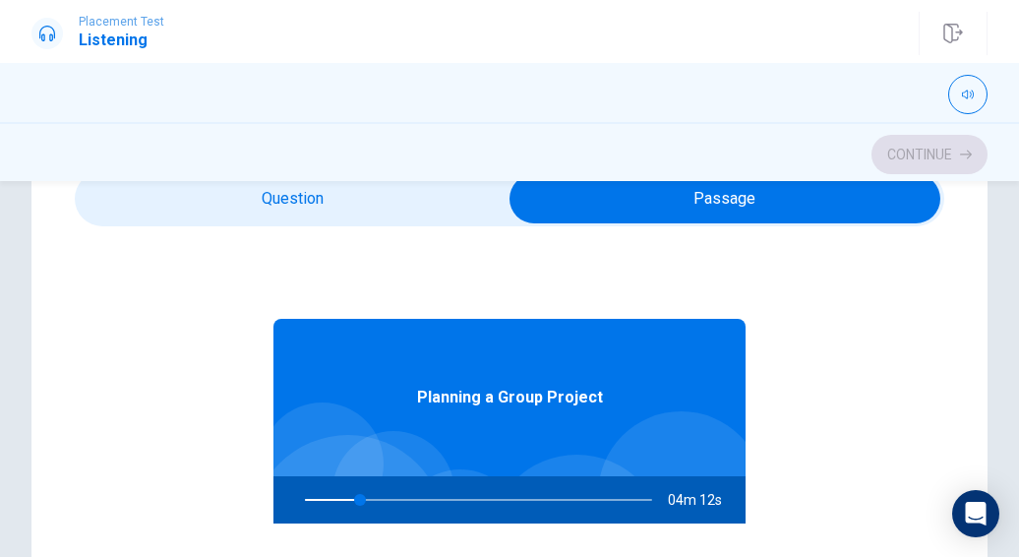
type input "16"
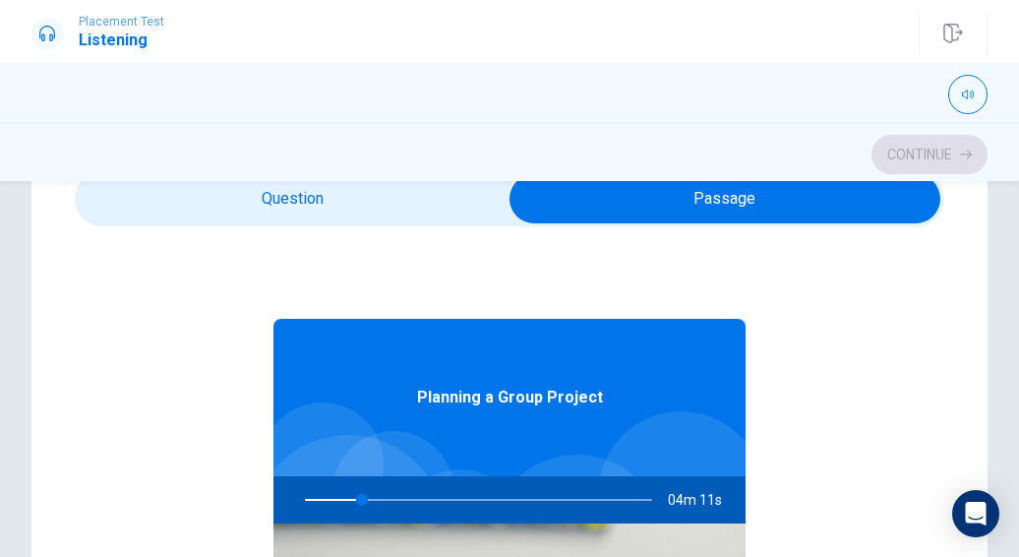
click at [374, 190] on input "checkbox" at bounding box center [725, 198] width 1304 height 49
checkbox input "false"
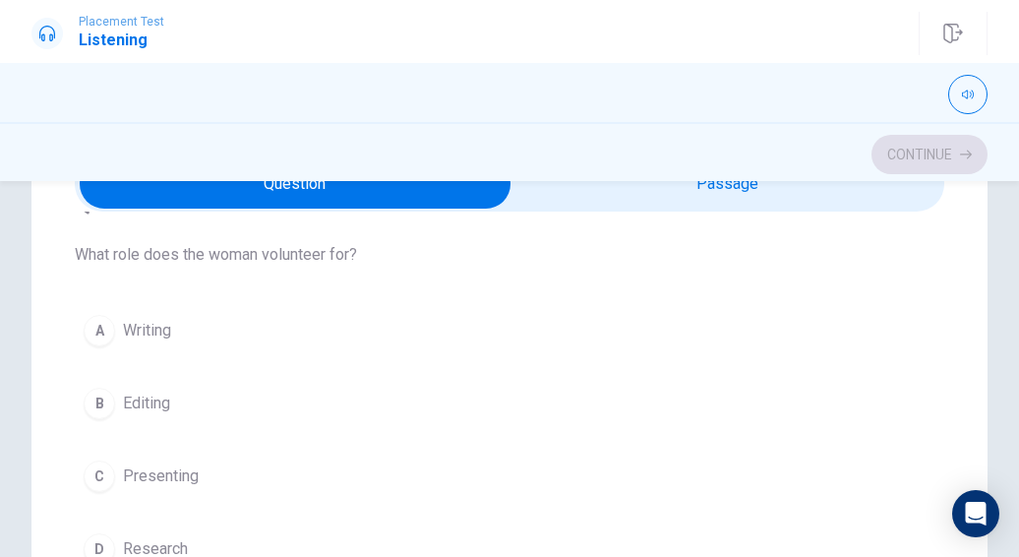
scroll to position [131, 0]
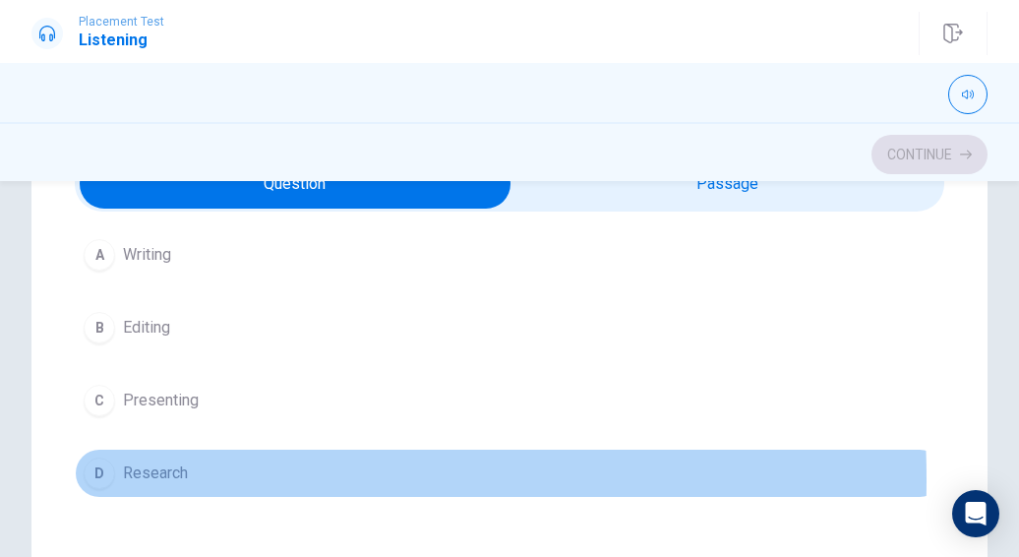
click at [157, 476] on span "Research" at bounding box center [155, 473] width 65 height 24
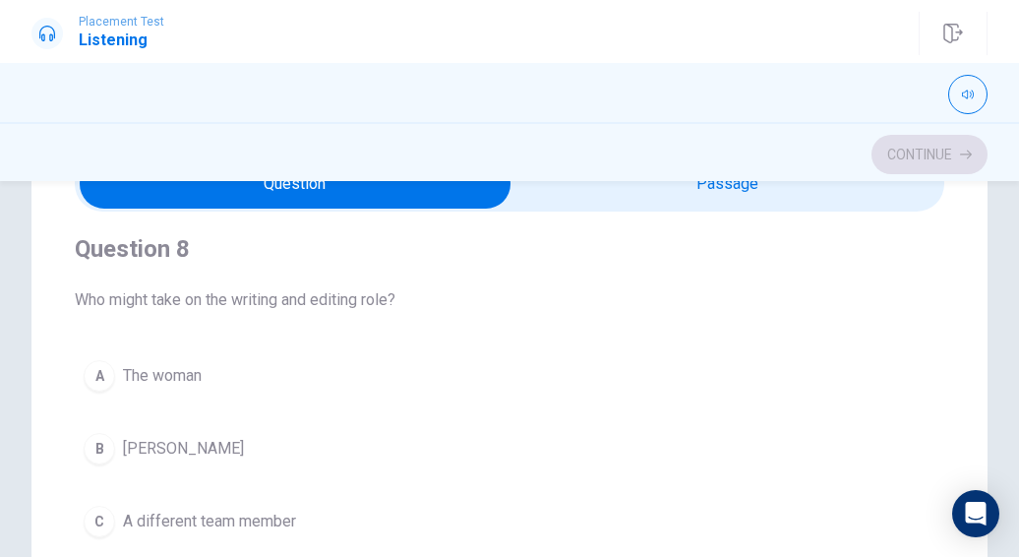
scroll to position [945, 0]
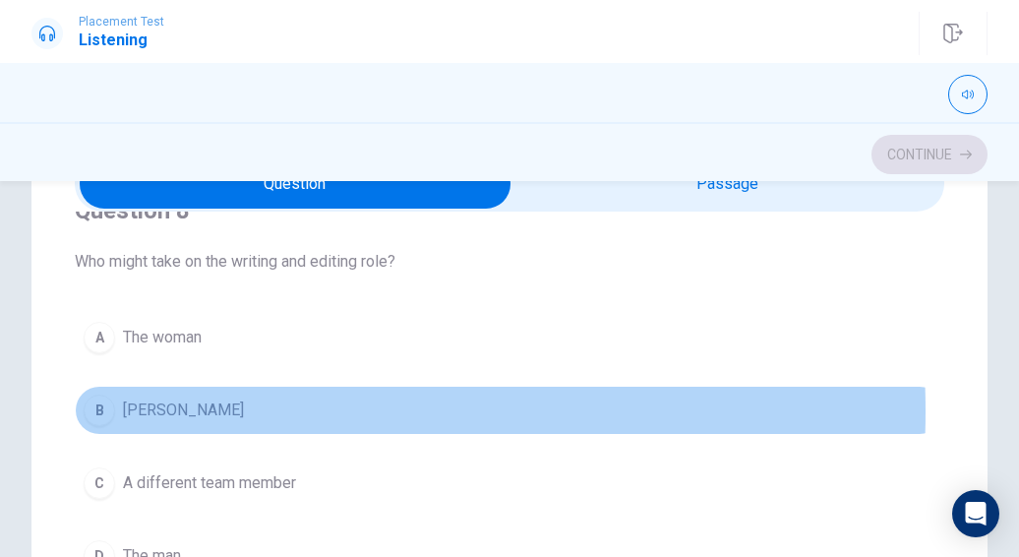
click at [159, 404] on span "[PERSON_NAME]" at bounding box center [183, 410] width 121 height 24
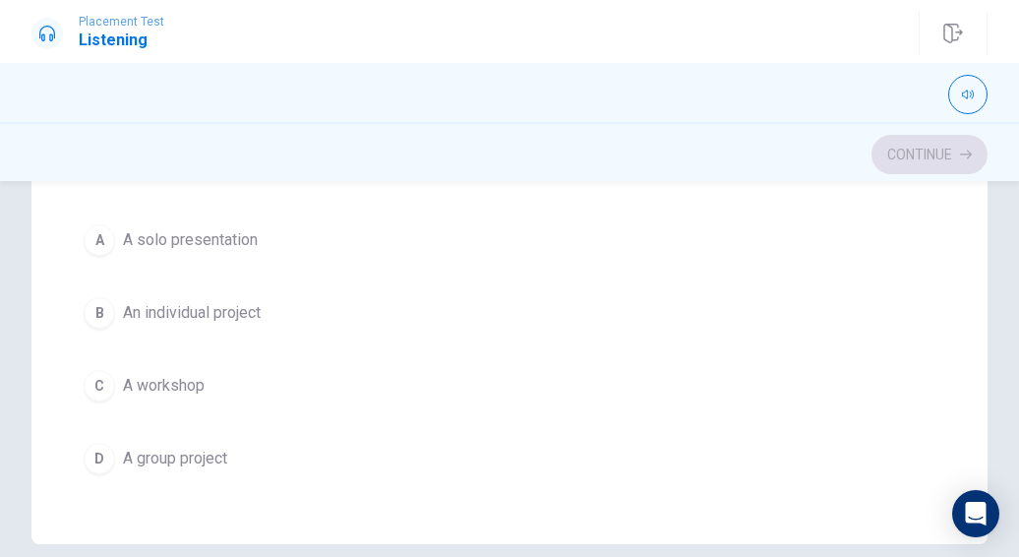
scroll to position [447, 0]
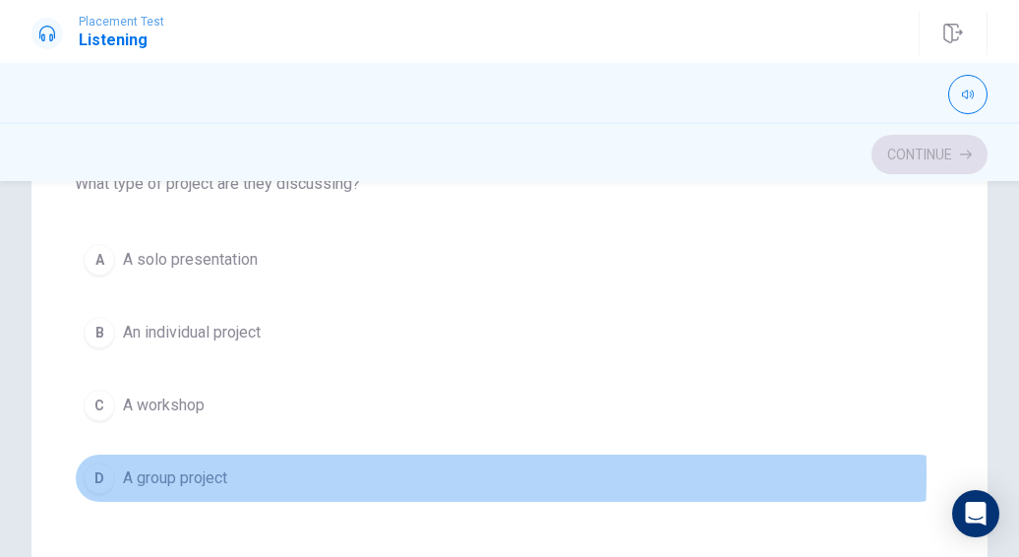
click at [274, 460] on button "D A group project" at bounding box center [509, 477] width 869 height 49
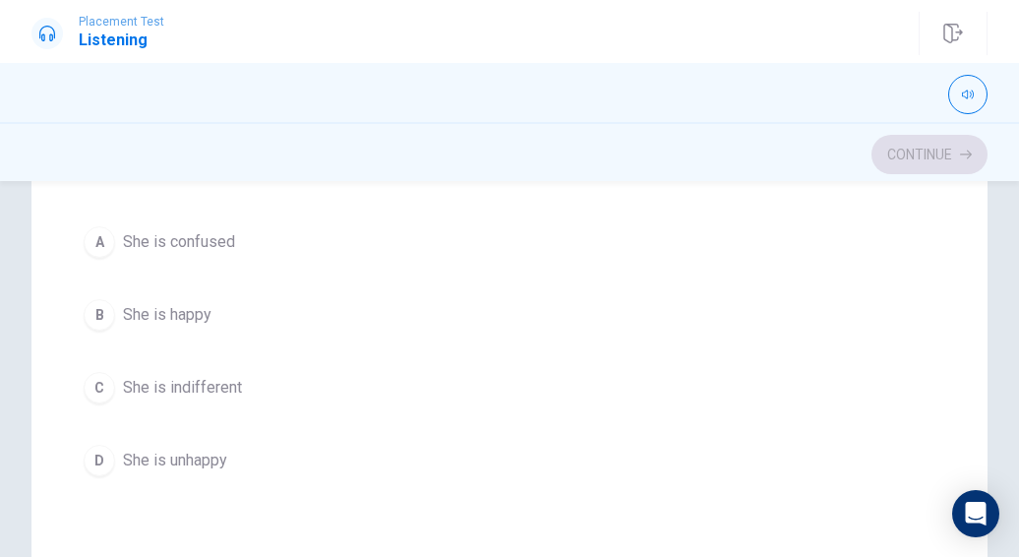
scroll to position [254, 0]
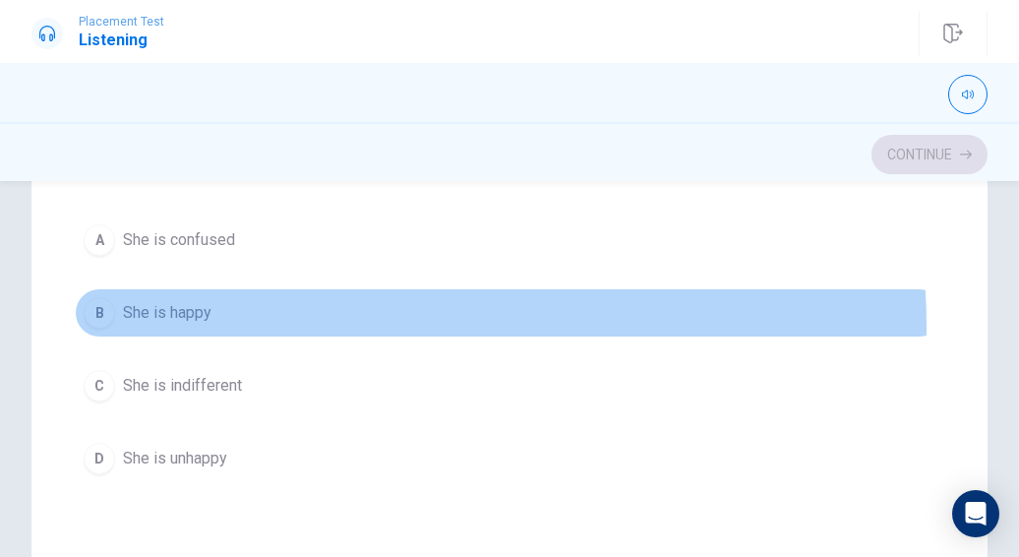
click at [344, 322] on button "B She is happy" at bounding box center [509, 312] width 869 height 49
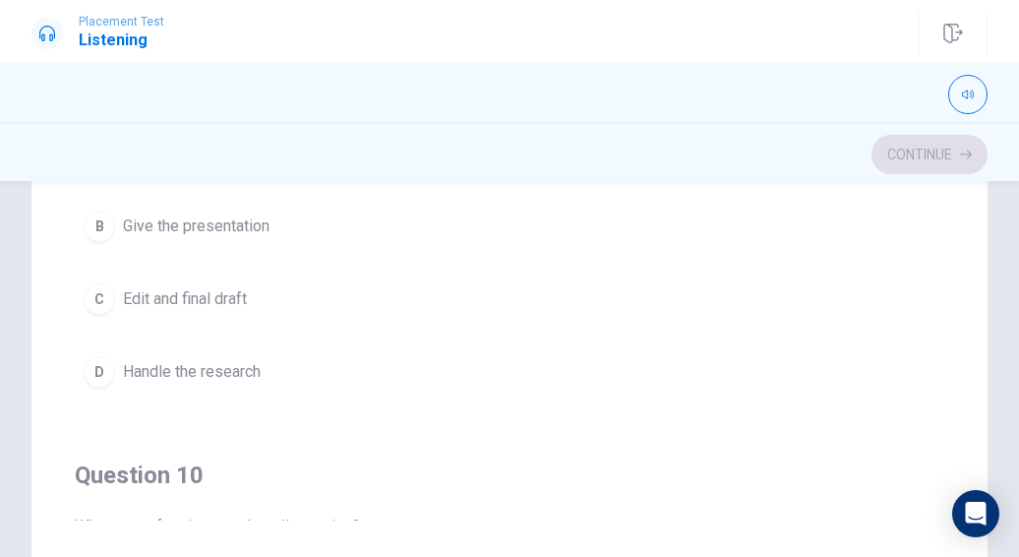
scroll to position [1257, 0]
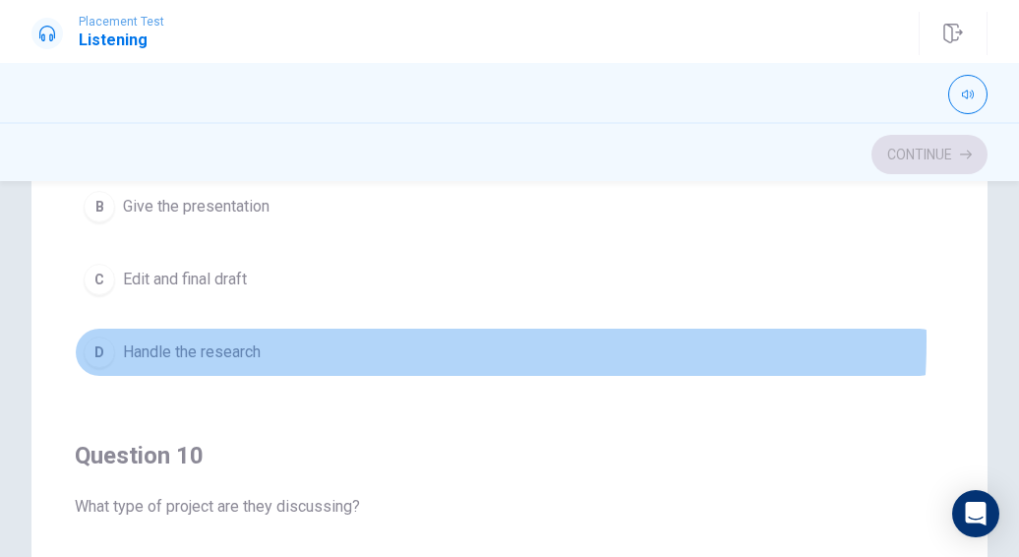
click at [340, 329] on button "D Handle the research" at bounding box center [509, 351] width 869 height 49
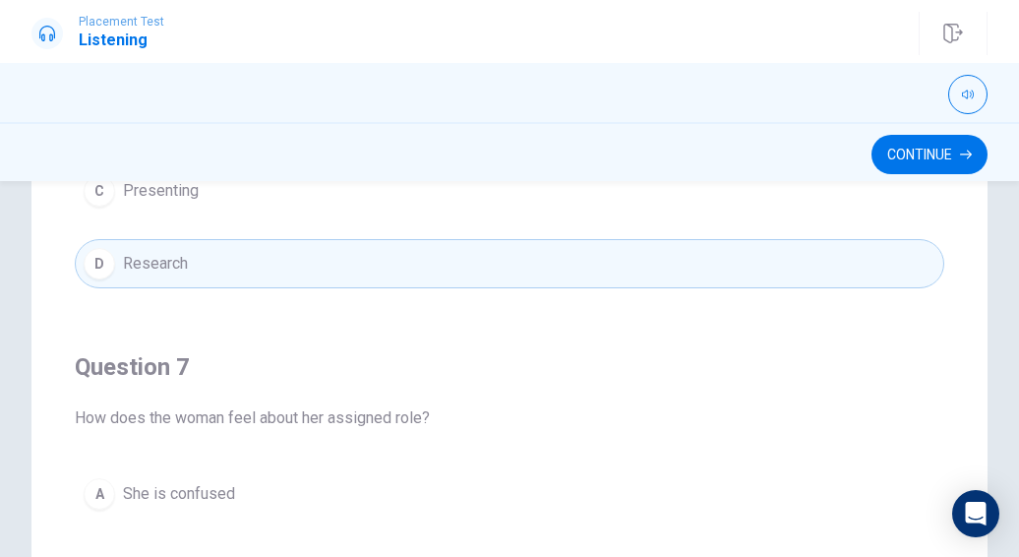
scroll to position [0, 0]
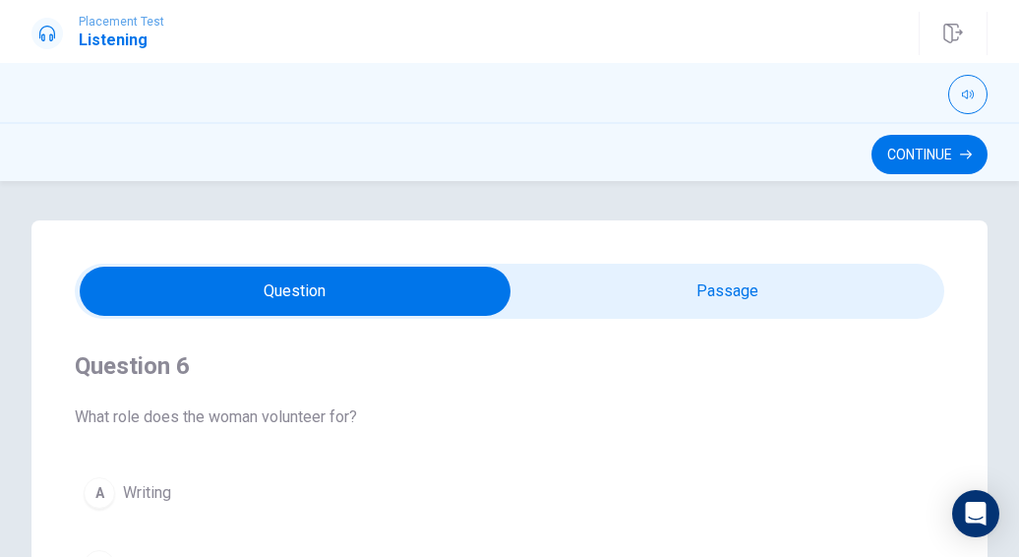
type input "52"
click at [597, 296] on input "checkbox" at bounding box center [295, 291] width 1304 height 49
checkbox input "true"
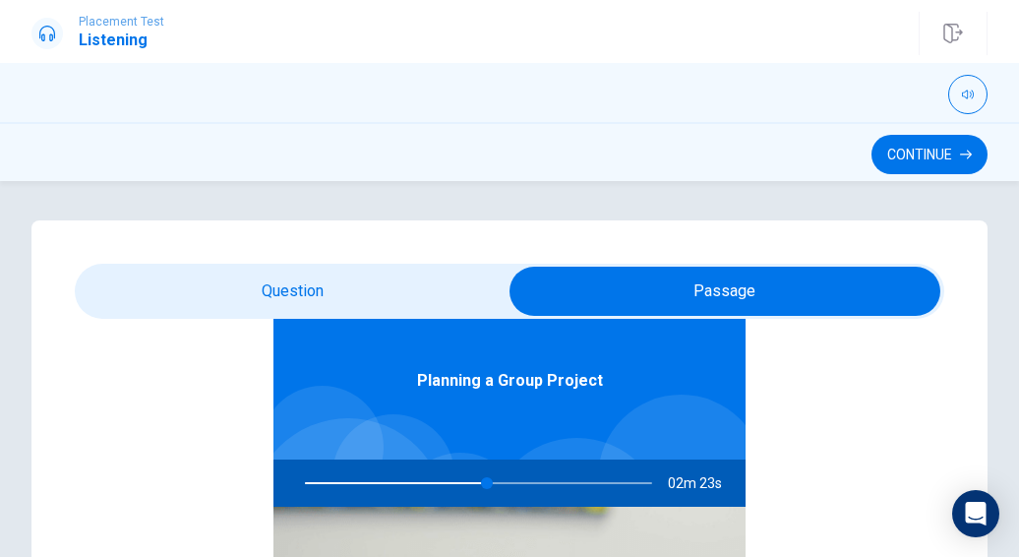
scroll to position [107, 0]
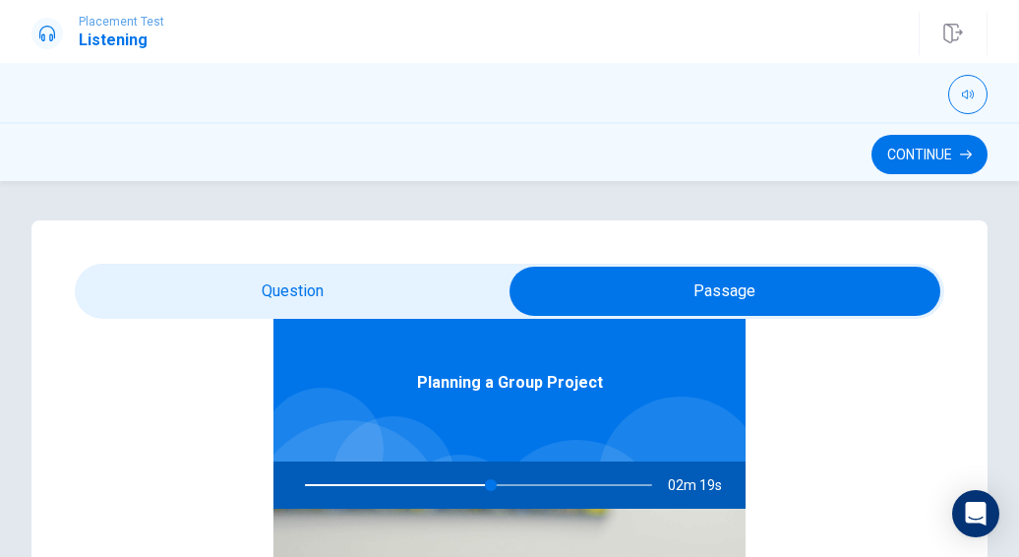
drag, startPoint x: 478, startPoint y: 489, endPoint x: 360, endPoint y: 375, distance: 164.1
type input "54"
click at [368, 286] on input "checkbox" at bounding box center [725, 291] width 1304 height 49
checkbox input "false"
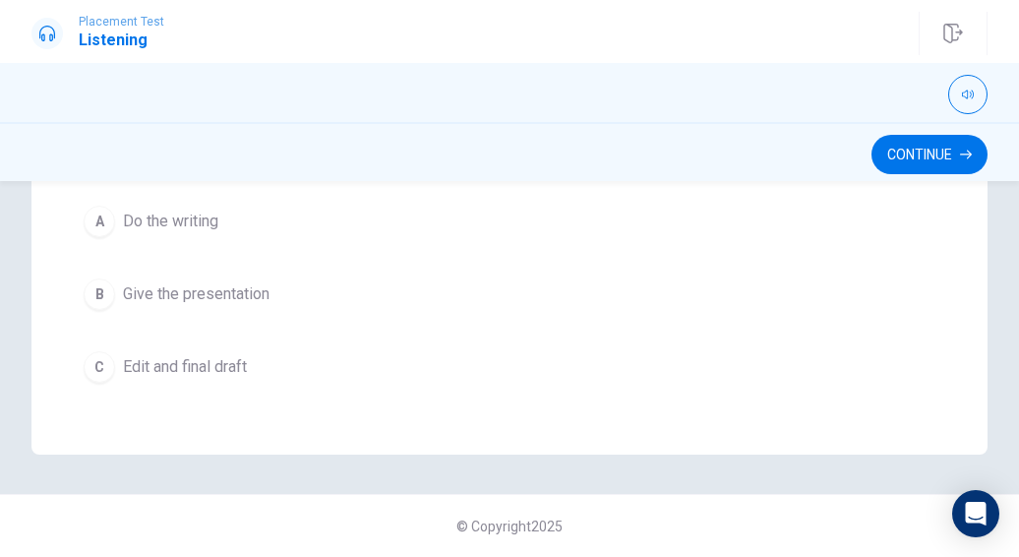
scroll to position [1050, 0]
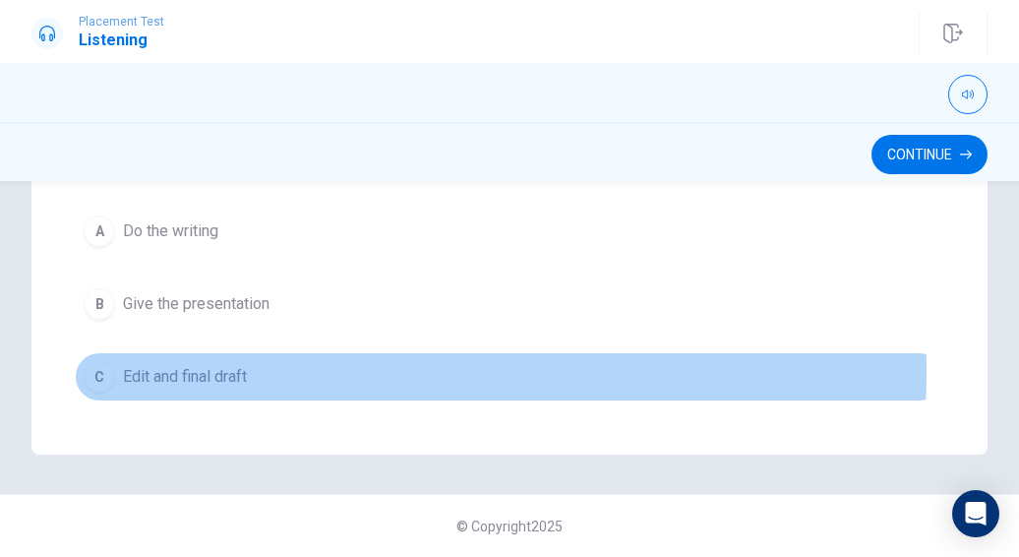
click at [277, 361] on button "C Edit and final draft" at bounding box center [509, 376] width 869 height 49
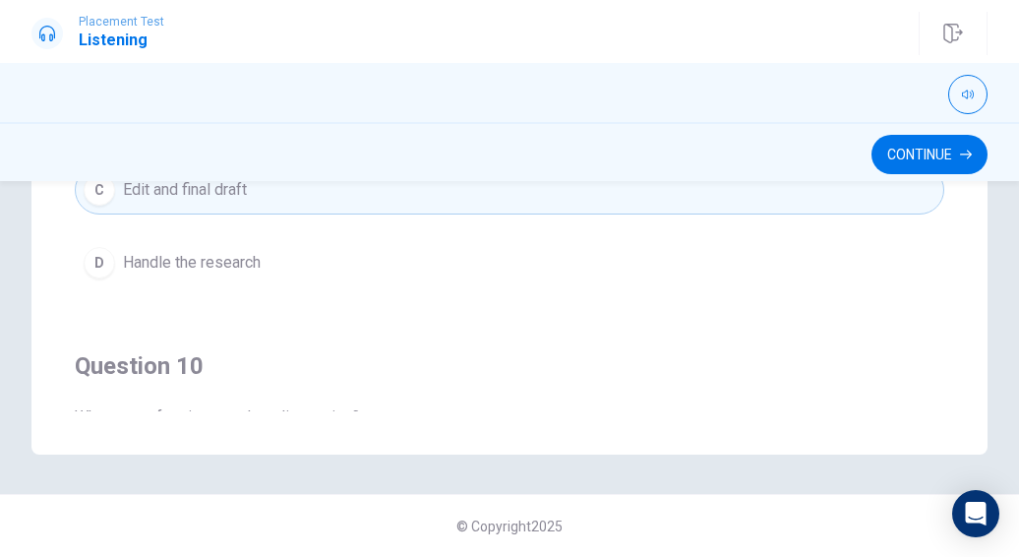
scroll to position [1237, 0]
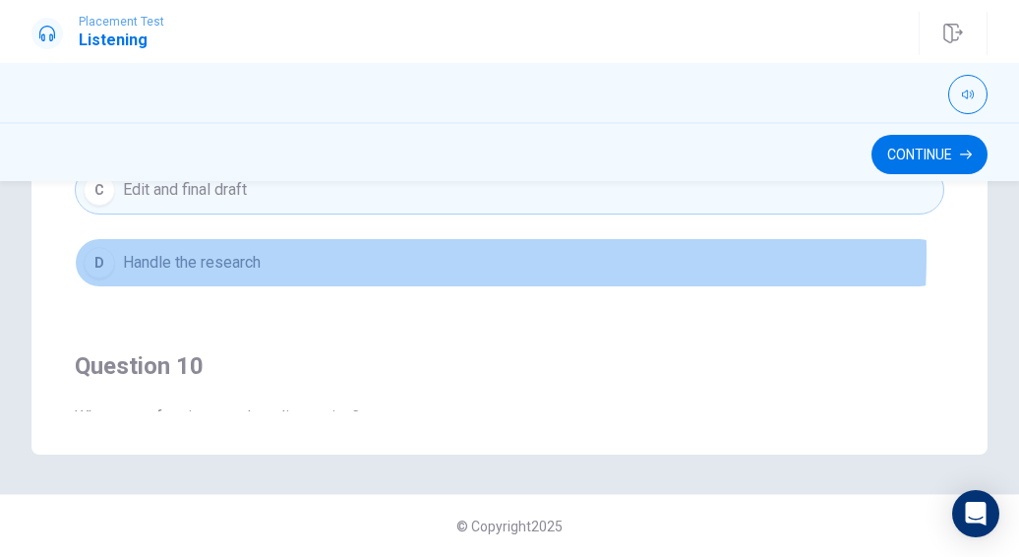
click at [314, 243] on button "D Handle the research" at bounding box center [509, 262] width 869 height 49
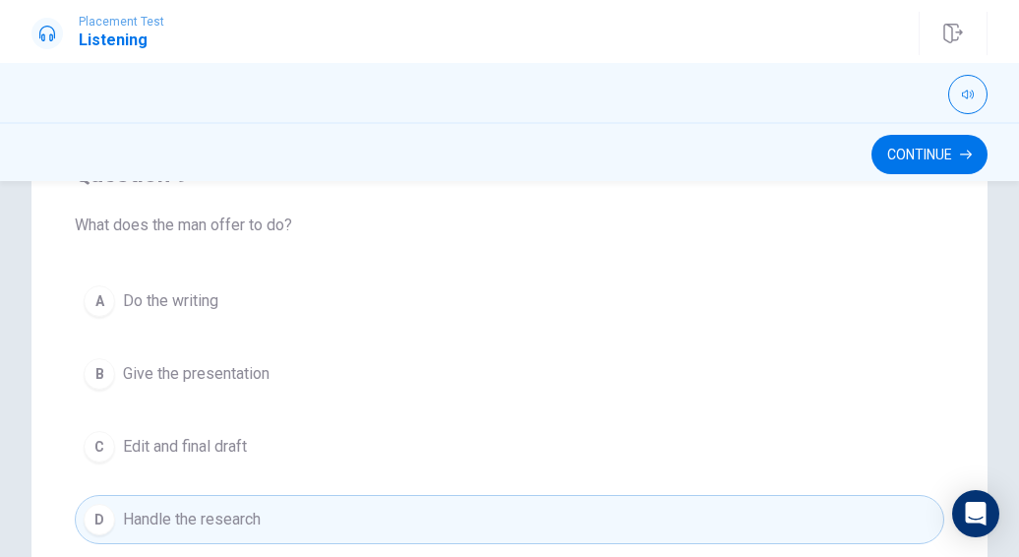
scroll to position [1385, 0]
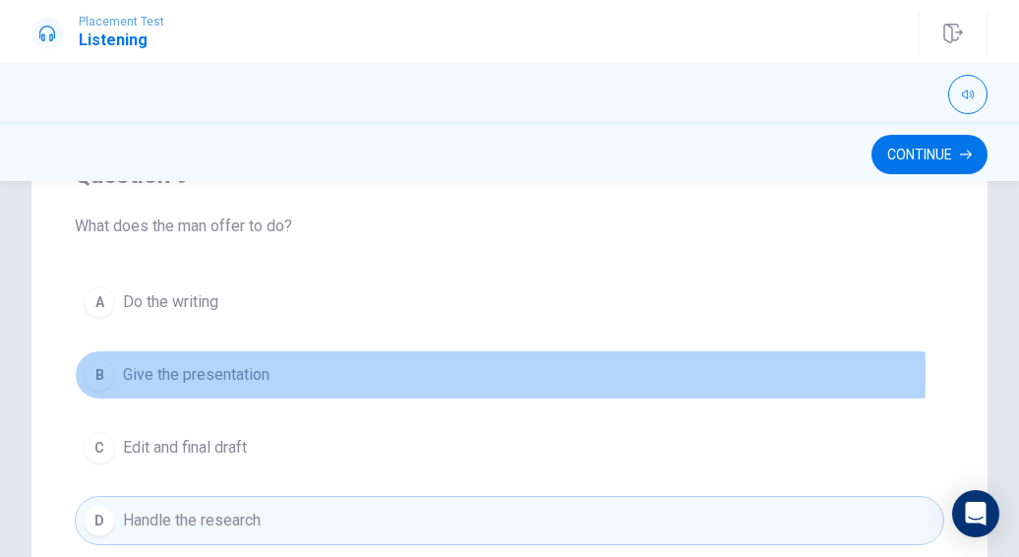
click at [249, 366] on span "Give the presentation" at bounding box center [196, 375] width 147 height 24
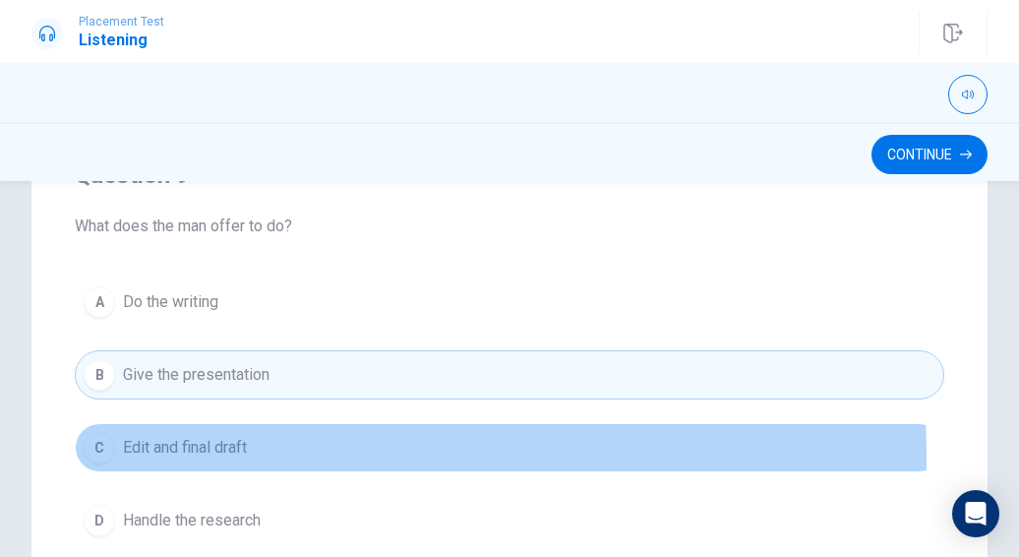
click at [244, 446] on span "Edit and final draft" at bounding box center [185, 448] width 124 height 24
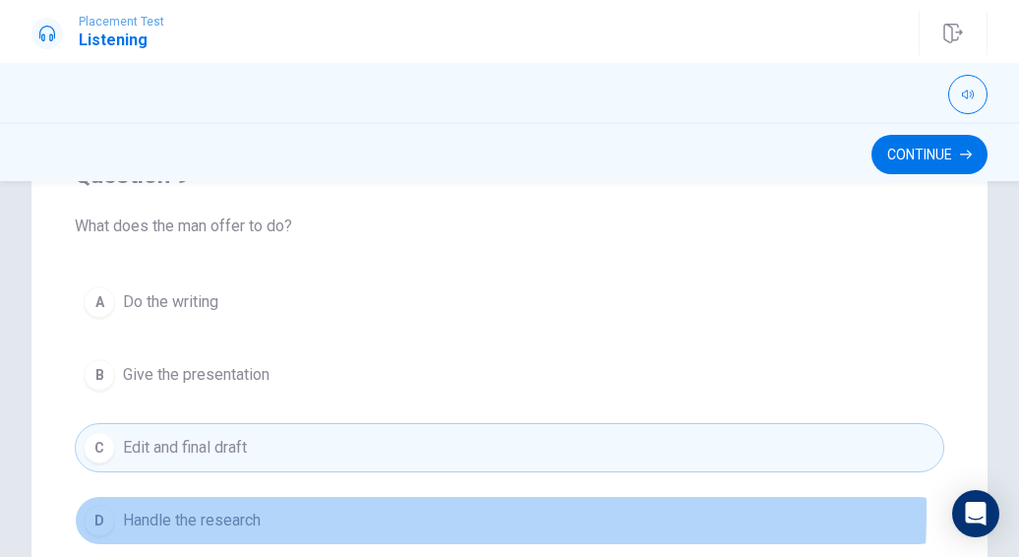
click at [245, 508] on span "Handle the research" at bounding box center [192, 520] width 138 height 24
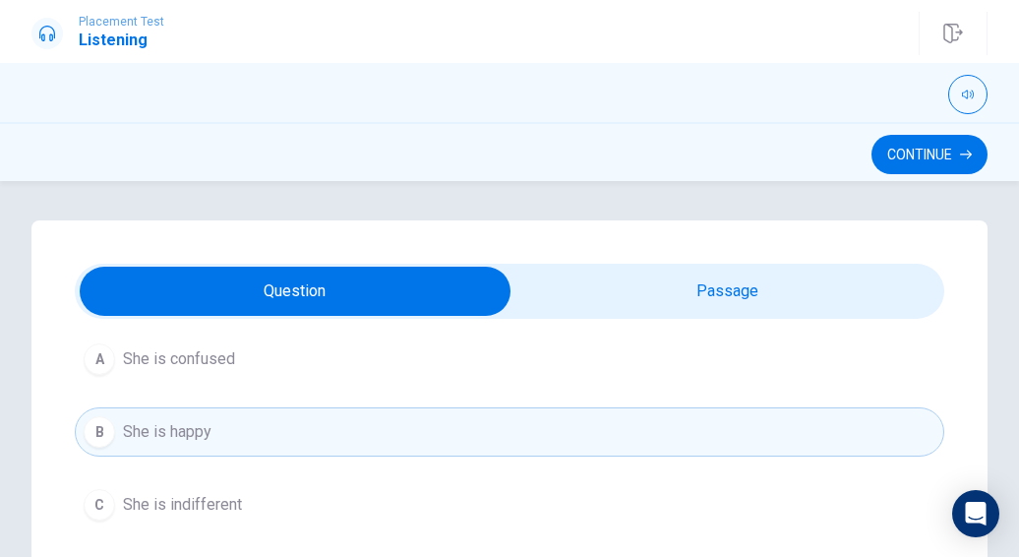
scroll to position [578, 0]
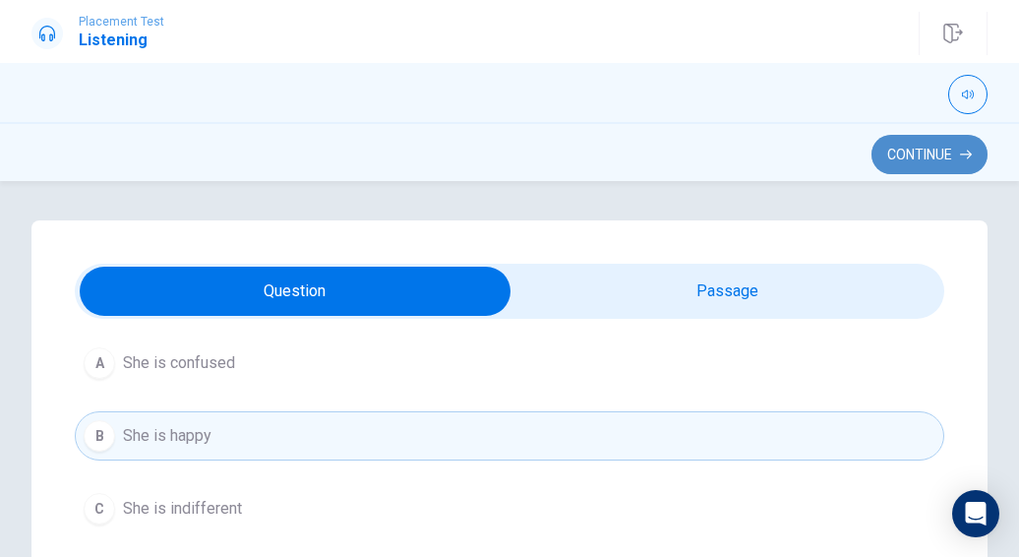
click at [940, 161] on button "Continue" at bounding box center [929, 154] width 116 height 39
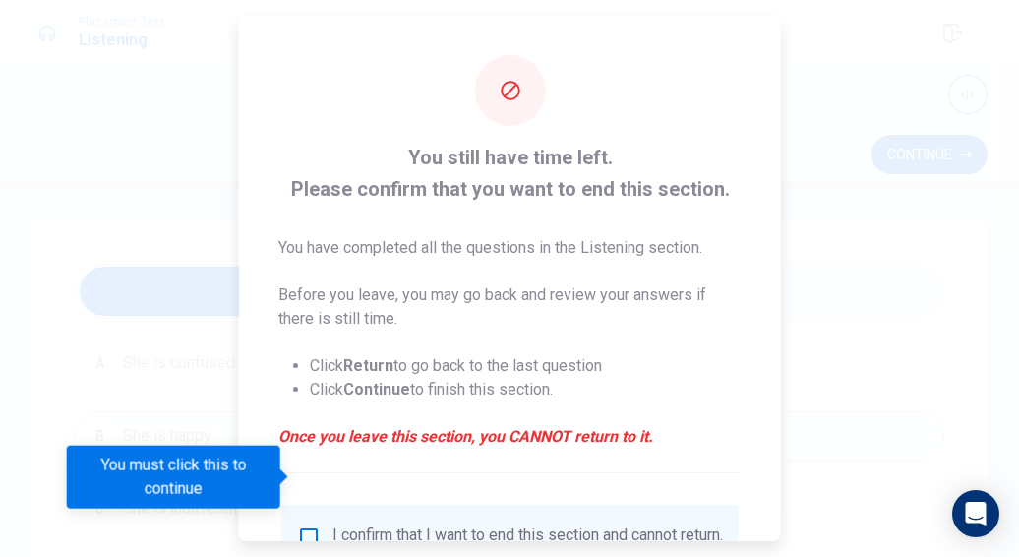
scroll to position [177, 0]
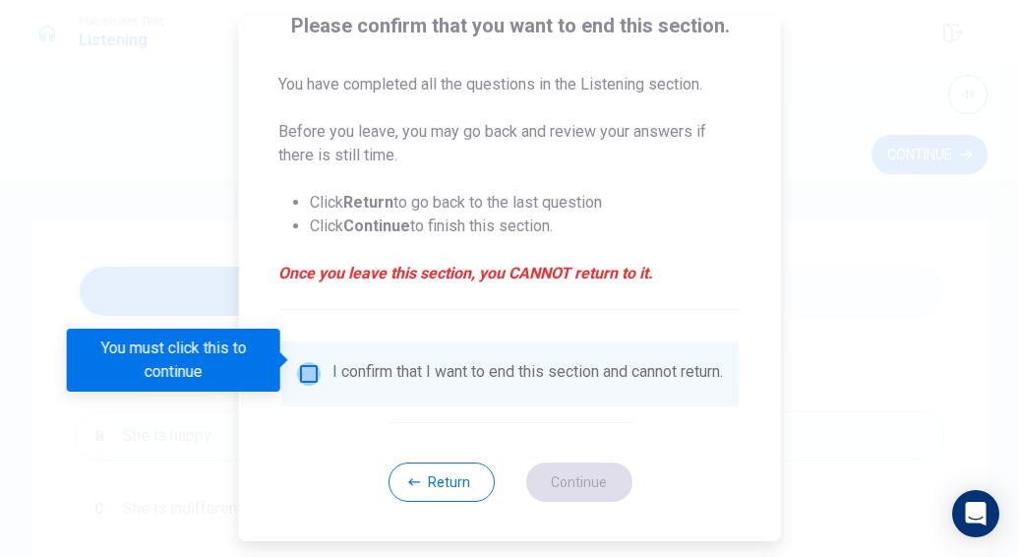
click at [316, 363] on input "You must click this to continue" at bounding box center [309, 374] width 24 height 24
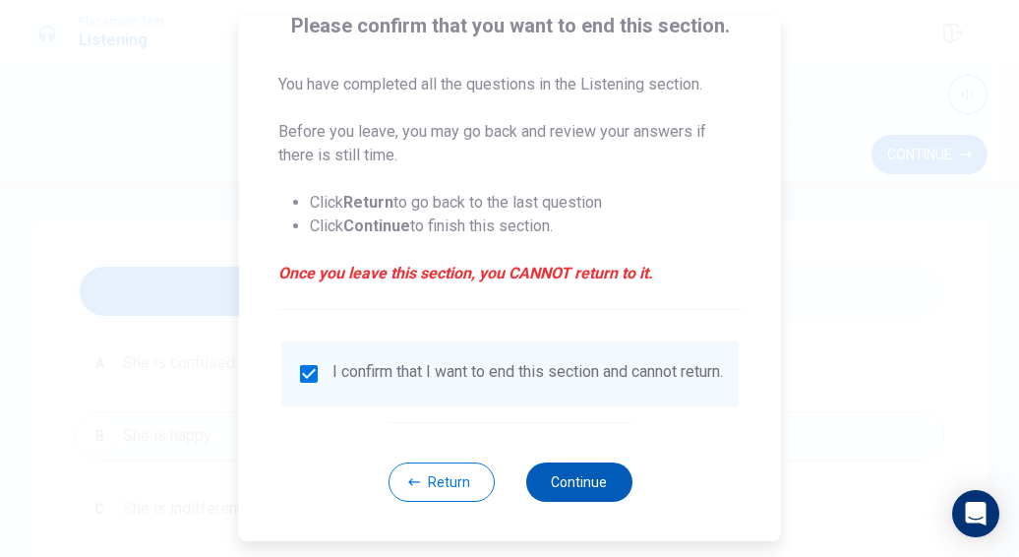
click at [576, 470] on button "Continue" at bounding box center [578, 481] width 106 height 39
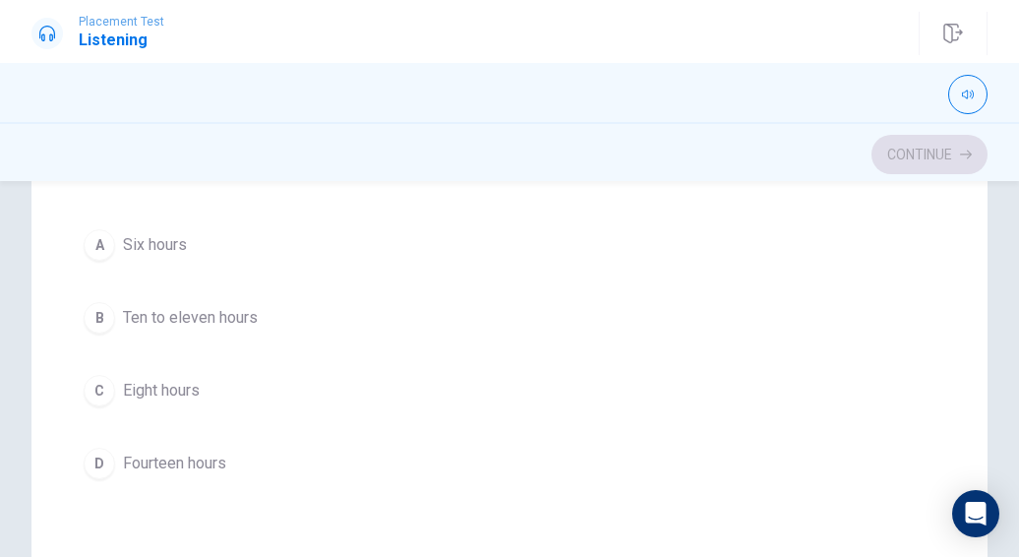
scroll to position [102, 0]
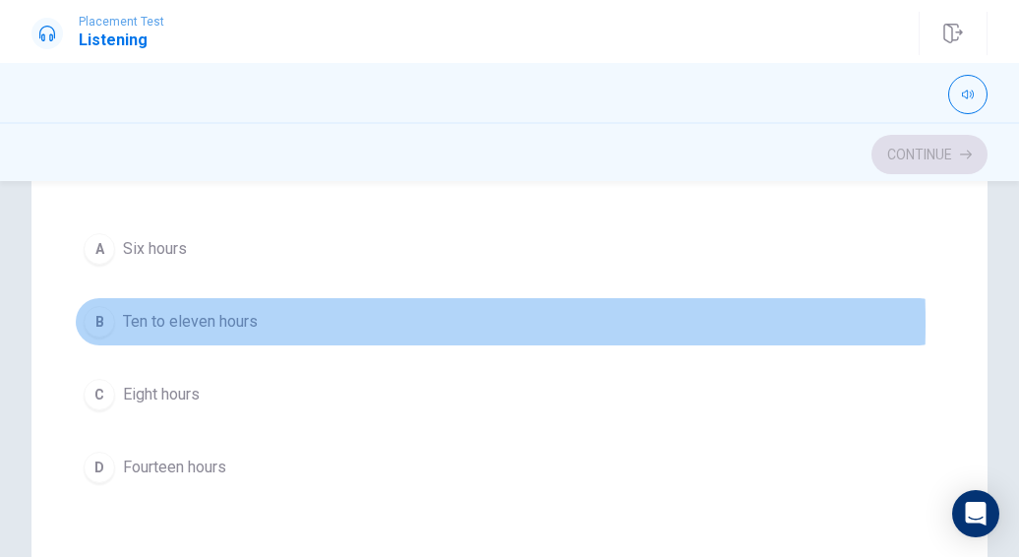
click at [96, 322] on div "B" at bounding box center [99, 321] width 31 height 31
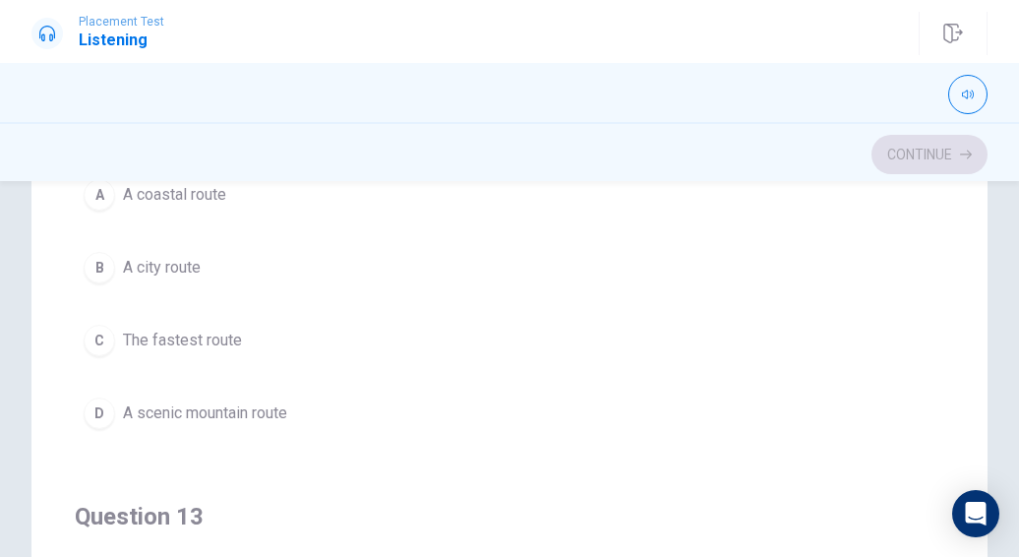
scroll to position [609, 0]
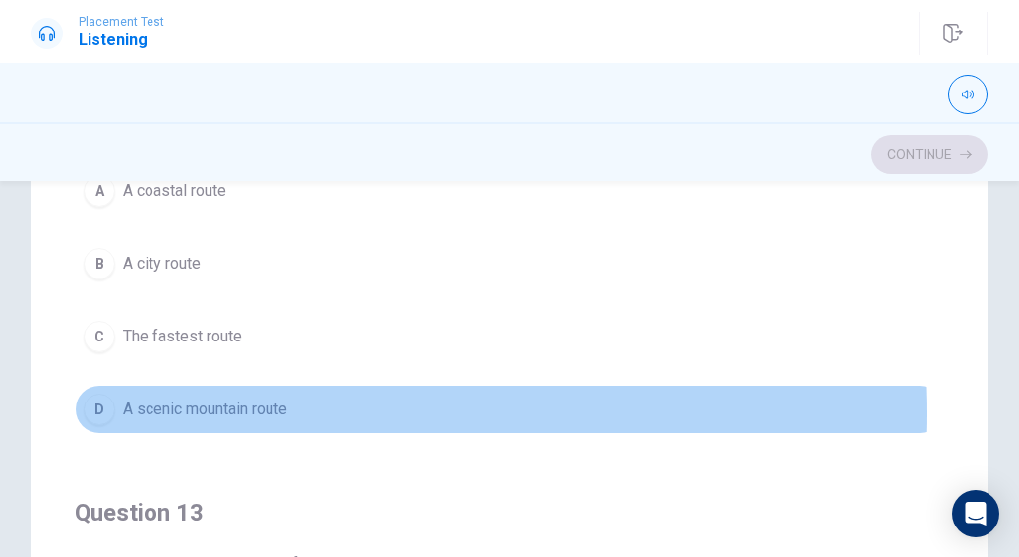
click at [241, 408] on span "A scenic mountain route" at bounding box center [205, 409] width 164 height 24
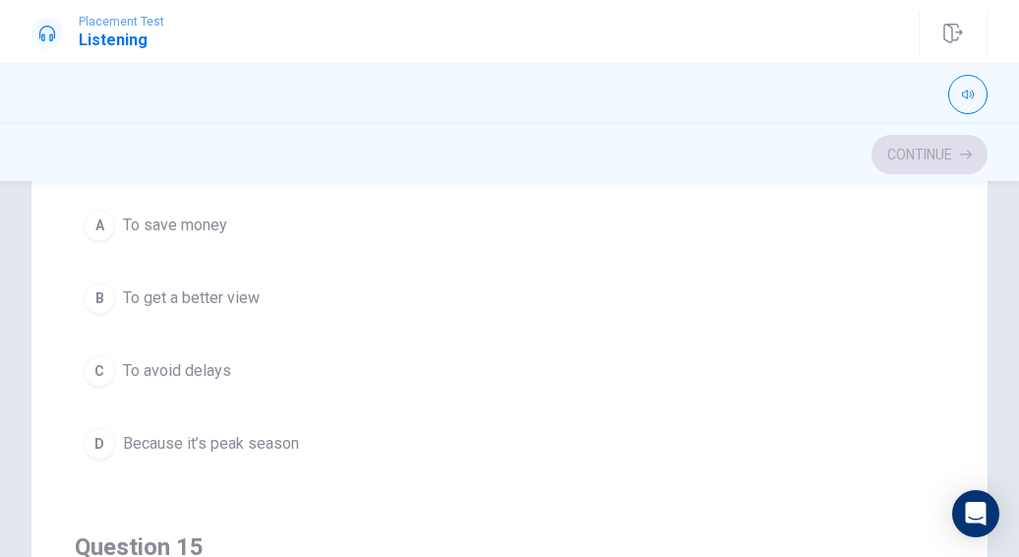
scroll to position [1471, 0]
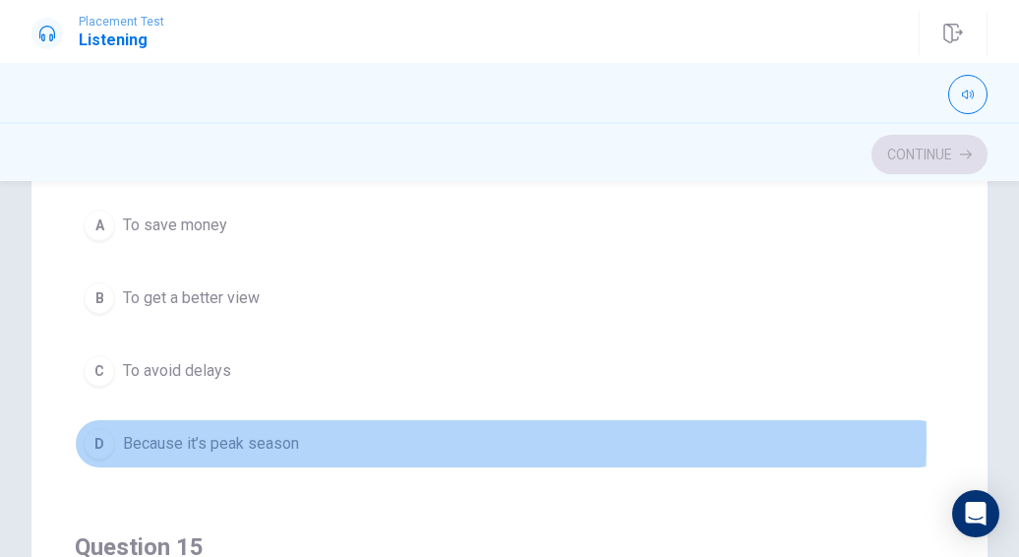
click at [275, 432] on span "Because it’s peak season" at bounding box center [211, 444] width 176 height 24
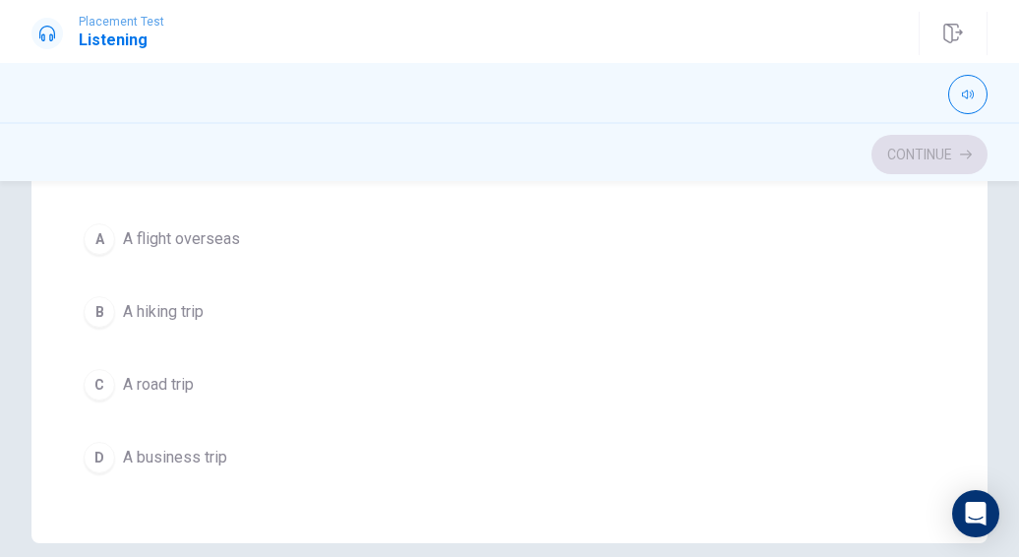
scroll to position [467, 0]
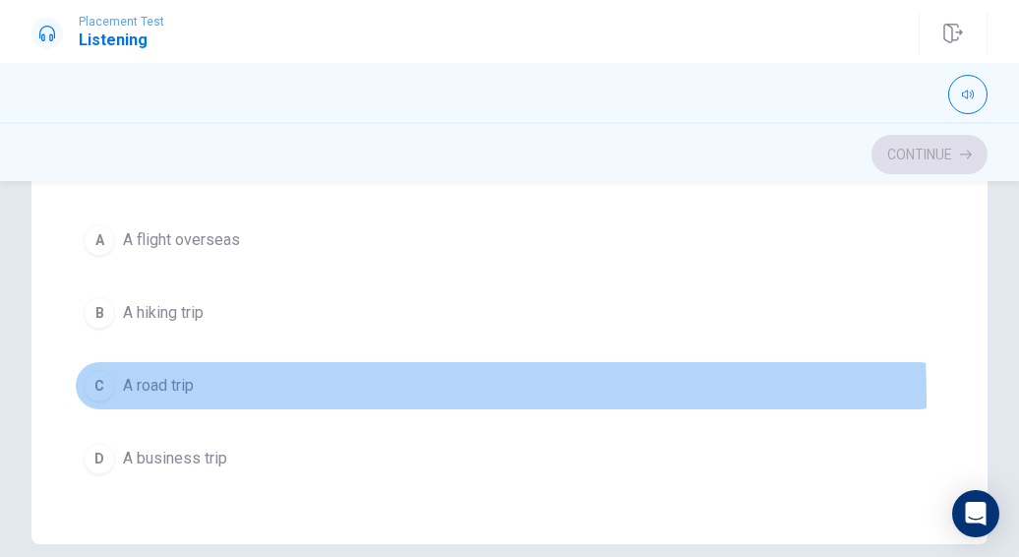
click at [189, 386] on button "C A road trip" at bounding box center [509, 385] width 869 height 49
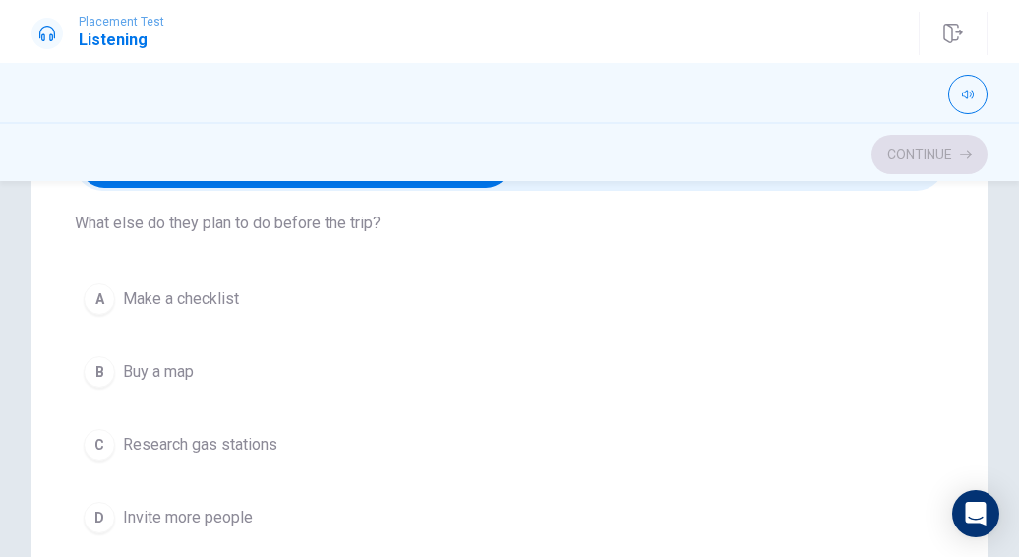
scroll to position [962, 0]
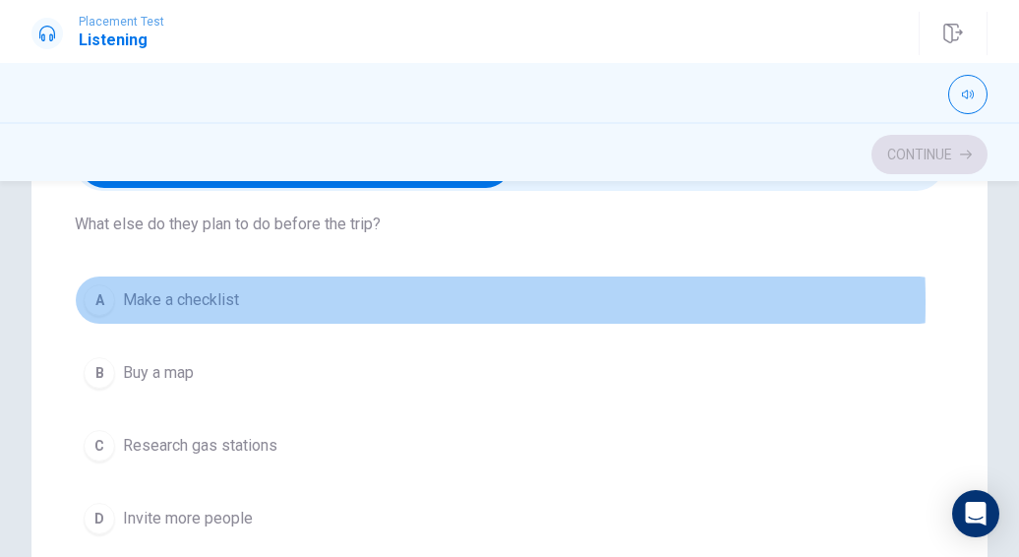
click at [197, 296] on span "Make a checklist" at bounding box center [181, 300] width 116 height 24
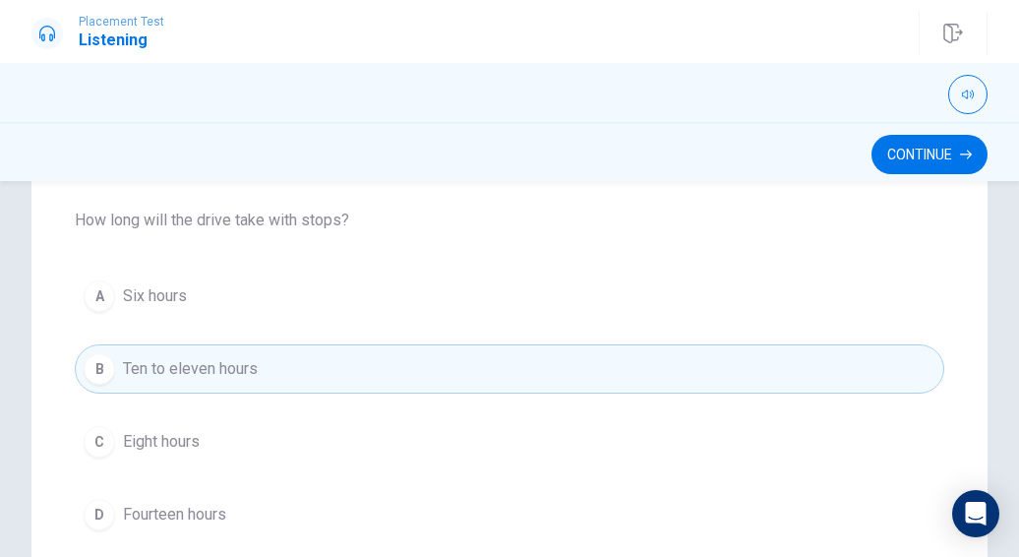
scroll to position [0, 0]
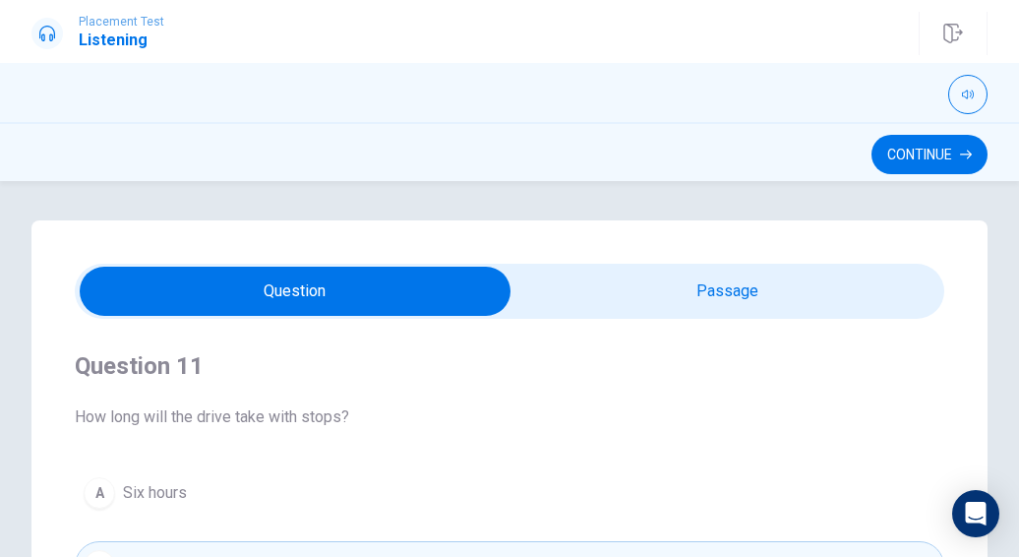
type input "68"
click at [752, 307] on input "checkbox" at bounding box center [295, 291] width 1304 height 49
checkbox input "true"
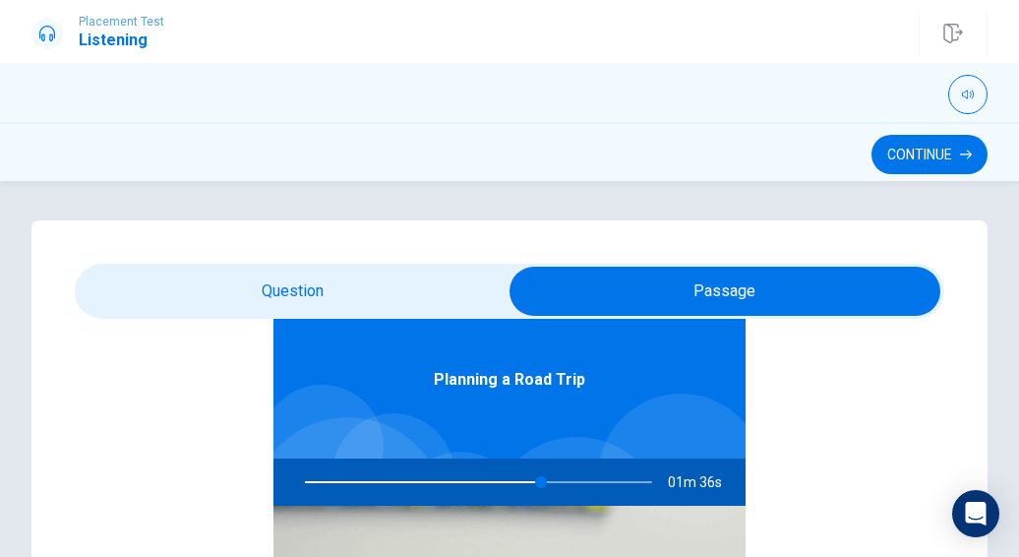
scroll to position [109, 0]
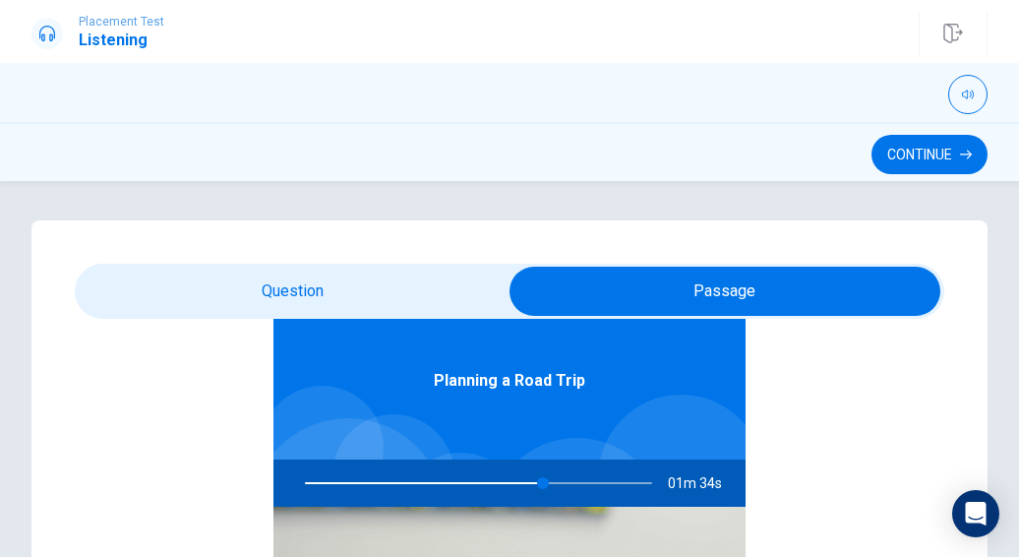
type input "69"
click at [399, 292] on input "checkbox" at bounding box center [725, 291] width 1304 height 49
checkbox input "false"
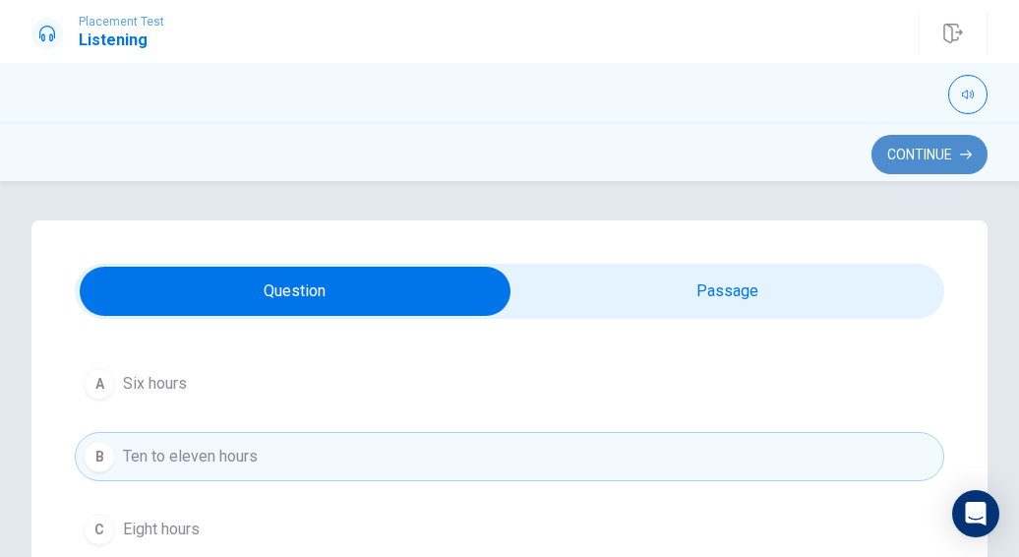
click at [921, 156] on button "Continue" at bounding box center [929, 154] width 116 height 39
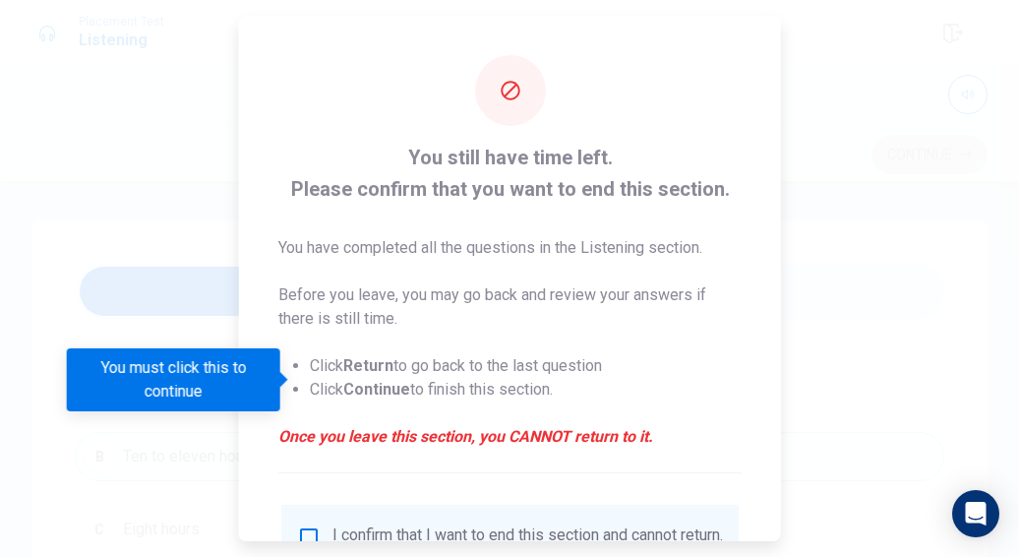
scroll to position [165, 0]
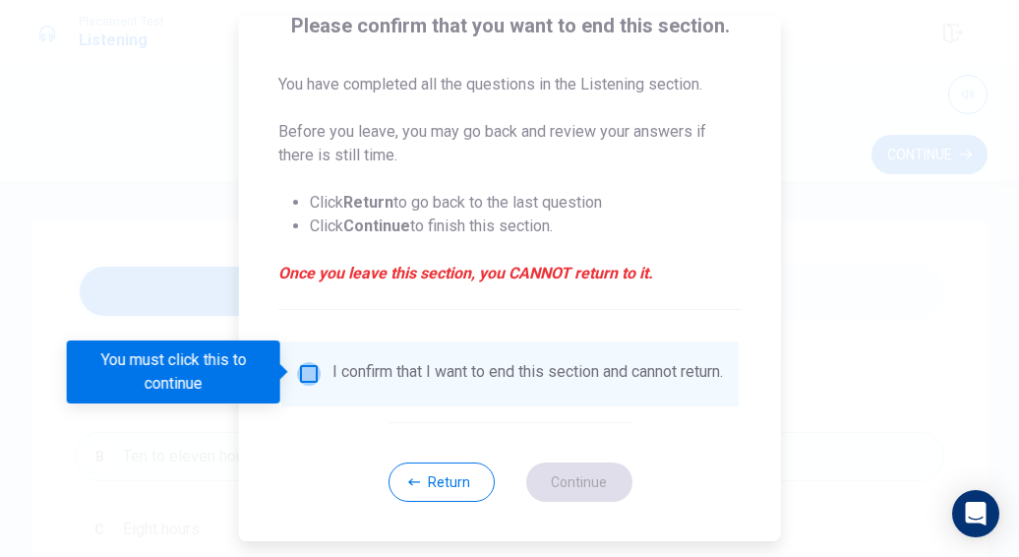
click at [313, 375] on input "You must click this to continue" at bounding box center [309, 374] width 24 height 24
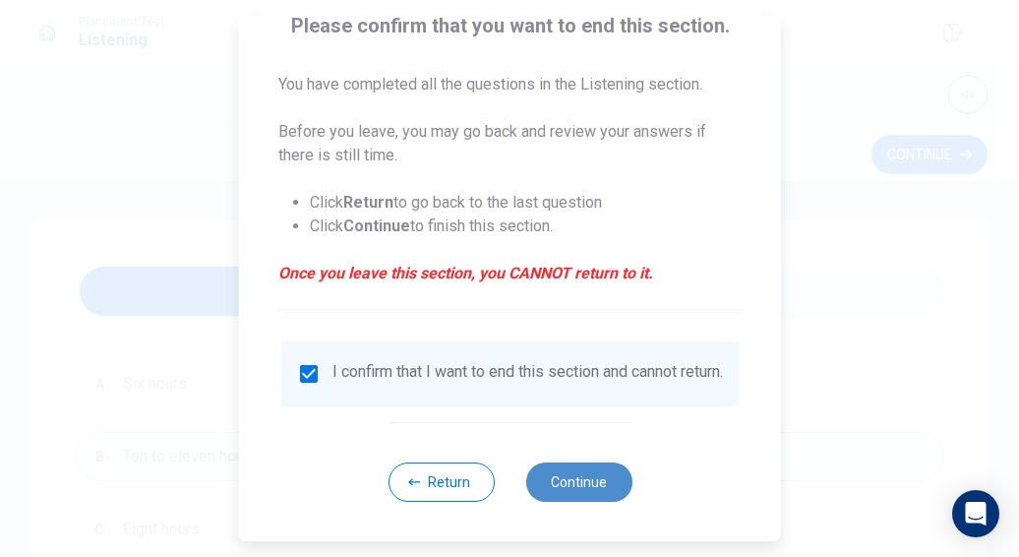
click at [576, 502] on button "Continue" at bounding box center [578, 481] width 106 height 39
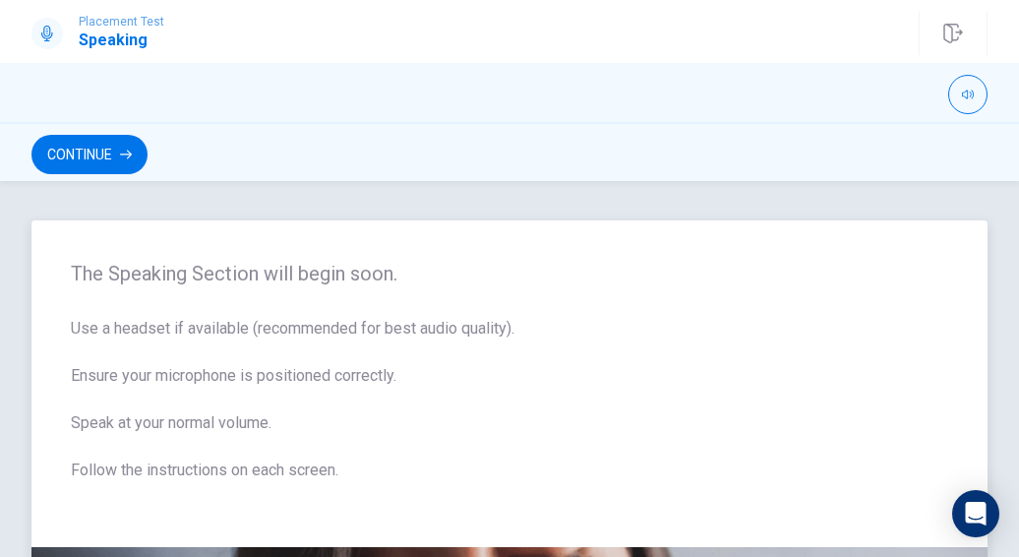
scroll to position [624, 0]
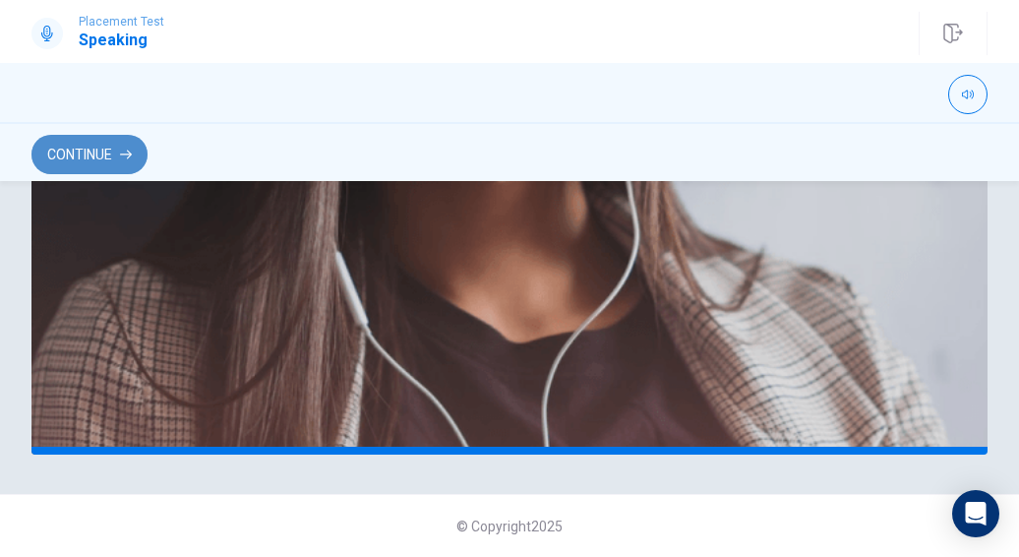
click at [84, 143] on button "Continue" at bounding box center [89, 154] width 116 height 39
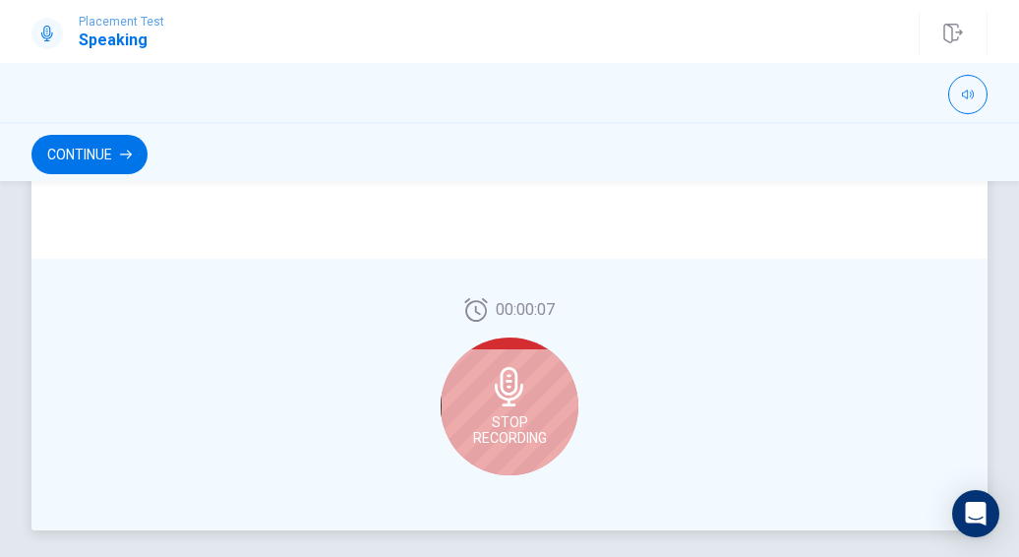
scroll to position [550, 0]
click at [517, 432] on span "Stop Recording" at bounding box center [510, 427] width 74 height 31
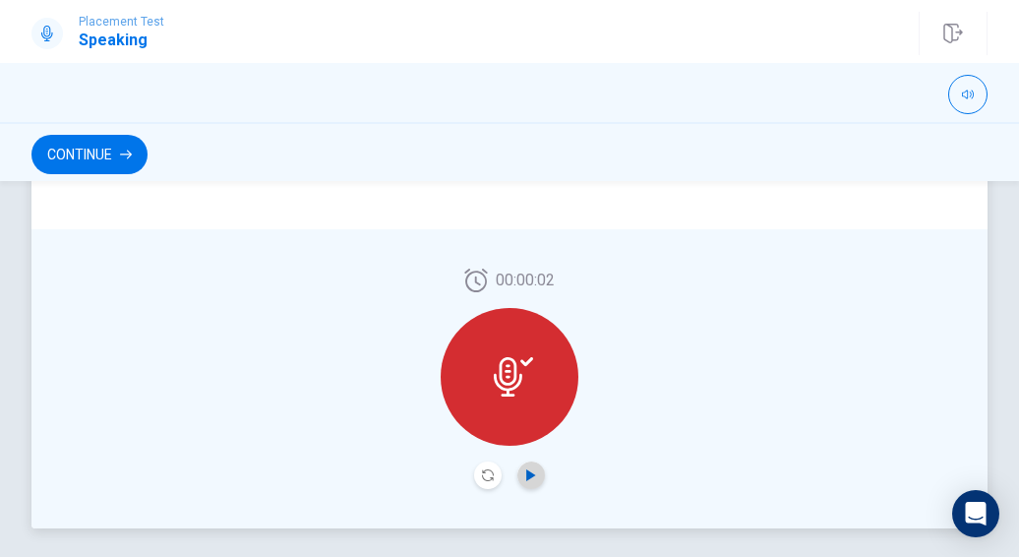
click at [525, 469] on icon "Play Audio" at bounding box center [531, 475] width 12 height 12
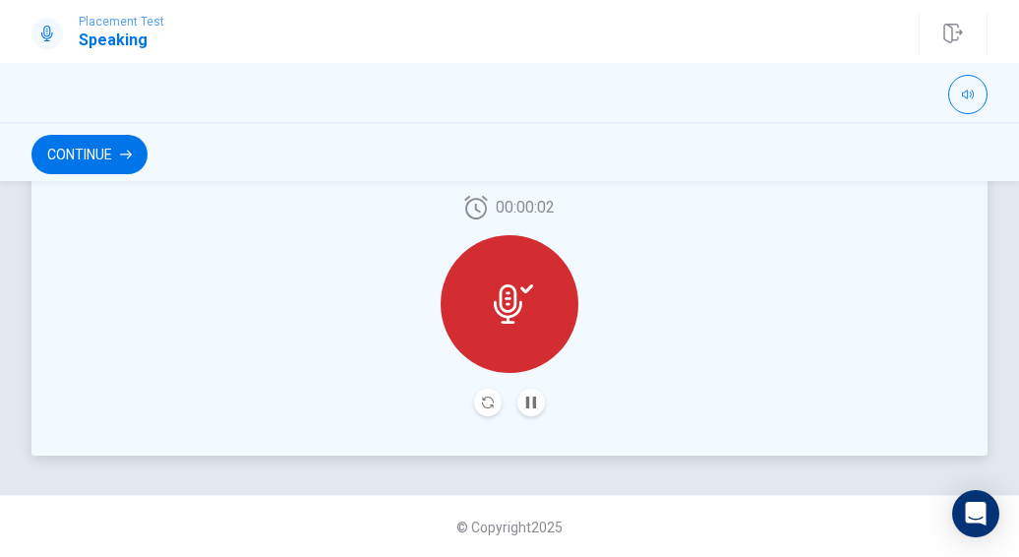
scroll to position [624, 0]
click at [518, 327] on div at bounding box center [510, 303] width 138 height 138
click at [482, 402] on icon "Record Again" at bounding box center [488, 401] width 12 height 12
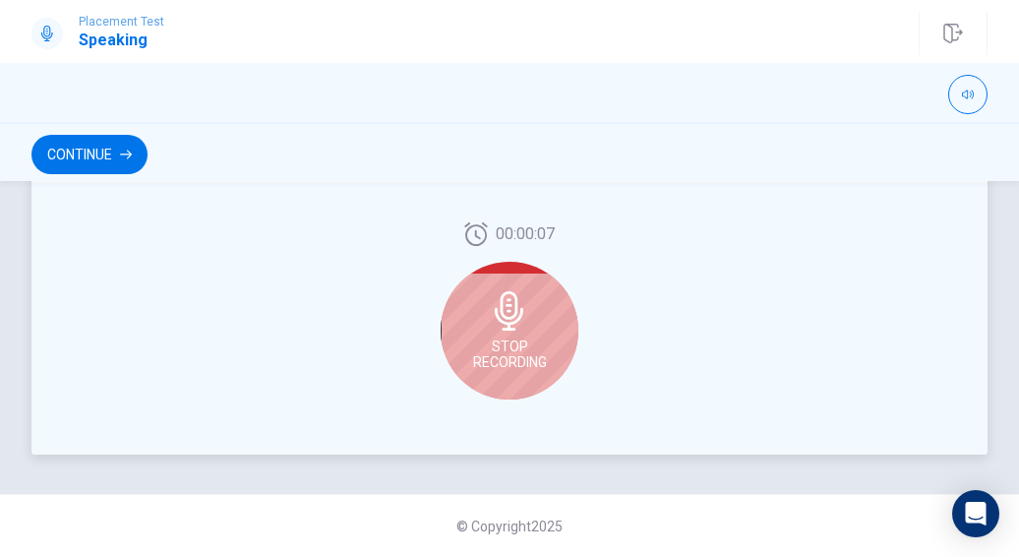
click at [504, 327] on icon at bounding box center [509, 310] width 29 height 39
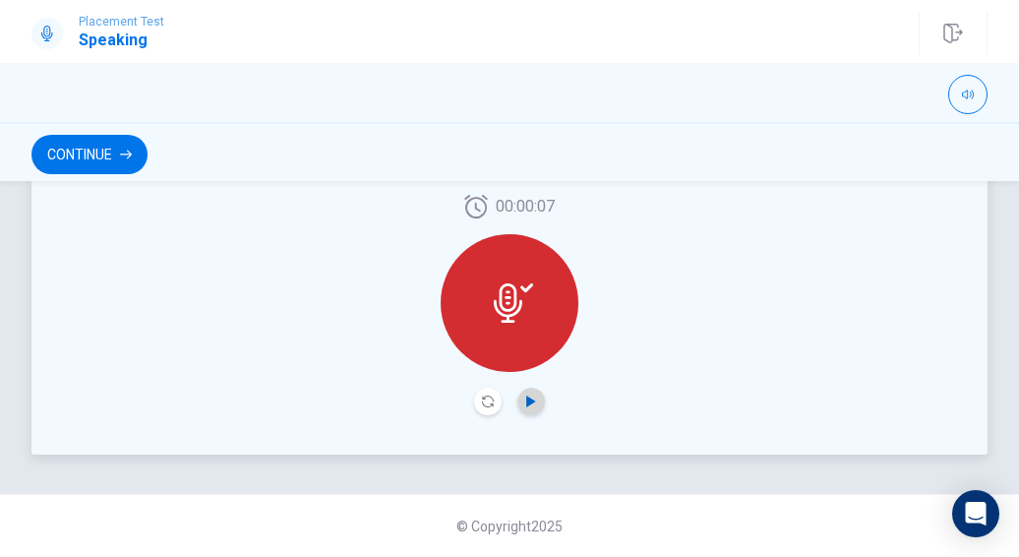
click at [527, 403] on icon "Play Audio" at bounding box center [530, 401] width 9 height 12
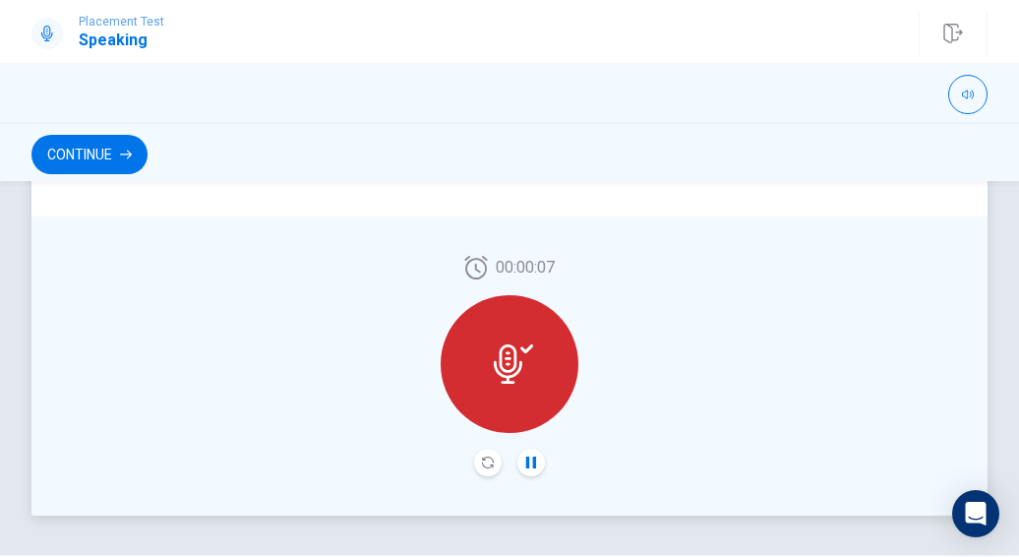
scroll to position [564, 0]
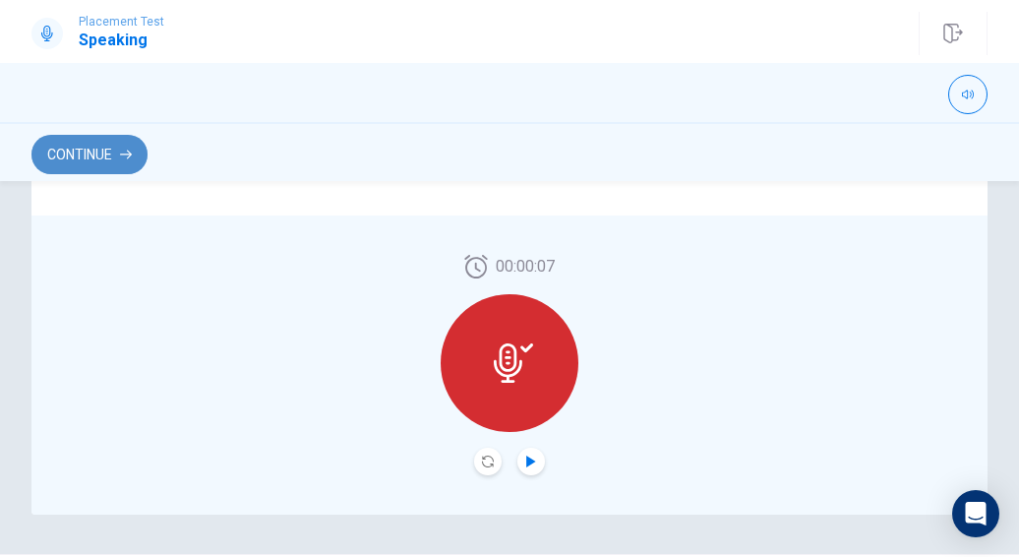
click at [136, 151] on button "Continue" at bounding box center [89, 154] width 116 height 39
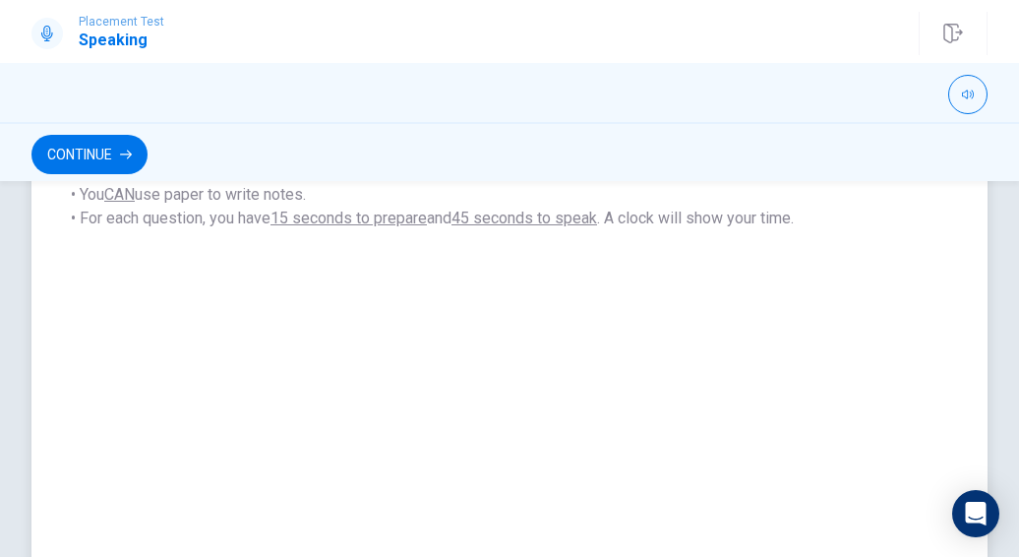
scroll to position [356, 0]
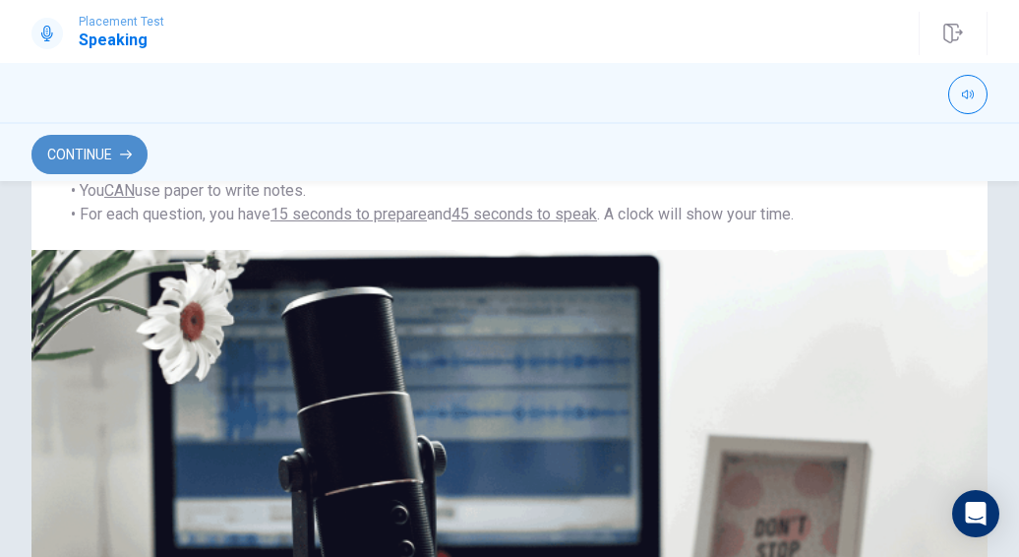
click at [130, 158] on icon "button" at bounding box center [126, 155] width 12 height 12
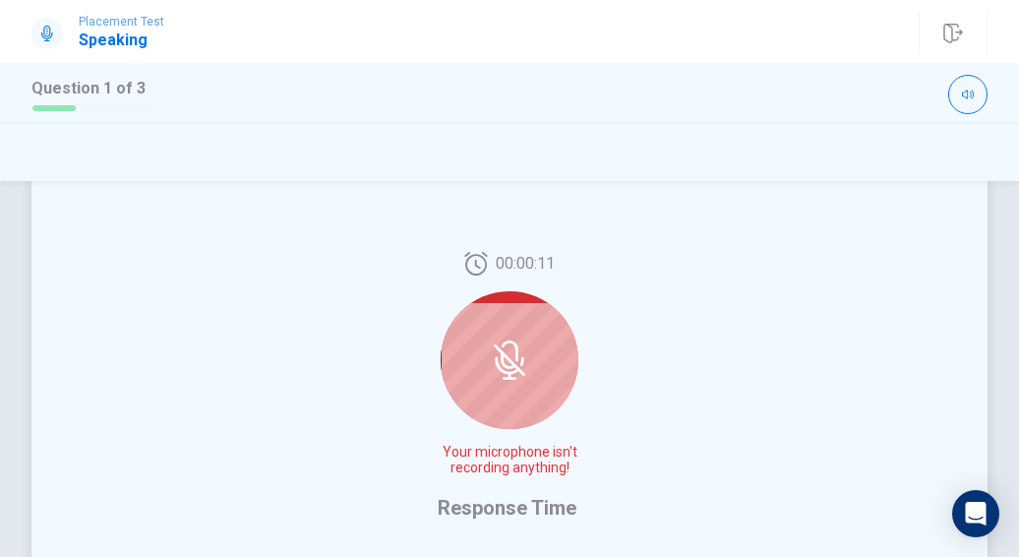
scroll to position [455, 0]
click at [515, 363] on icon at bounding box center [509, 360] width 39 height 39
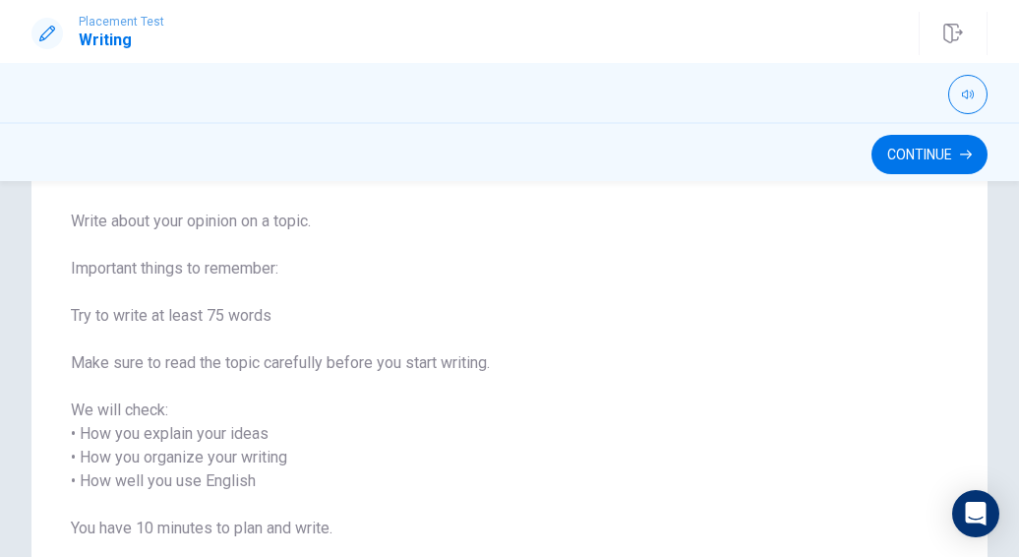
scroll to position [126, 0]
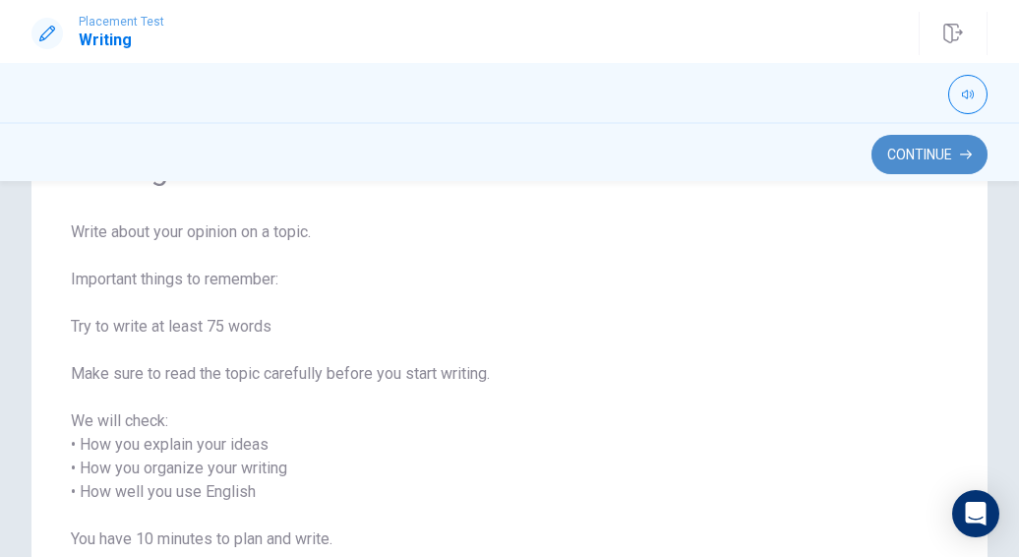
click at [877, 154] on button "Continue" at bounding box center [929, 154] width 116 height 39
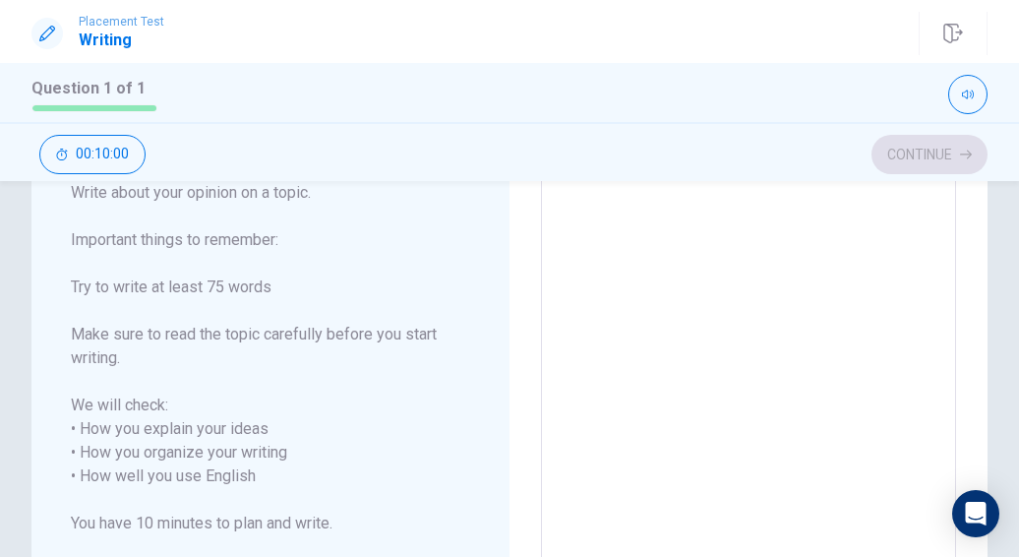
click at [578, 333] on textarea at bounding box center [748, 464] width 387 height 569
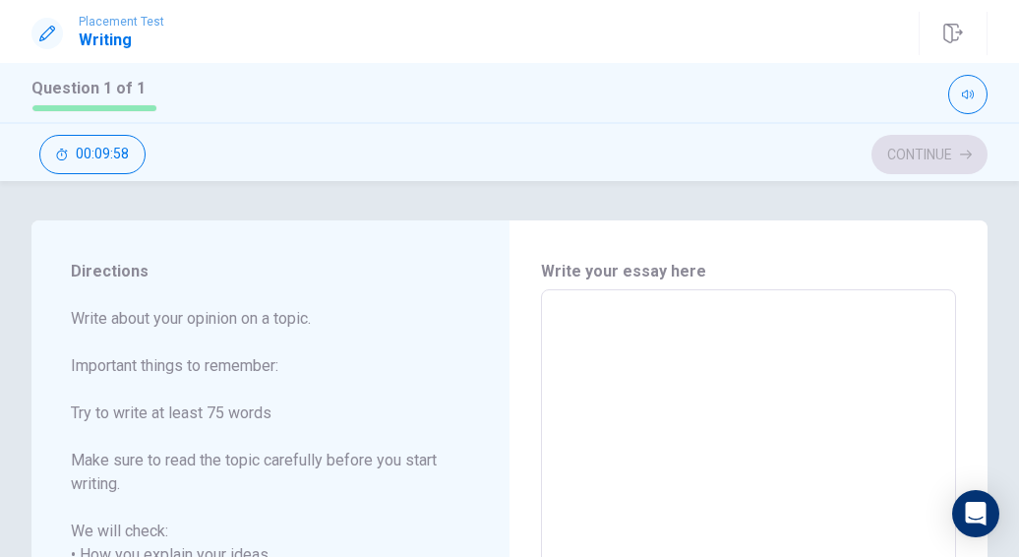
type textarea "x"
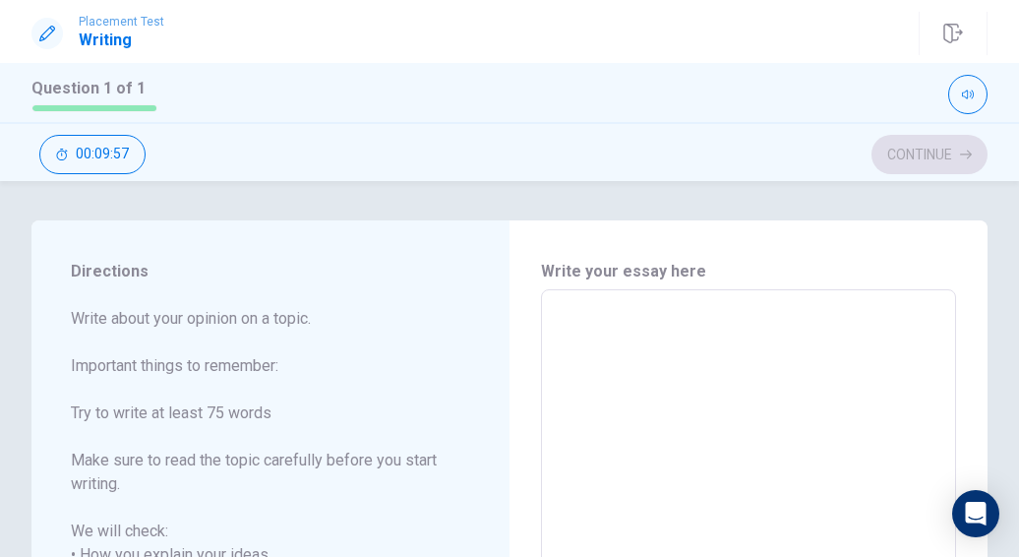
type textarea "x"
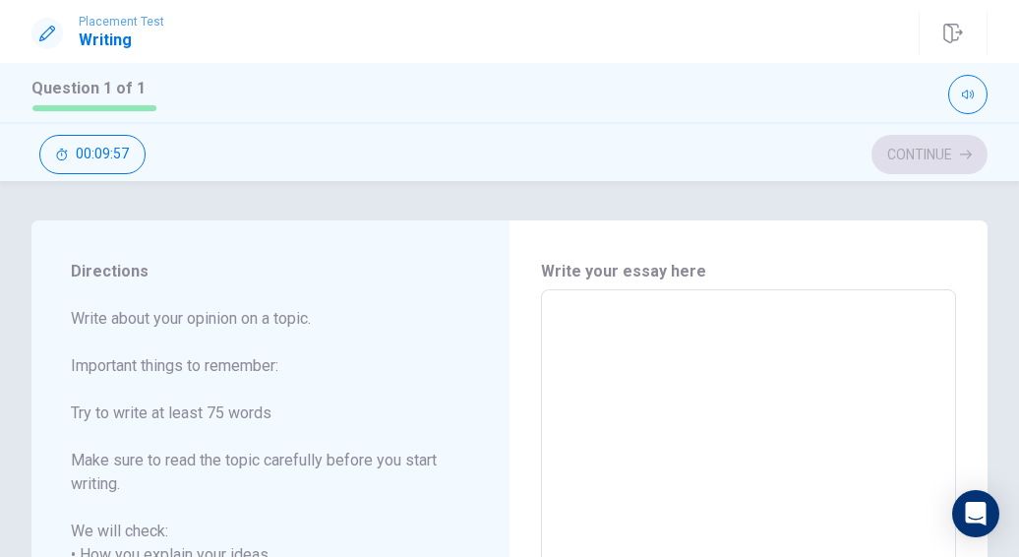
type textarea "x"
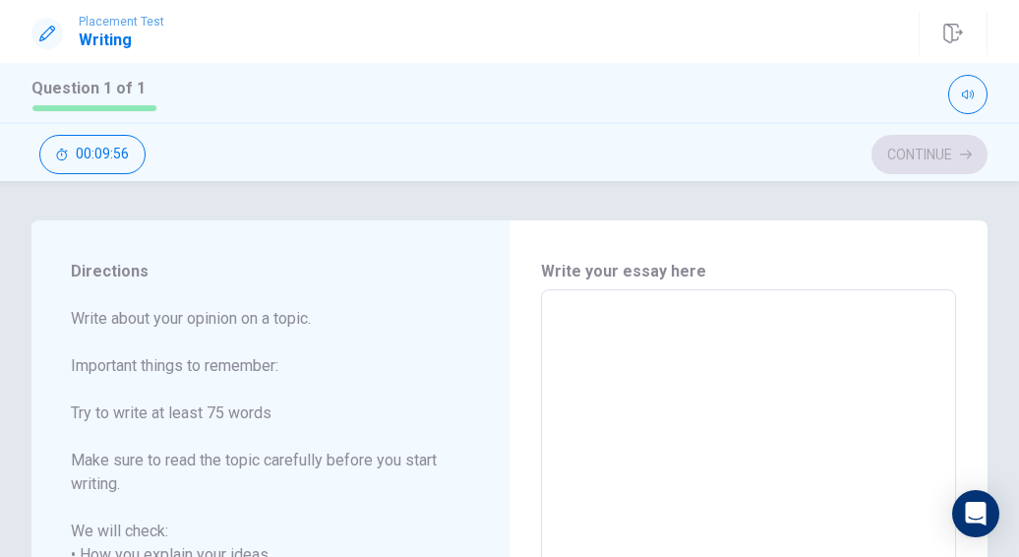
type textarea "x"
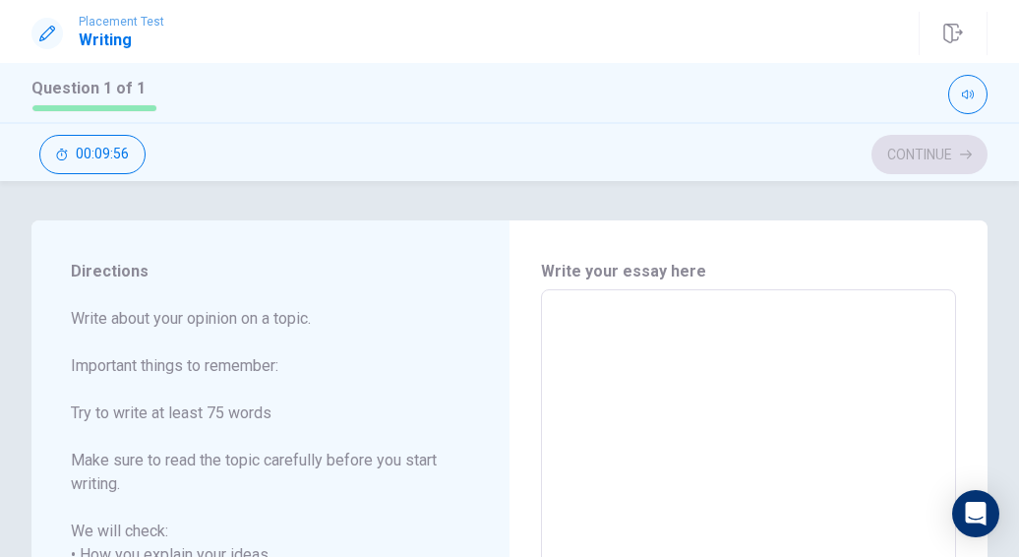
type textarea "x"
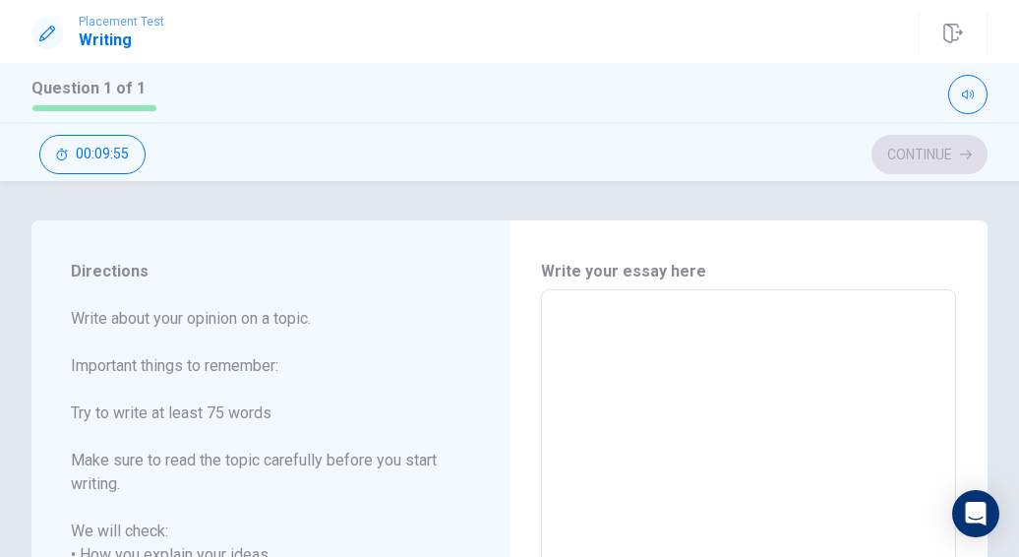
type textarea "x"
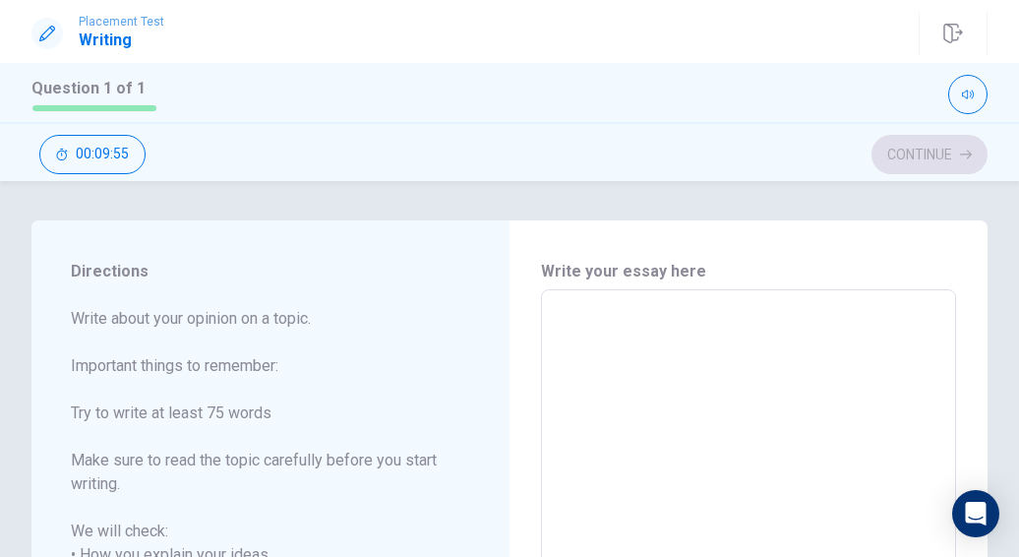
type textarea "x"
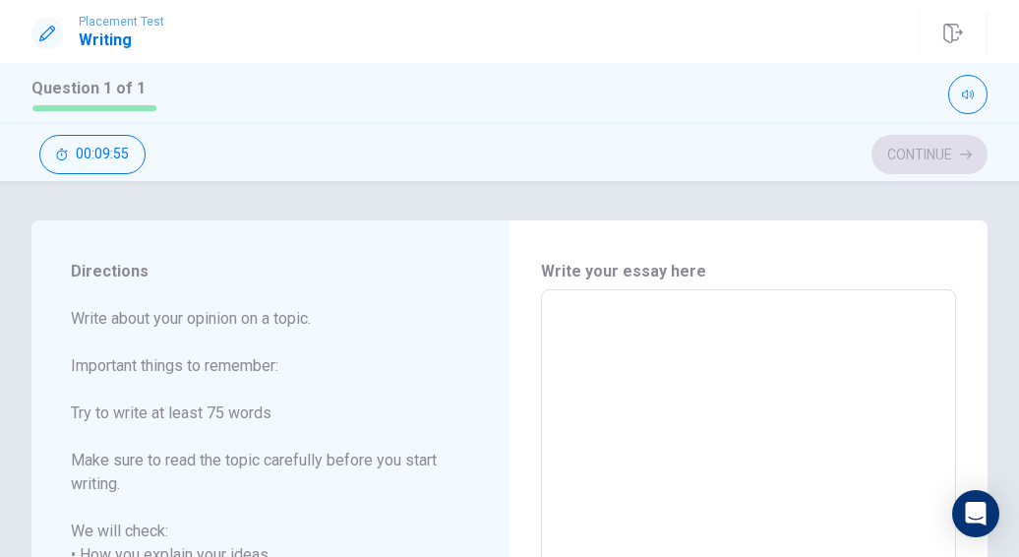
type textarea "x"
type textarea "S"
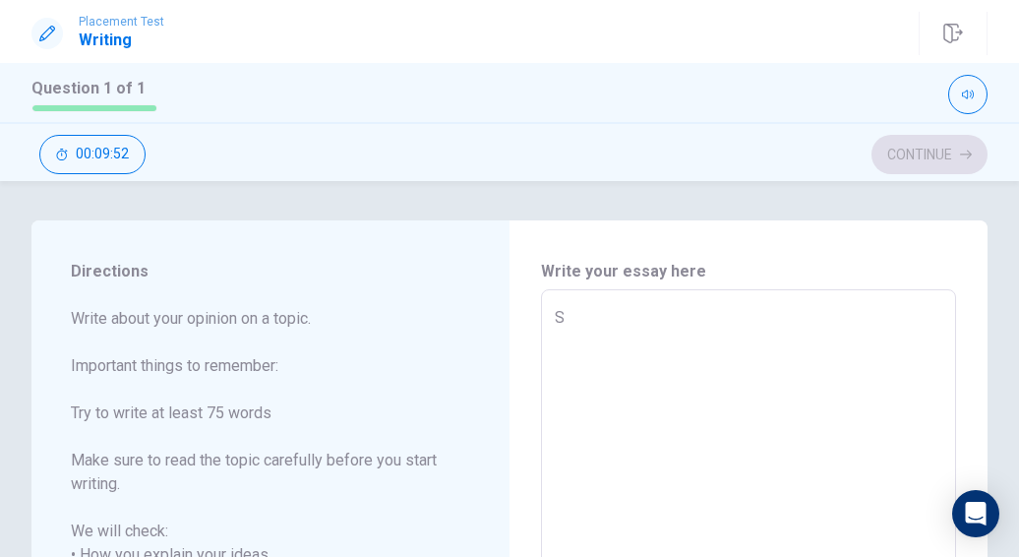
type textarea "x"
type textarea "Su"
type textarea "x"
type textarea "Sus"
type textarea "x"
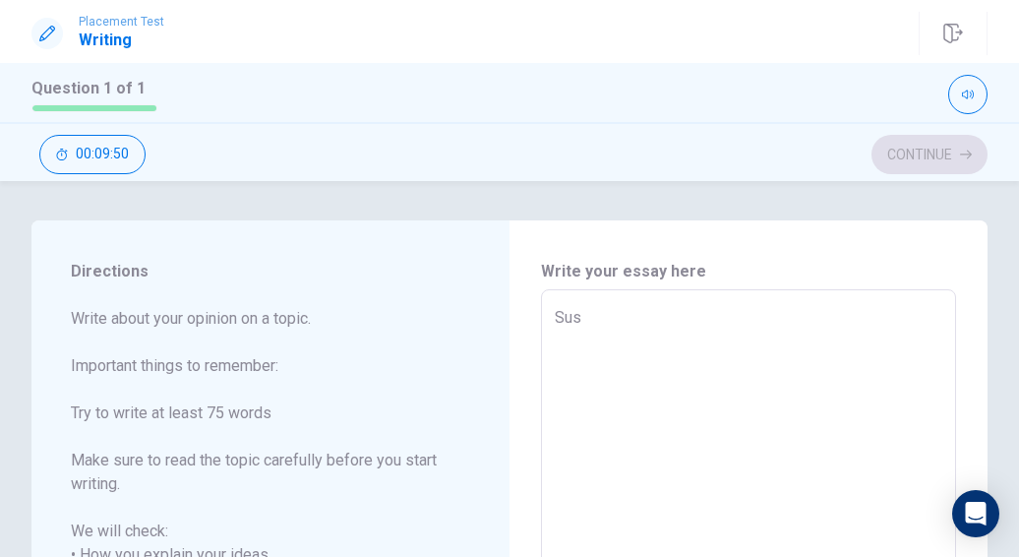
type textarea "Su"
type textarea "x"
type textarea "Suc"
type textarea "x"
type textarea "Suce"
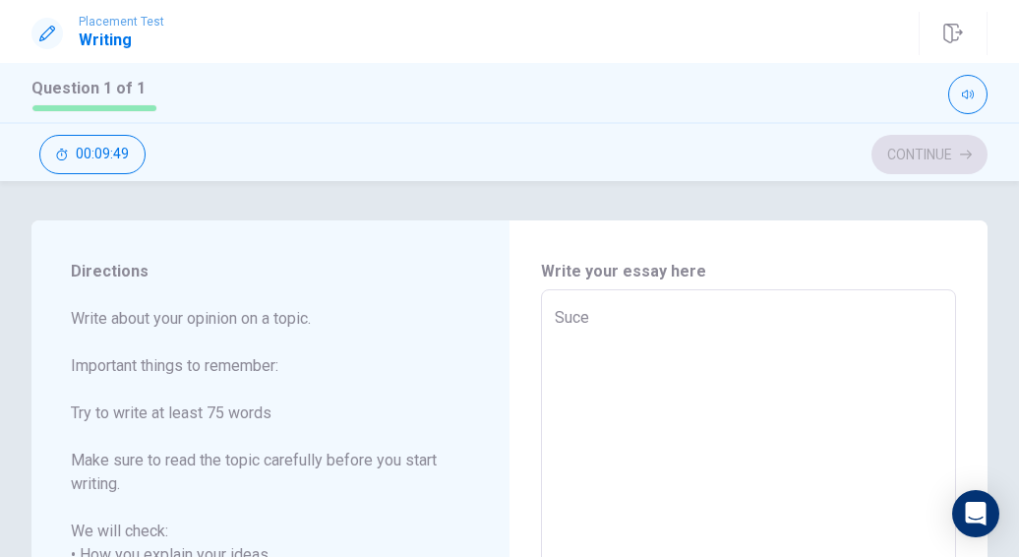
type textarea "x"
type textarea "Suc"
type textarea "x"
type textarea "Su"
type textarea "x"
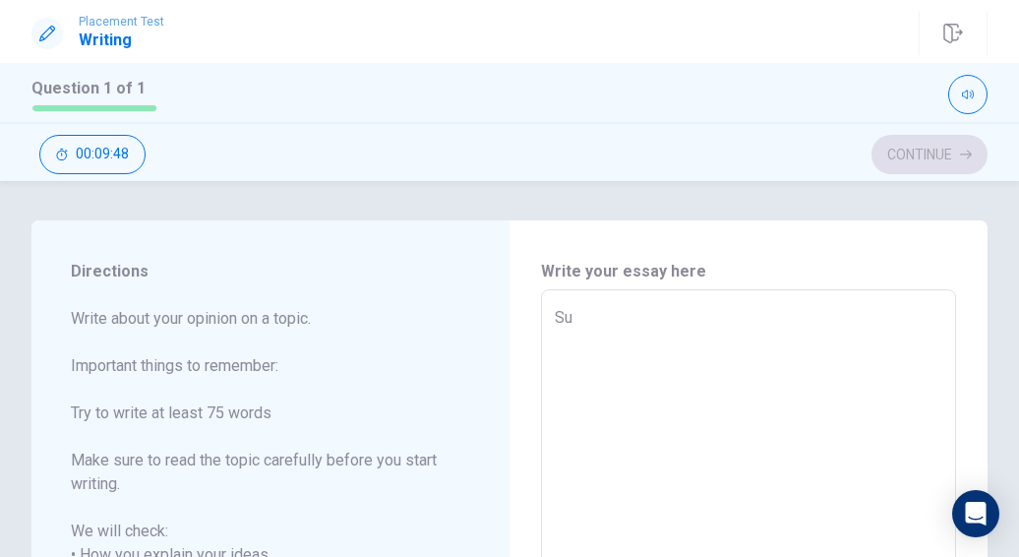
type textarea "S"
type textarea "x"
type textarea "Su"
type textarea "x"
type textarea "Suc"
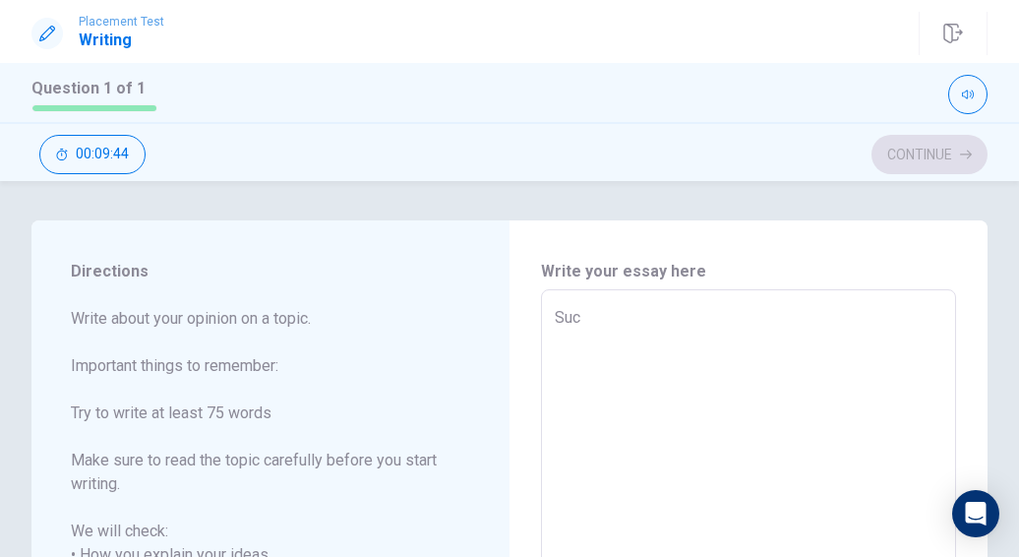
type textarea "x"
type textarea "Suce"
type textarea "x"
type textarea "Suces"
type textarea "x"
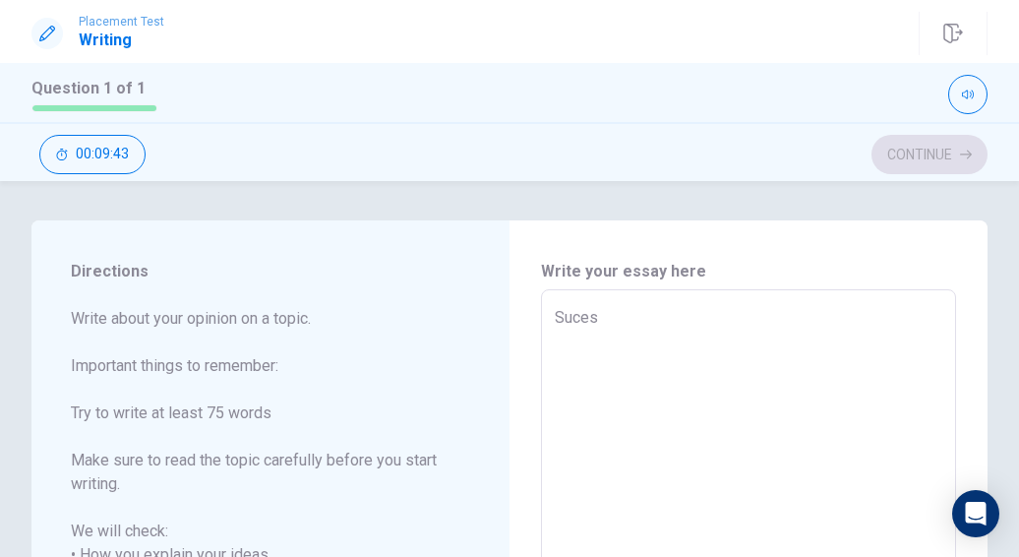
type textarea "Sucess"
type textarea "x"
type textarea "Suces"
type textarea "x"
type textarea "Suce"
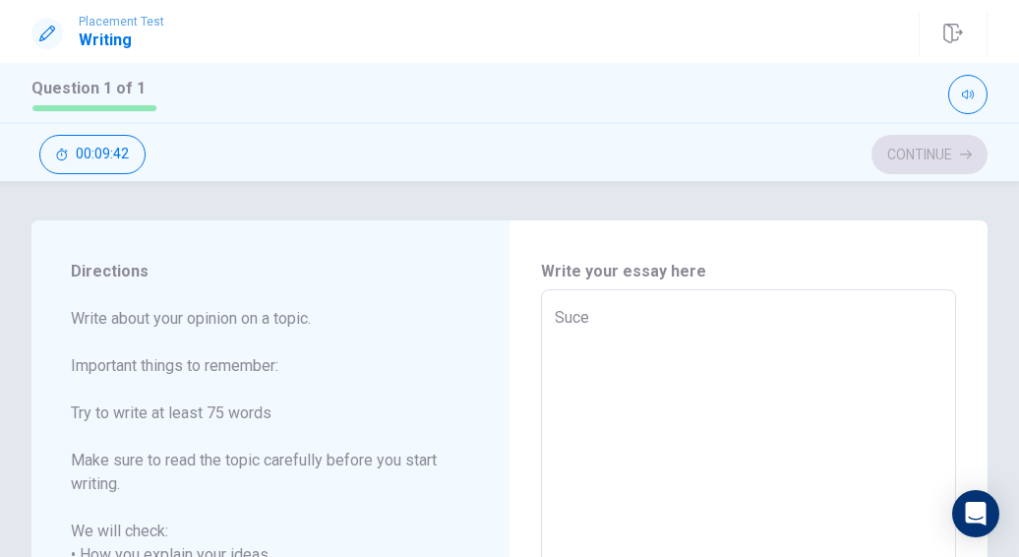
type textarea "x"
type textarea "Suc"
type textarea "x"
type textarea "Su"
type textarea "x"
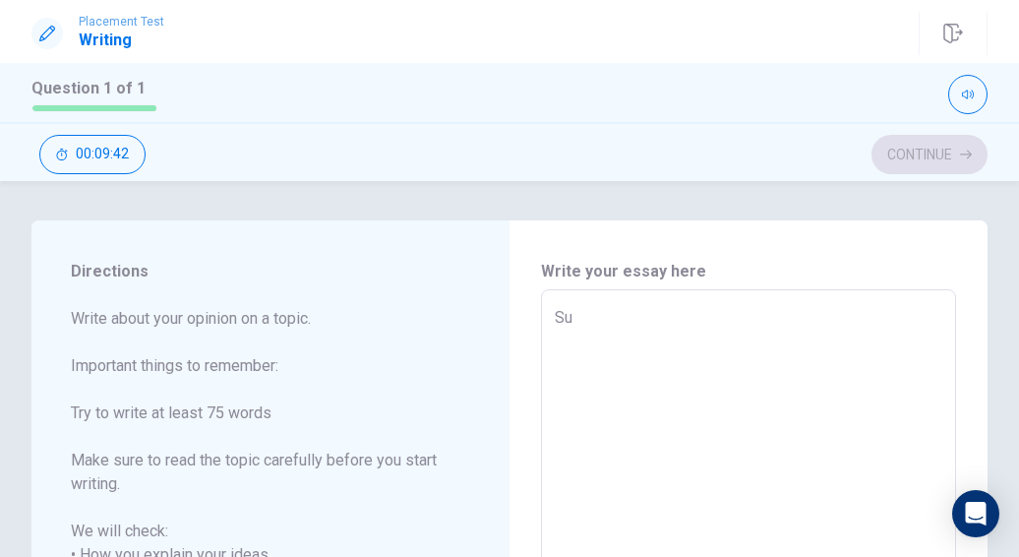
type textarea "S"
type textarea "x"
type textarea "H"
type textarea "x"
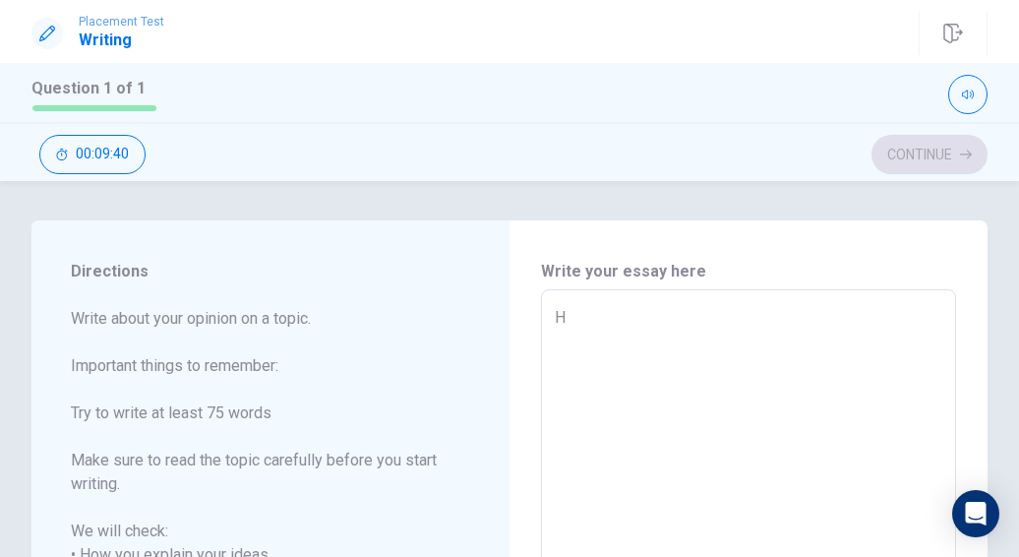
type textarea "Ha"
type textarea "x"
type textarea "Hap"
type textarea "x"
type textarea "Hapi"
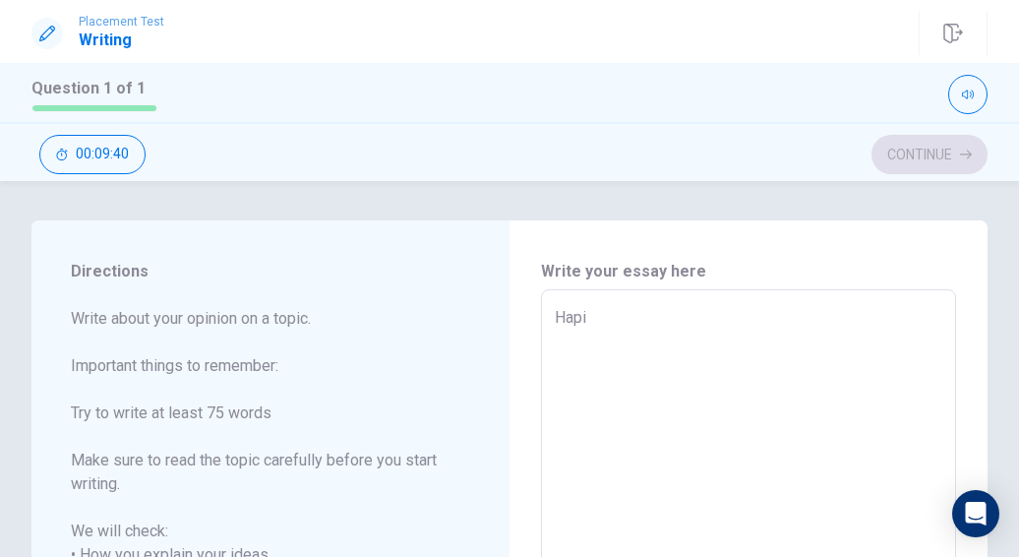
type textarea "x"
type textarea "Hapie"
type textarea "x"
type textarea "Hapi"
type textarea "x"
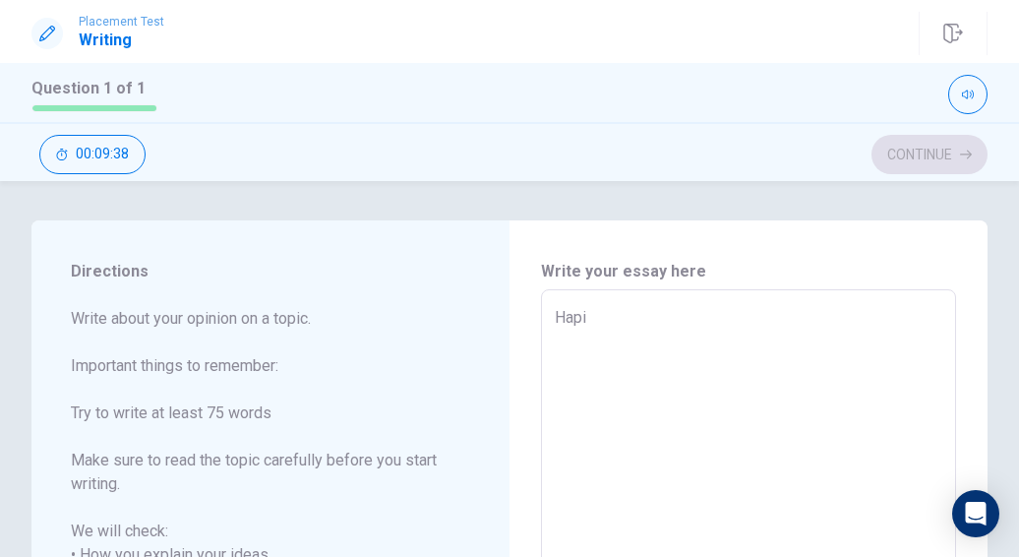
type textarea "Hapin"
type textarea "x"
type textarea "Hapine"
type textarea "x"
type textarea "Hapines"
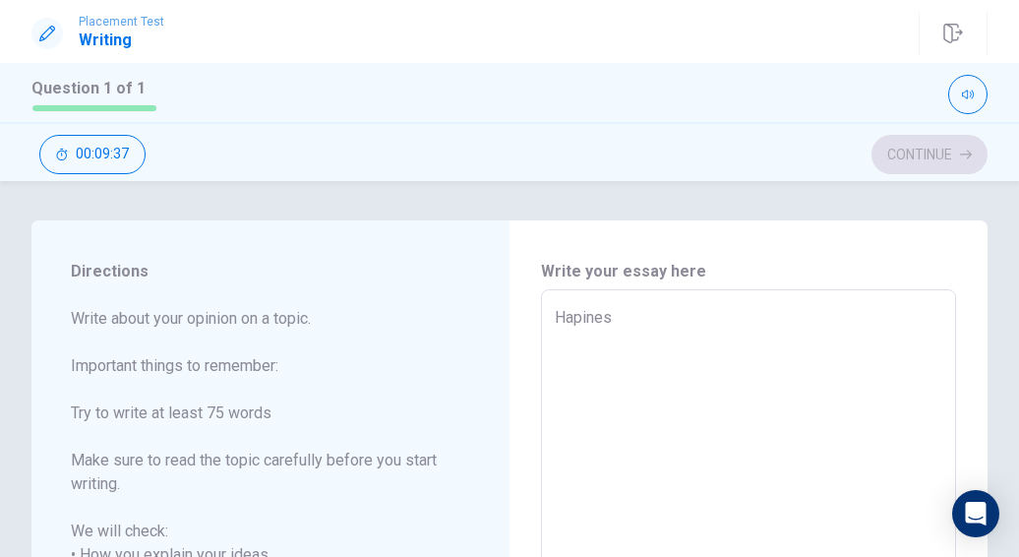
type textarea "x"
type textarea "Hapiness"
type textarea "x"
type textarea "Hapiness"
type textarea "x"
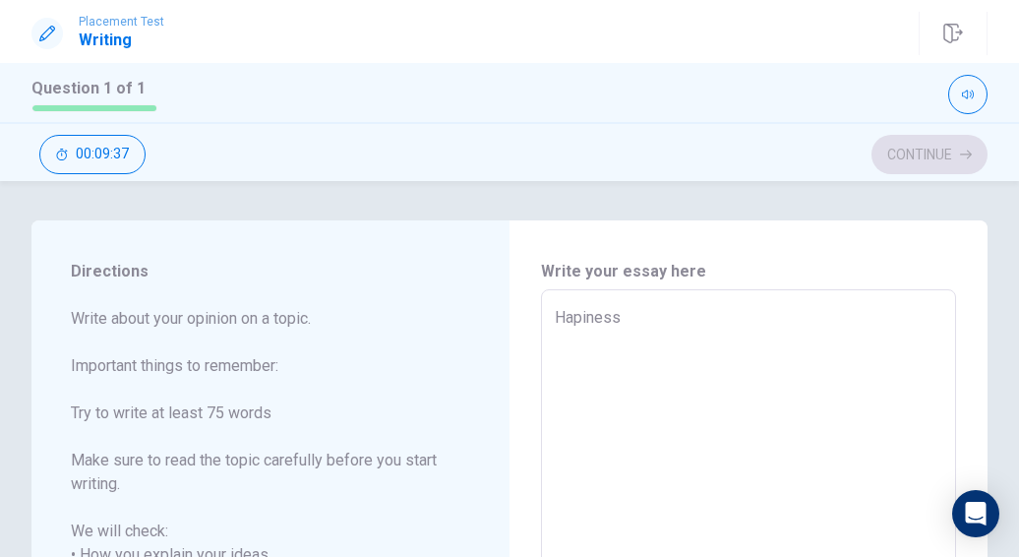
type textarea "Hapiness a"
type textarea "x"
type textarea "Hapiness an"
type textarea "x"
type textarea "Hapiness and"
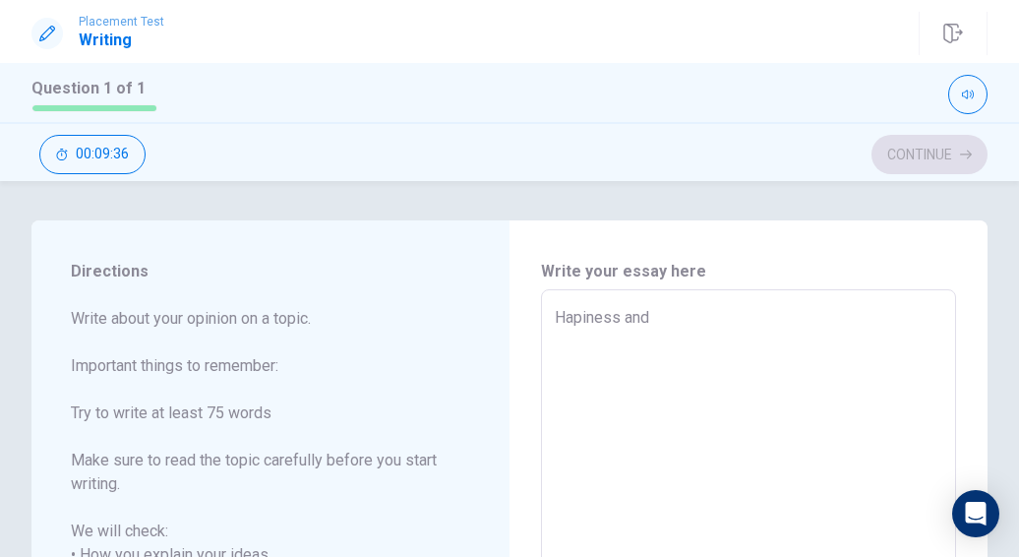
type textarea "x"
type textarea "Hapiness and"
type textarea "x"
type textarea "Hapiness and e"
type textarea "x"
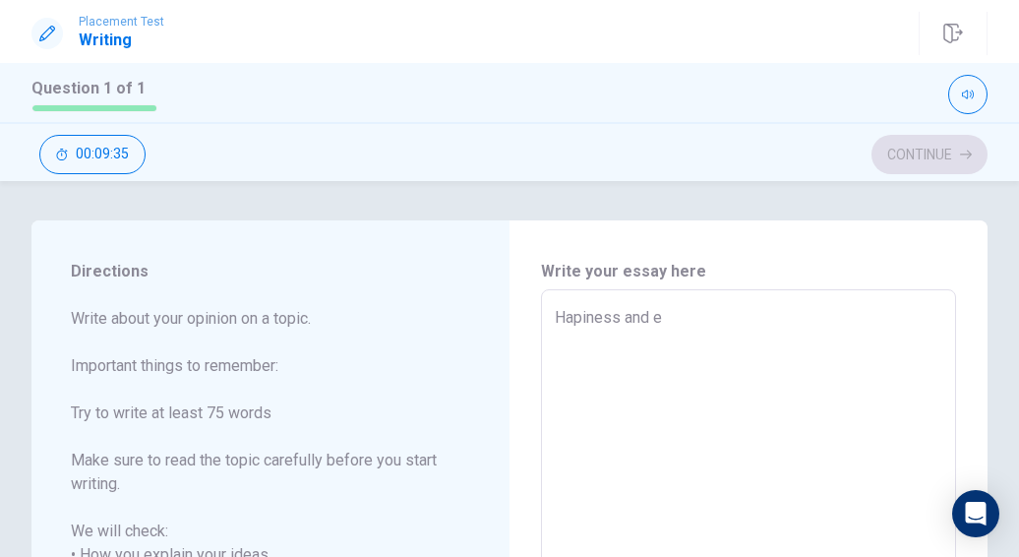
type textarea "[PERSON_NAME] and ex"
type textarea "x"
type textarea "[PERSON_NAME] and exe"
type textarea "x"
type textarea "[PERSON_NAME] and exer"
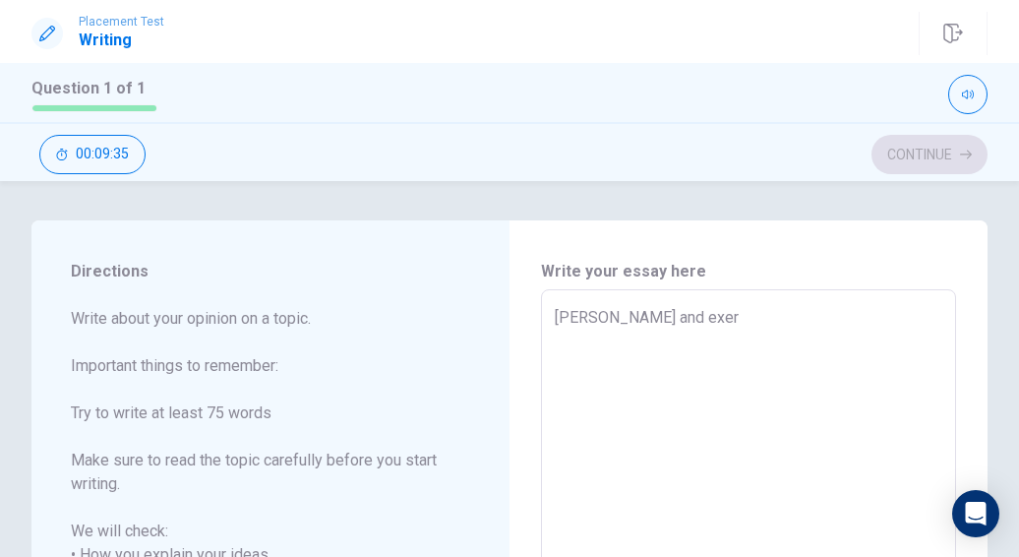
type textarea "x"
type textarea "Hapiness and exerc"
type textarea "x"
type textarea "Hapiness and exerci"
type textarea "x"
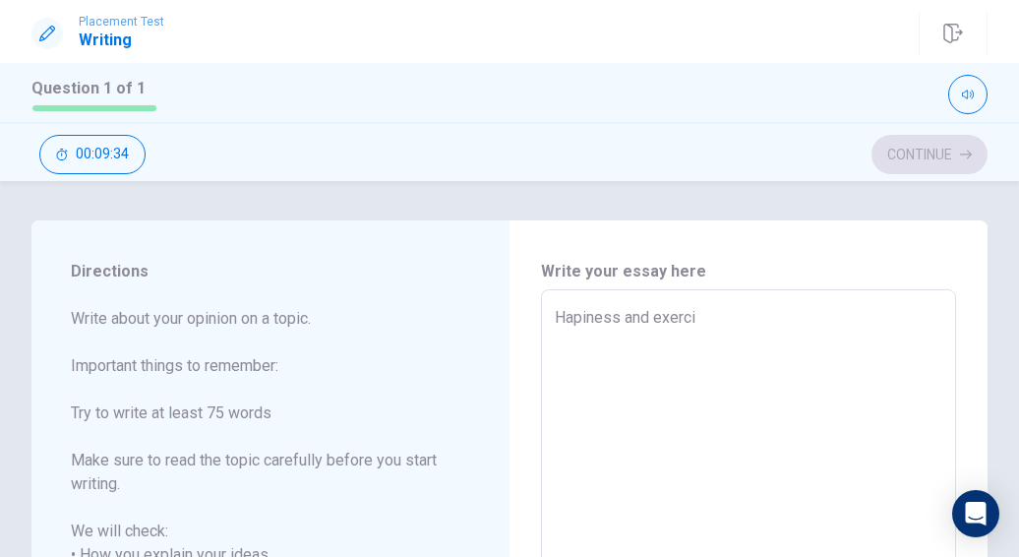
type textarea "[PERSON_NAME] and exercis"
type textarea "x"
type textarea "Hapiness and exercise"
type textarea "x"
type textarea "[PERSON_NAME] and exercis"
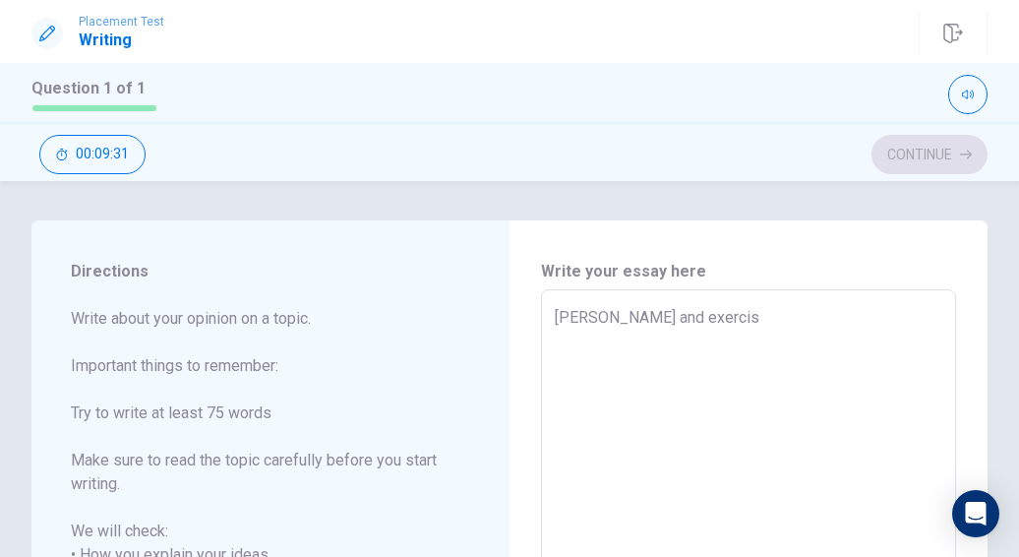
type textarea "x"
type textarea "Hapiness and exerci"
type textarea "x"
type textarea "Hapiness and exerc"
type textarea "x"
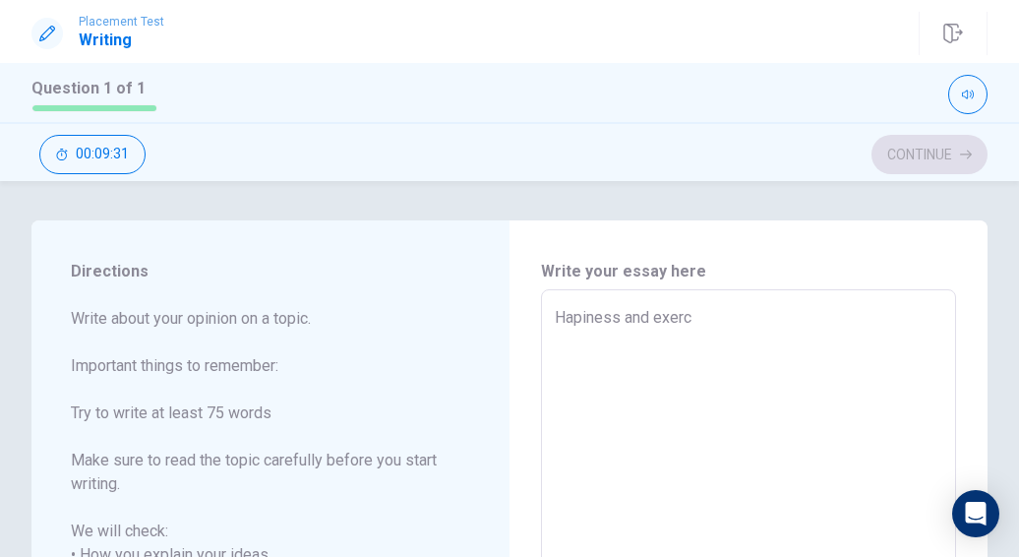
type textarea "[PERSON_NAME] and exer"
type textarea "x"
type textarea "[PERSON_NAME] and exe"
type textarea "x"
type textarea "[PERSON_NAME] and ex"
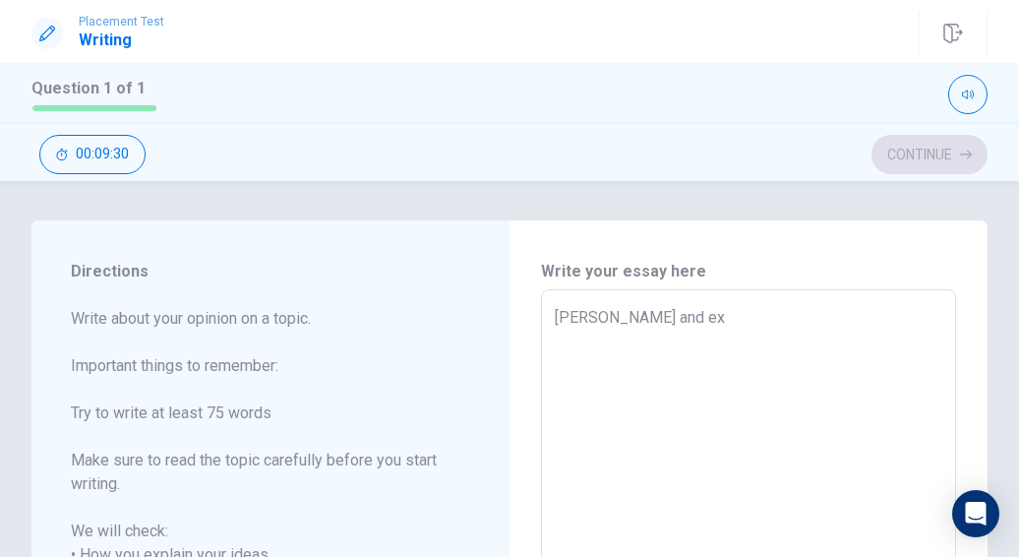
type textarea "x"
type textarea "Hapiness and e"
type textarea "x"
type textarea "Hapiness and"
type textarea "x"
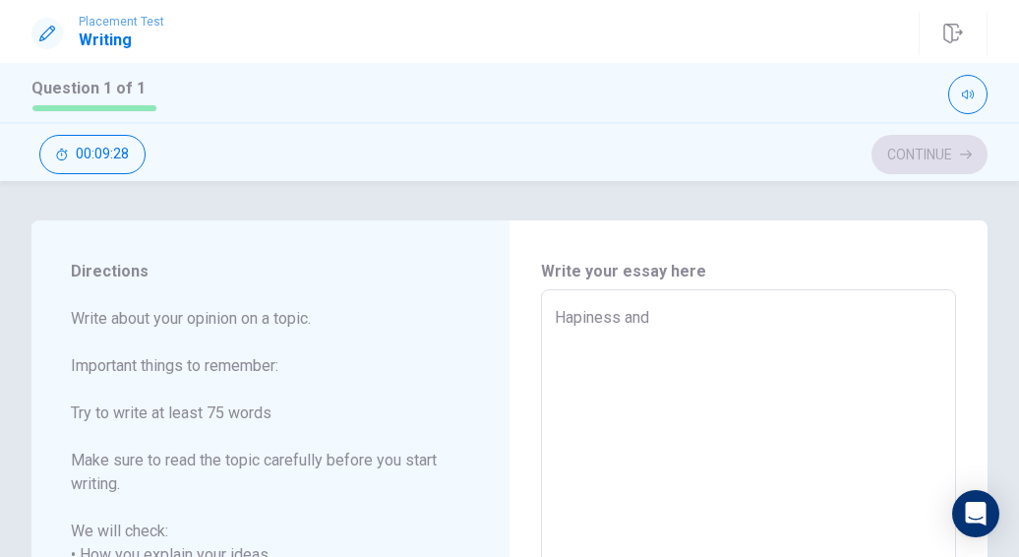
type textarea "Hapiness and E"
type textarea "x"
type textarea "Hapiness and Ex"
type textarea "x"
type textarea "Hapiness and Exe"
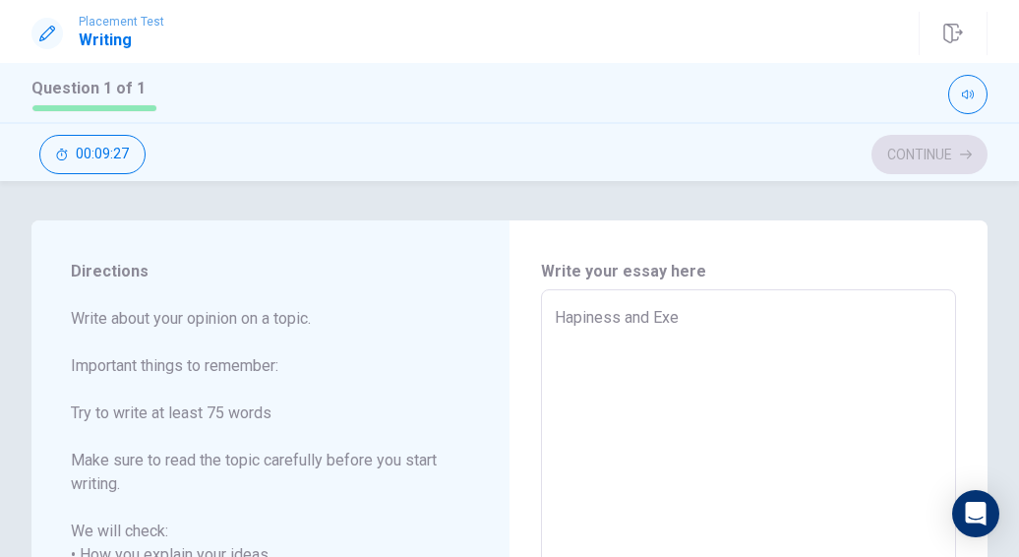
type textarea "x"
type textarea "Hapiness and Exer"
type textarea "x"
type textarea "Hapiness and Exerc"
type textarea "x"
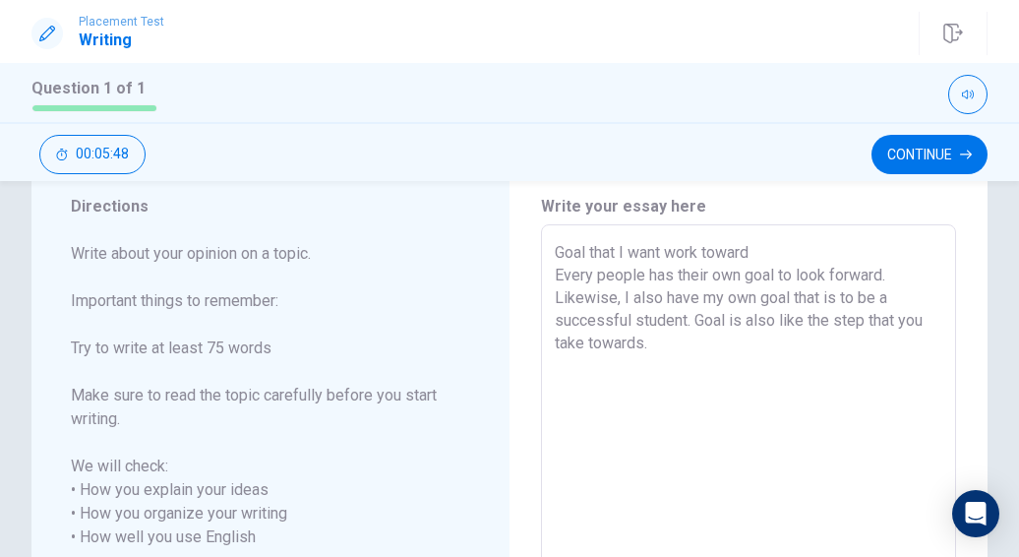
scroll to position [78, 0]
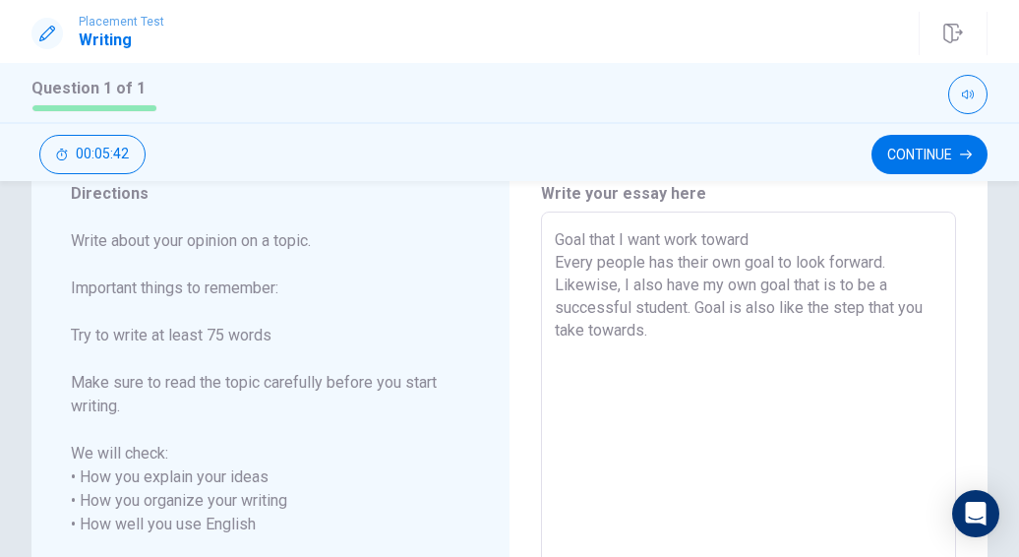
click at [555, 265] on textarea "Goal that I want work toward Every people has their own goal to look forward. L…" at bounding box center [748, 512] width 387 height 569
click at [456, 408] on button "Continue" at bounding box center [509, 427] width 106 height 39
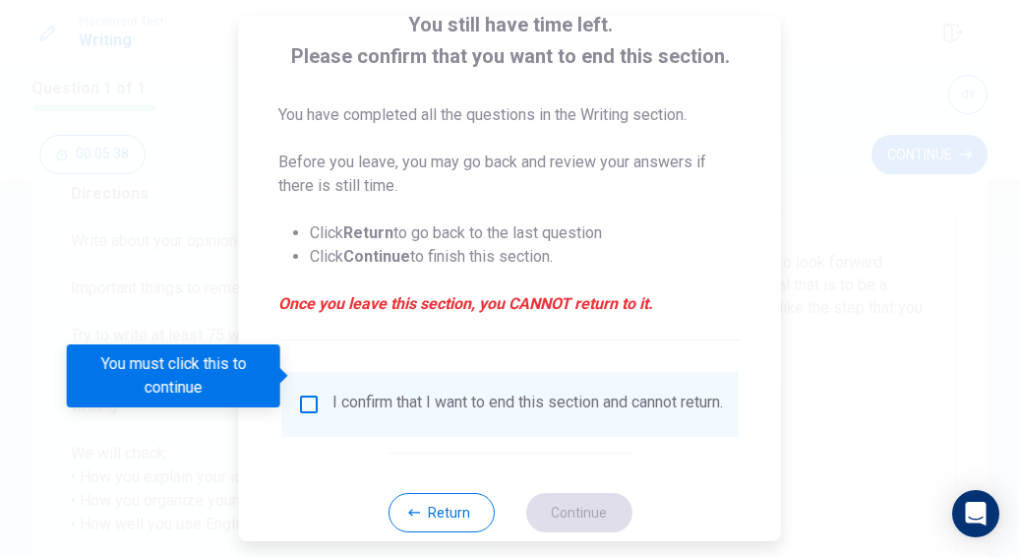
scroll to position [177, 0]
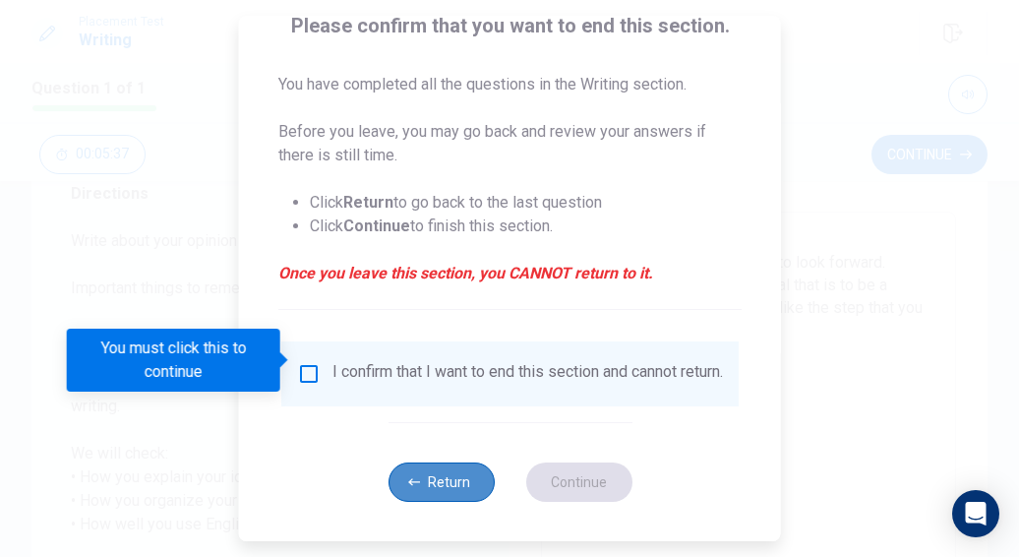
click at [410, 487] on icon "button" at bounding box center [414, 482] width 12 height 12
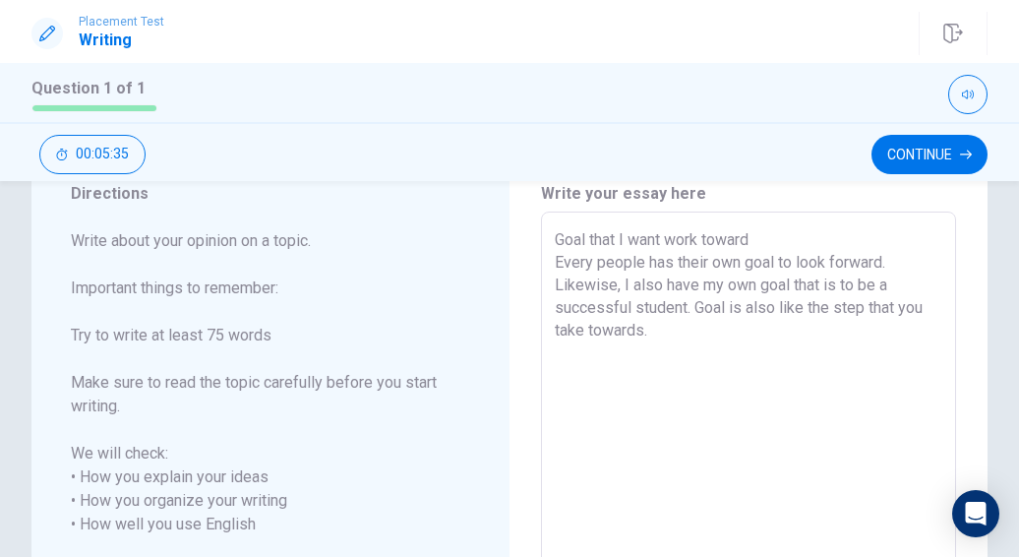
click at [555, 265] on textarea "Goal that I want work toward Every people has their own goal to look forward. L…" at bounding box center [748, 512] width 387 height 569
click at [611, 338] on textarea "Goal that I want work toward Every people has their own goal to look forward. L…" at bounding box center [748, 512] width 387 height 569
click at [612, 343] on textarea "Goal that I want work toward Every people has their own goal to look forward. L…" at bounding box center [748, 512] width 387 height 569
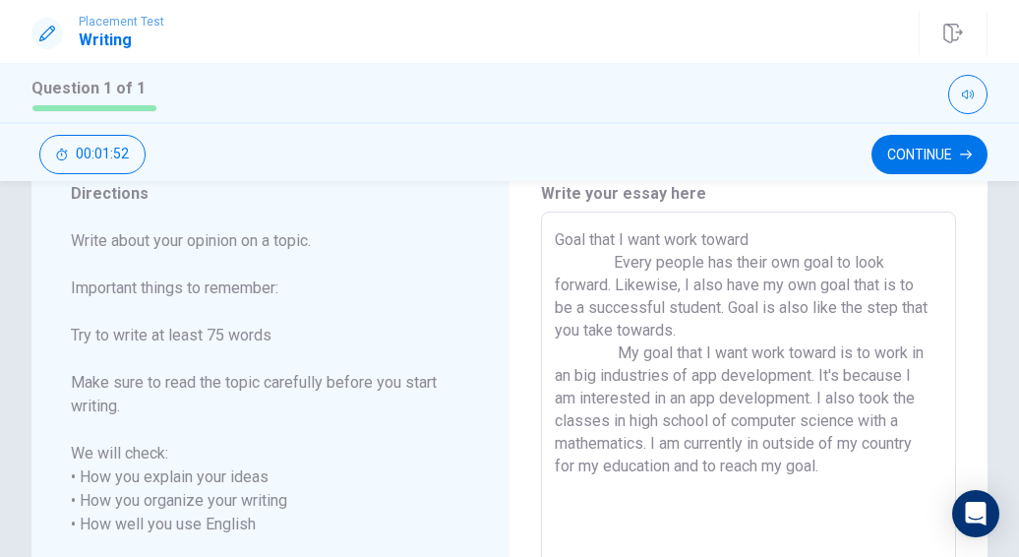
click at [649, 447] on textarea "Goal that I want work toward Every people has their own goal to look forward. L…" at bounding box center [748, 512] width 387 height 569
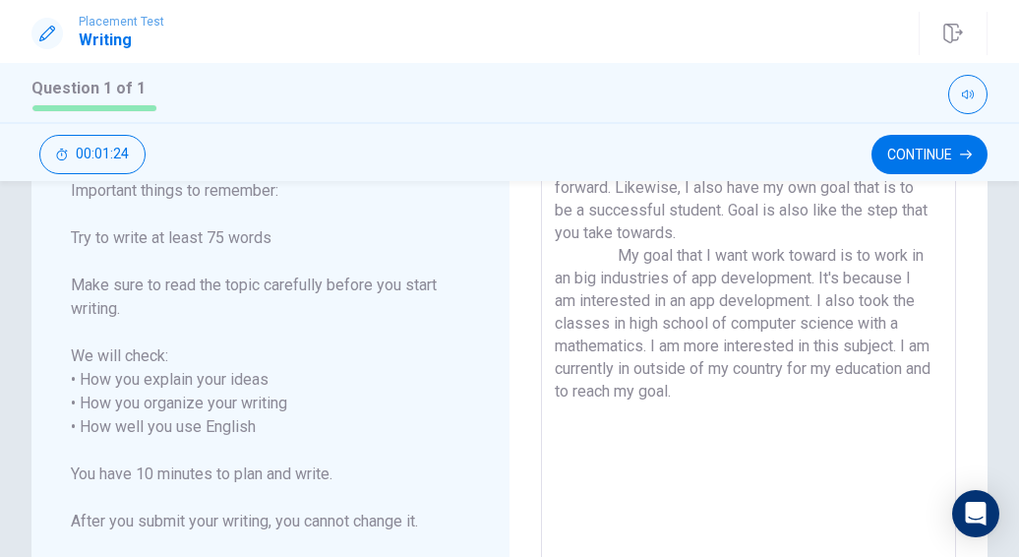
scroll to position [174, 0]
click at [791, 397] on textarea "Goal that I want work toward Every people has their own goal to look forward. L…" at bounding box center [748, 416] width 387 height 569
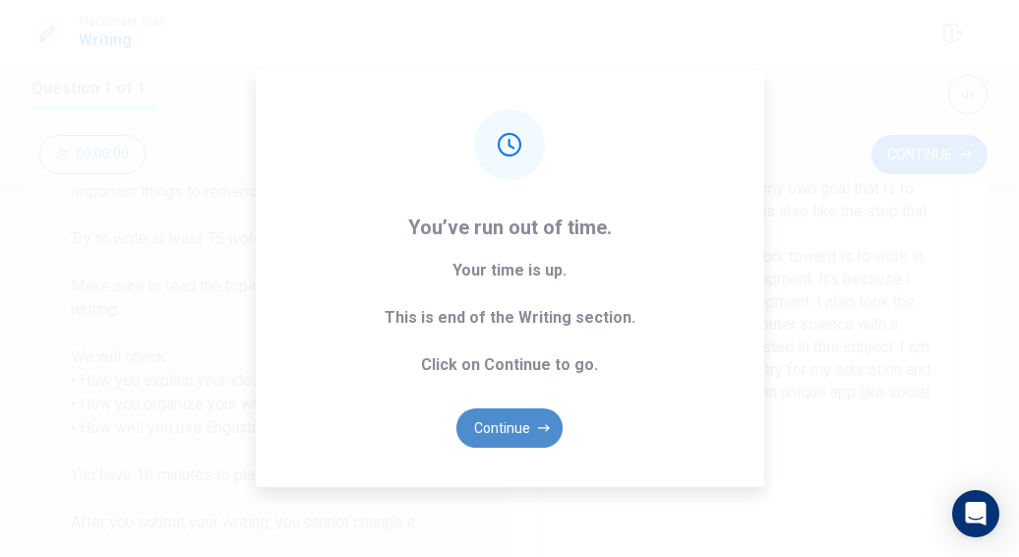
click at [535, 437] on button "Continue" at bounding box center [509, 427] width 106 height 39
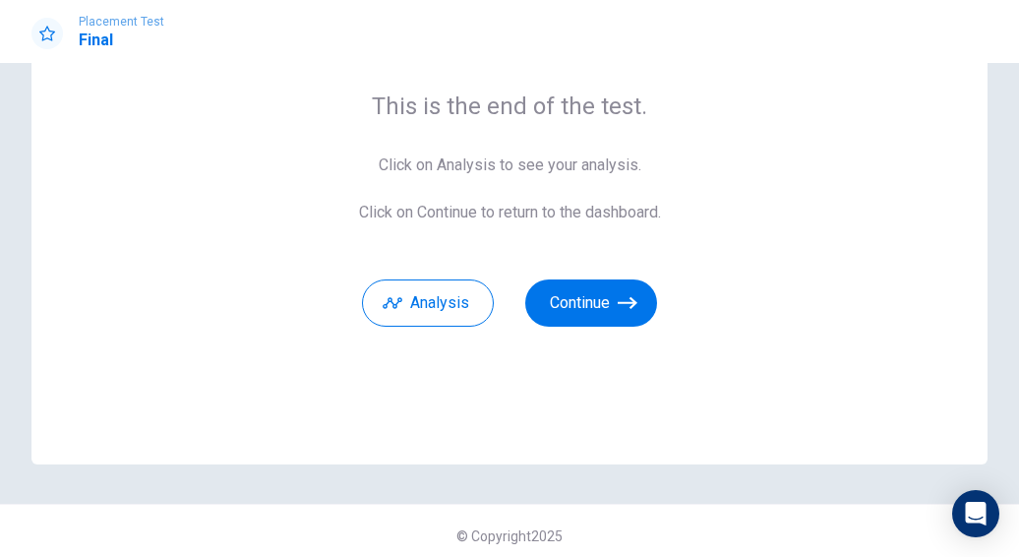
scroll to position [159, 0]
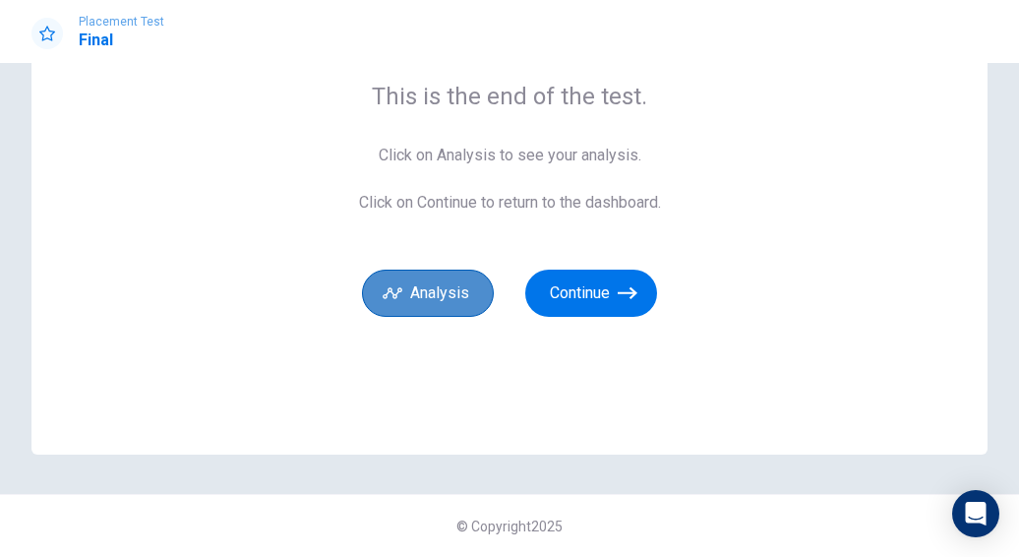
click at [462, 296] on button "Analysis" at bounding box center [428, 292] width 132 height 47
